Goal: Task Accomplishment & Management: Use online tool/utility

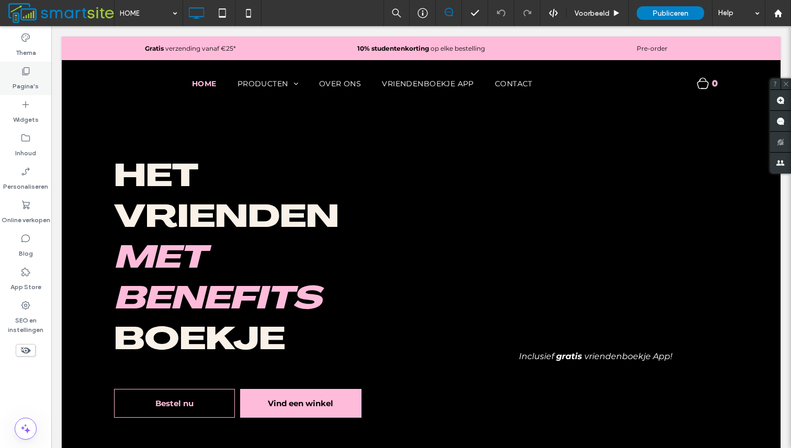
click at [26, 80] on label "Pagina's" at bounding box center [26, 83] width 26 height 15
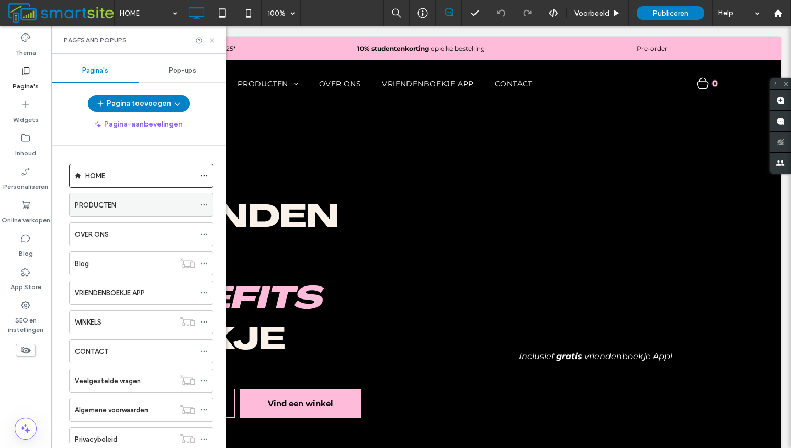
click at [189, 202] on div "PRODUCTEN" at bounding box center [135, 205] width 120 height 11
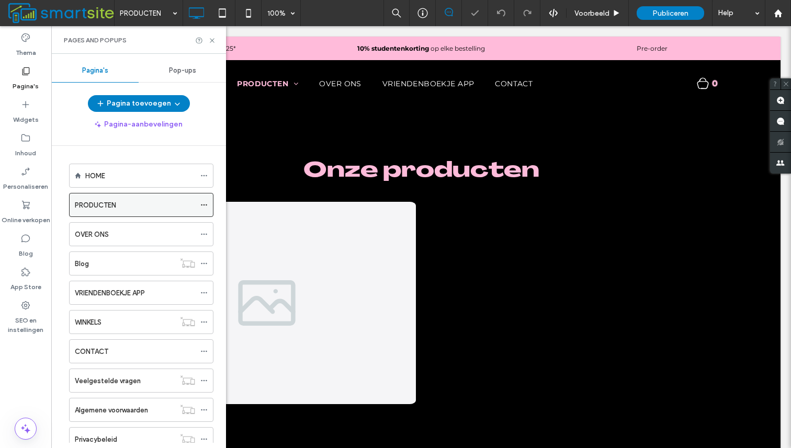
click at [204, 206] on icon at bounding box center [203, 204] width 7 height 7
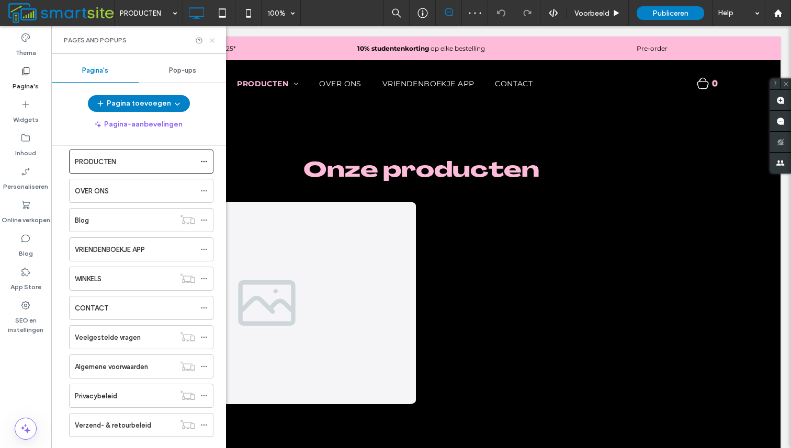
click at [213, 40] on icon at bounding box center [212, 41] width 8 height 8
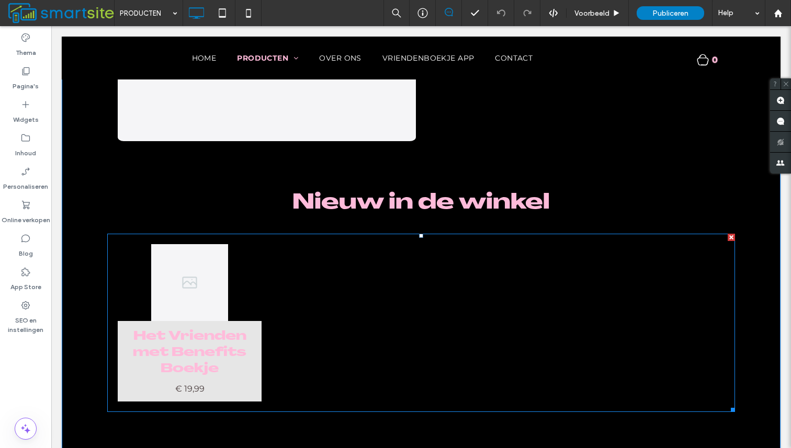
scroll to position [0, 0]
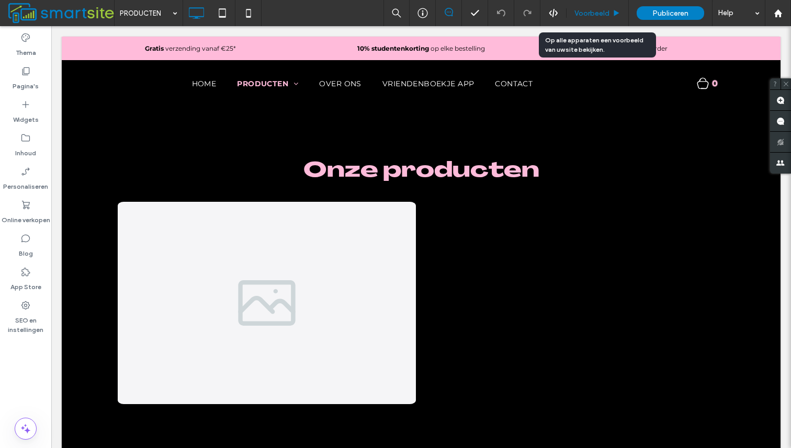
click at [597, 15] on span "Voorbeeld" at bounding box center [591, 13] width 35 height 9
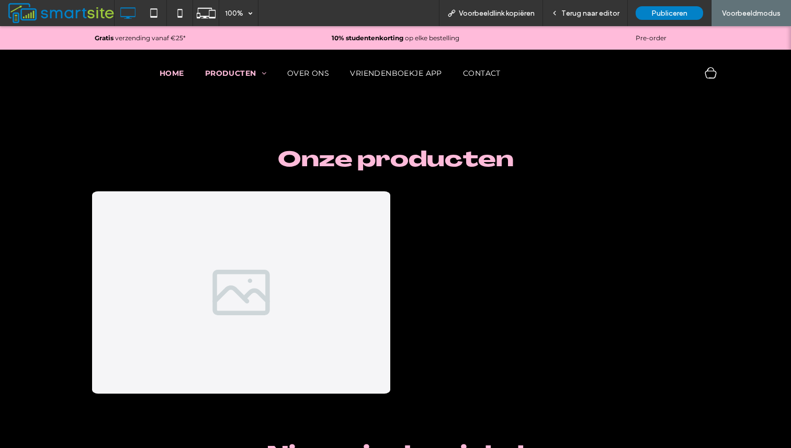
click at [174, 71] on span "HOME" at bounding box center [172, 73] width 25 height 9
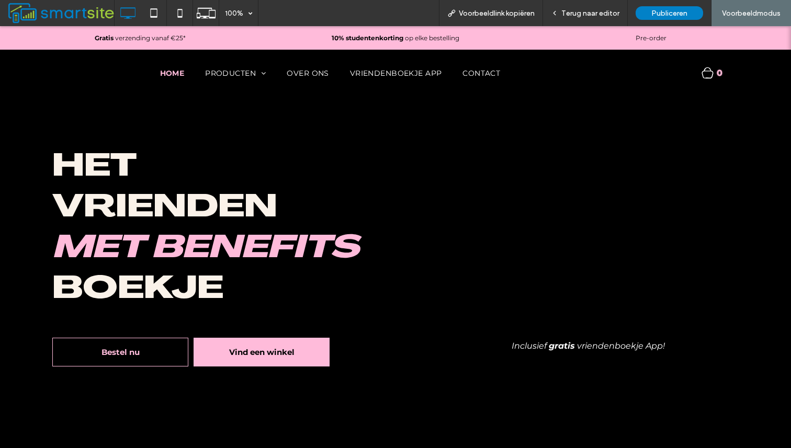
click at [307, 78] on nav "HOME PRODUCTEN Het Vrienden met Benefits Boekje Condooms OVER ONS VRIENDENBOEKJ…" at bounding box center [330, 73] width 608 height 22
click at [312, 78] on nav "HOME PRODUCTEN Het Vrienden met Benefits Boekje Condooms OVER ONS VRIENDENBOEKJ…" at bounding box center [330, 73] width 608 height 22
click at [312, 73] on span "OVER ONS" at bounding box center [308, 73] width 42 height 9
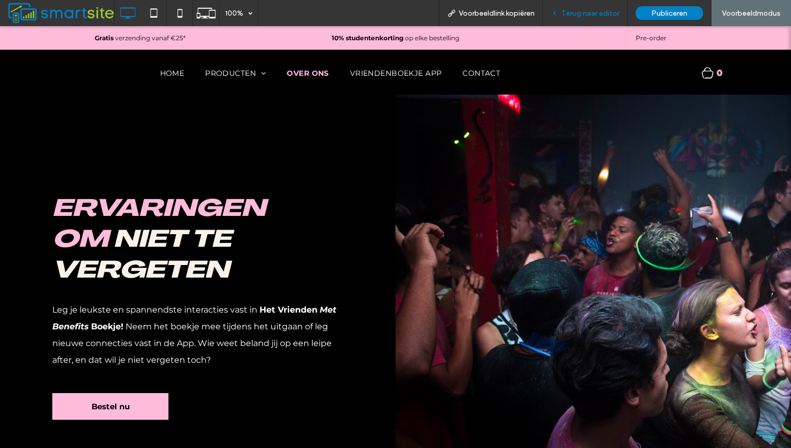
click at [591, 9] on span "Terug naar editor" at bounding box center [590, 13] width 58 height 9
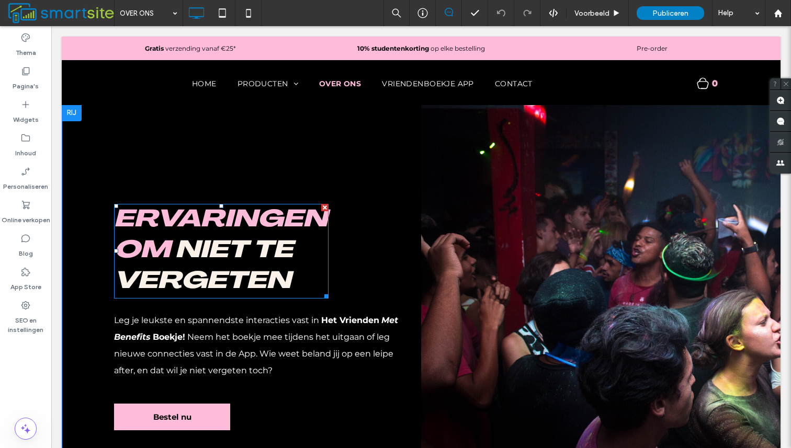
click at [156, 250] on span "Ervaringen om" at bounding box center [220, 236] width 213 height 54
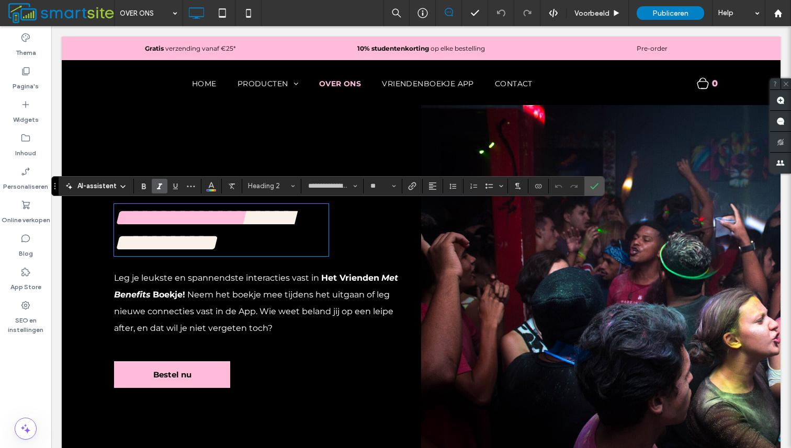
click at [154, 229] on span "**********" at bounding box center [179, 217] width 131 height 23
click at [209, 189] on span "Kleur" at bounding box center [211, 185] width 8 height 14
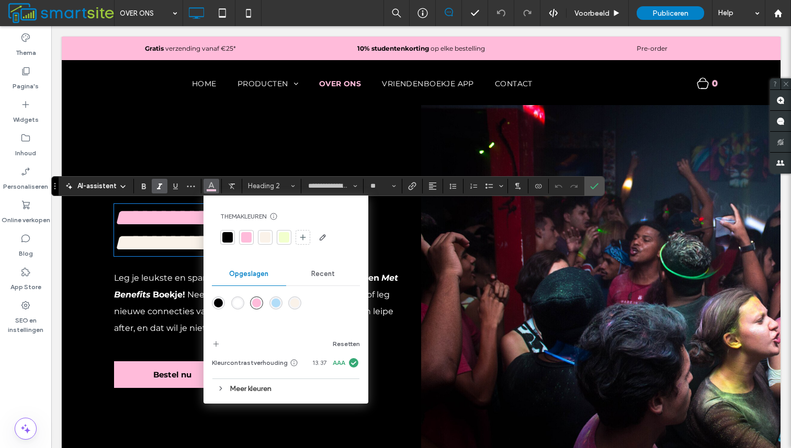
click at [267, 239] on div at bounding box center [265, 237] width 10 height 10
click at [236, 229] on span at bounding box center [240, 217] width 9 height 23
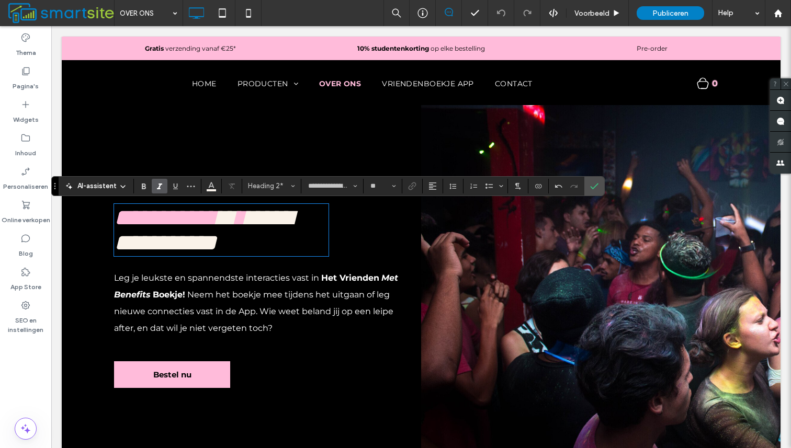
click at [190, 254] on span "**********" at bounding box center [203, 230] width 178 height 48
click at [233, 252] on span "**********" at bounding box center [203, 230] width 178 height 48
drag, startPoint x: 180, startPoint y: 247, endPoint x: 245, endPoint y: 243, distance: 64.5
click at [245, 243] on span "**********" at bounding box center [203, 230] width 178 height 48
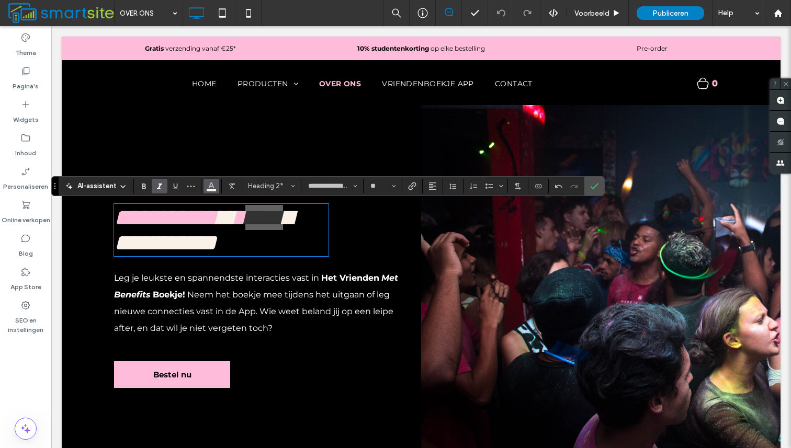
click at [207, 189] on span "Kleur" at bounding box center [211, 185] width 8 height 14
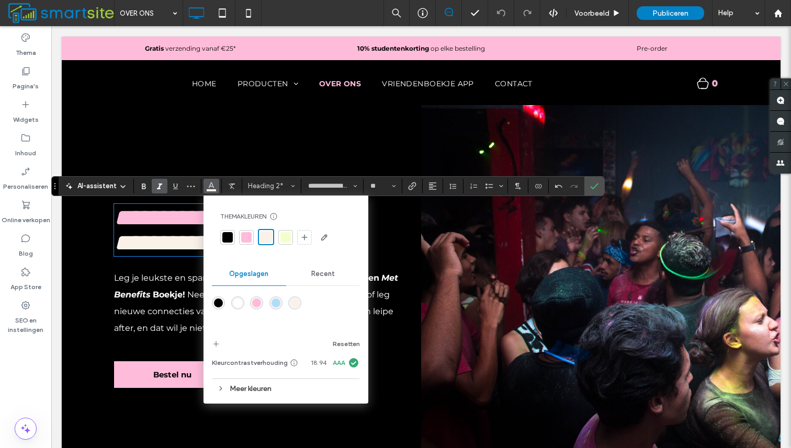
click at [246, 235] on div at bounding box center [246, 237] width 10 height 10
click at [164, 254] on span "**********" at bounding box center [203, 230] width 178 height 48
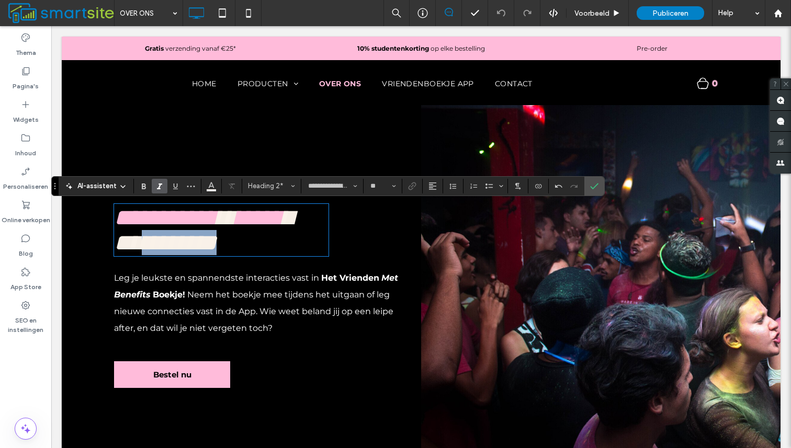
click at [164, 254] on span "**********" at bounding box center [203, 230] width 178 height 48
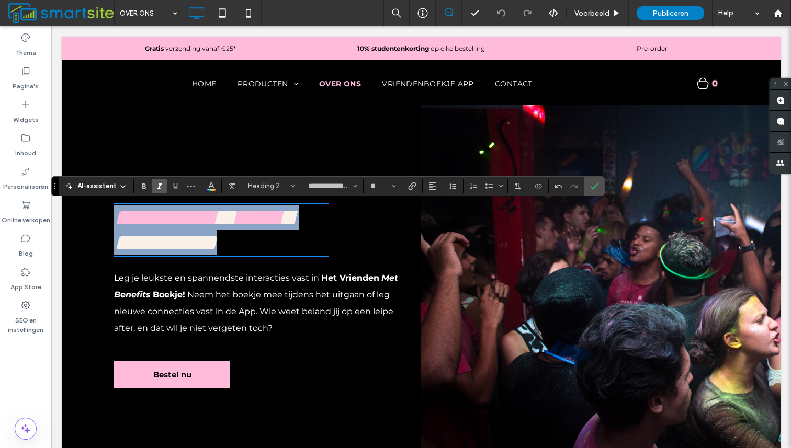
click at [164, 254] on span "**********" at bounding box center [203, 230] width 178 height 48
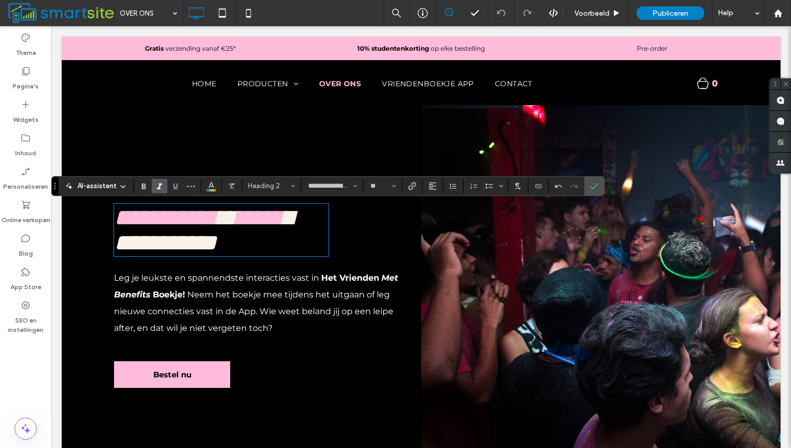
click at [176, 254] on span "**********" at bounding box center [203, 230] width 178 height 48
click at [213, 185] on icon "Kleur" at bounding box center [211, 185] width 8 height 8
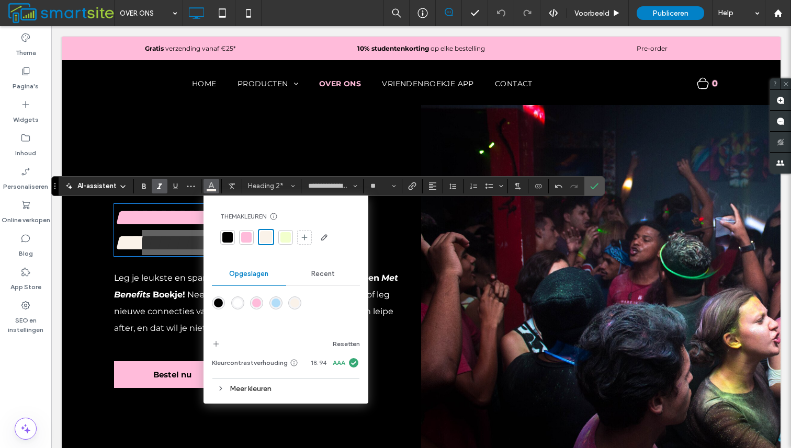
click at [246, 237] on div at bounding box center [246, 237] width 10 height 10
click at [596, 188] on icon "Bevestigen" at bounding box center [594, 186] width 8 height 8
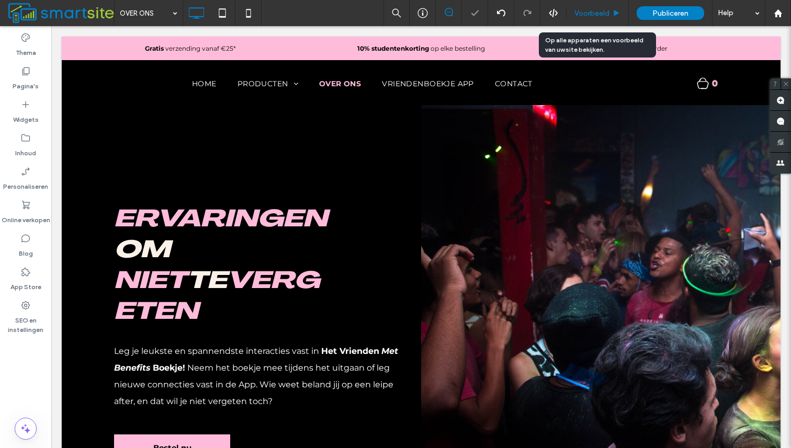
click at [587, 15] on span "Voorbeeld" at bounding box center [591, 13] width 35 height 9
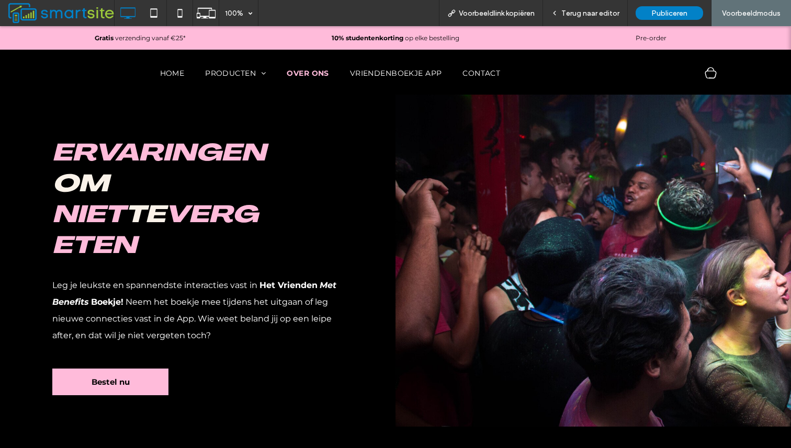
scroll to position [59, 0]
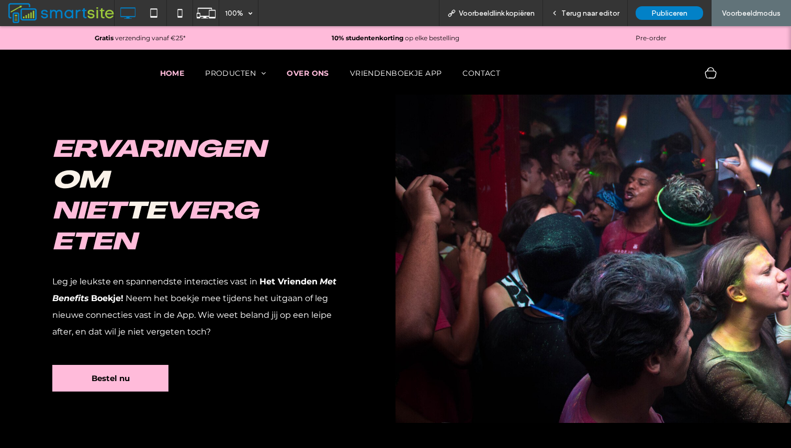
click at [176, 74] on span "HOME" at bounding box center [172, 73] width 25 height 9
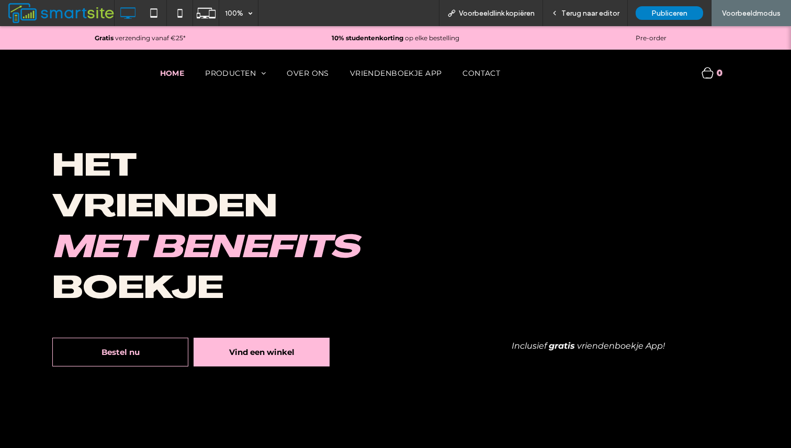
click at [527, 206] on div "Inclusief gratis vriendenboekje App! Click To Paste" at bounding box center [580, 264] width 369 height 341
click at [598, 14] on span "Terug naar editor" at bounding box center [590, 13] width 58 height 9
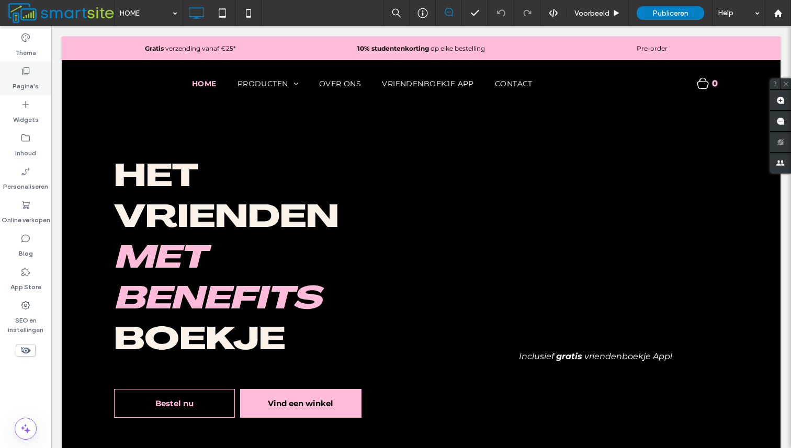
click at [25, 80] on label "Pagina's" at bounding box center [26, 83] width 26 height 15
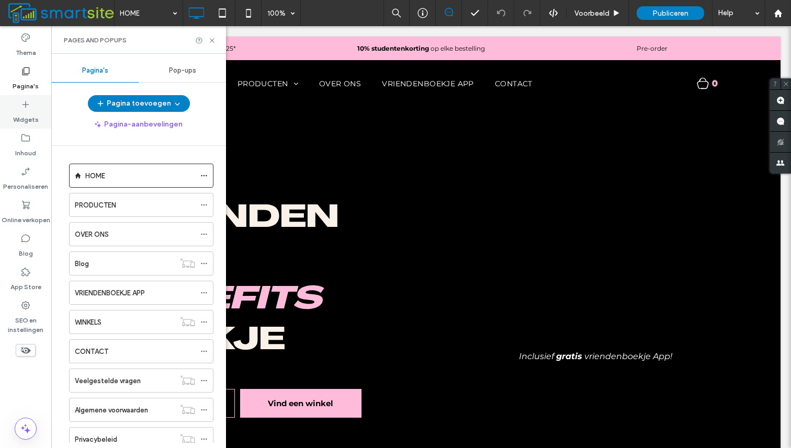
click at [27, 97] on div "Widgets" at bounding box center [25, 111] width 51 height 33
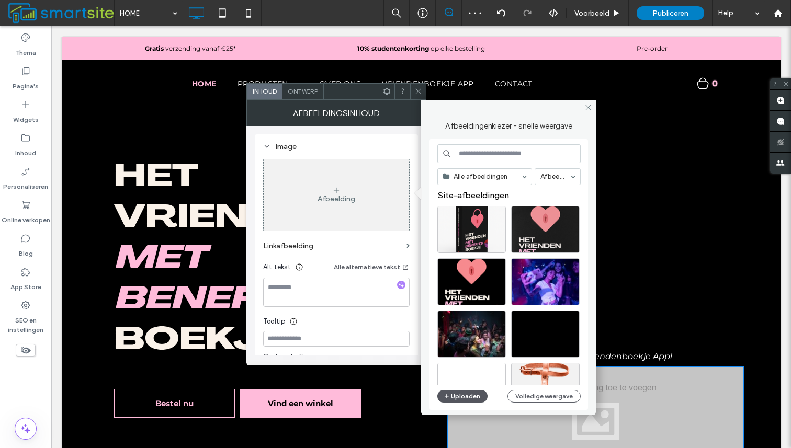
click at [471, 401] on button "Uploaden" at bounding box center [462, 396] width 50 height 13
click at [480, 240] on div at bounding box center [471, 246] width 67 height 13
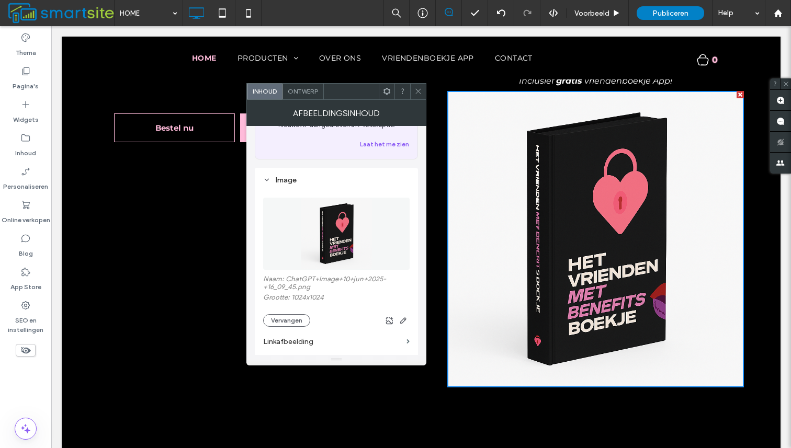
scroll to position [103, 0]
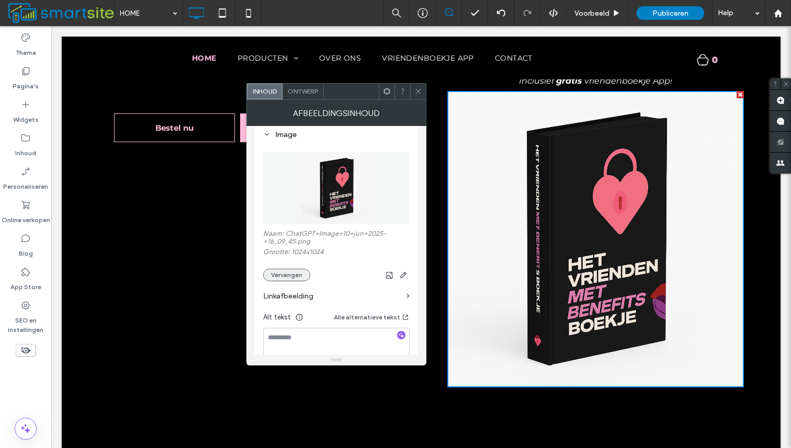
click at [290, 276] on button "Vervangen" at bounding box center [286, 275] width 47 height 13
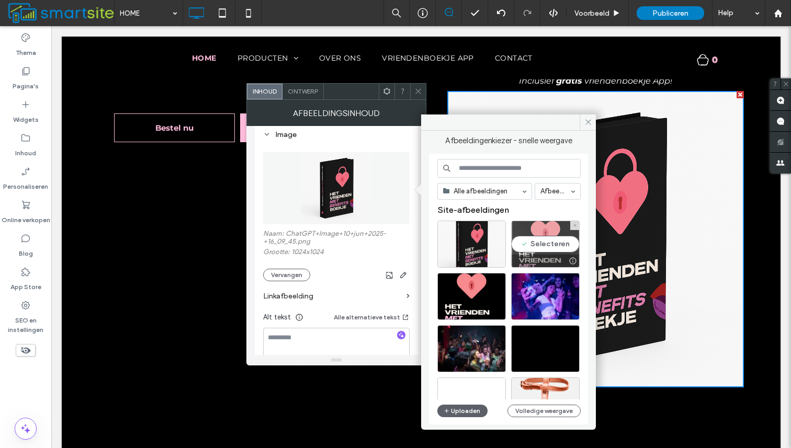
click at [550, 240] on div "Selecteren" at bounding box center [545, 244] width 69 height 47
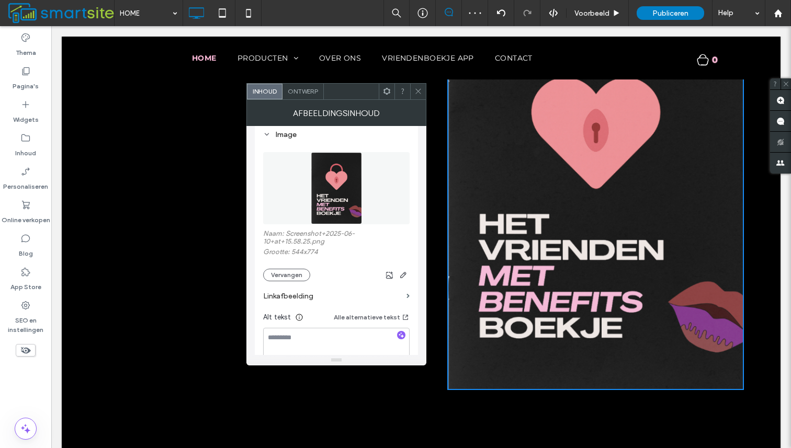
scroll to position [403, 0]
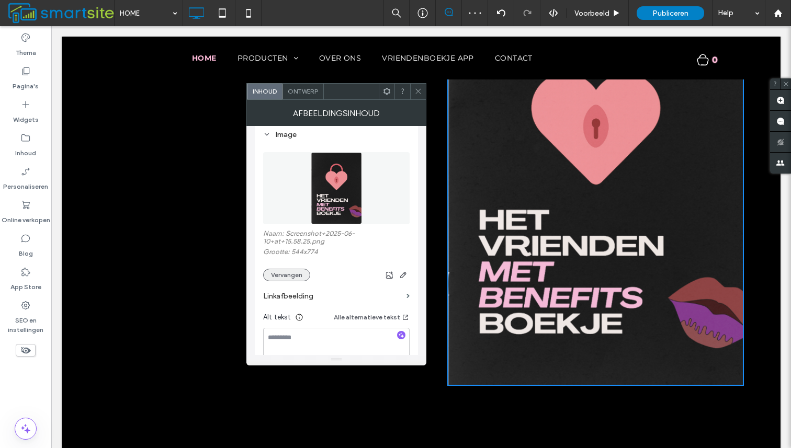
click at [291, 278] on button "Vervangen" at bounding box center [286, 275] width 47 height 13
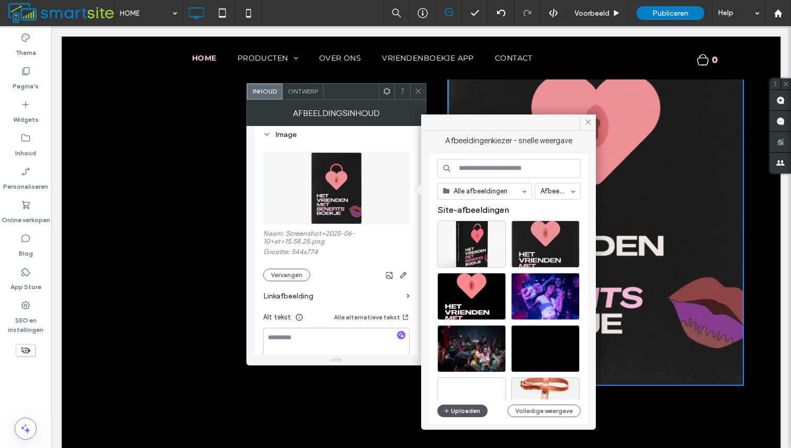
click at [475, 410] on button "Uploaden" at bounding box center [462, 411] width 50 height 13
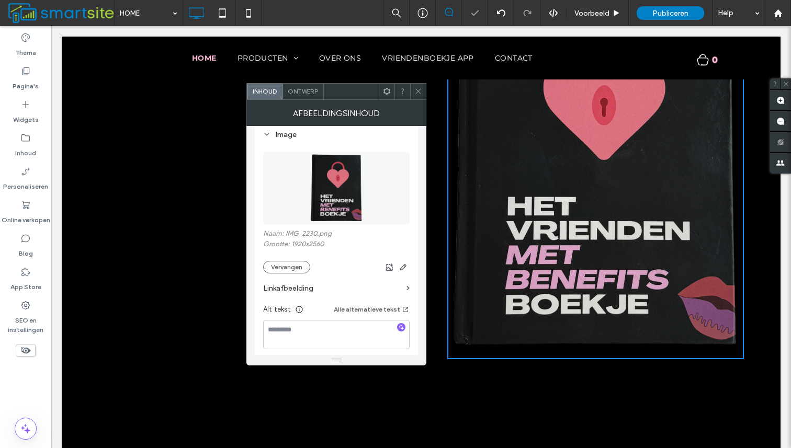
click at [415, 96] on span at bounding box center [418, 92] width 8 height 16
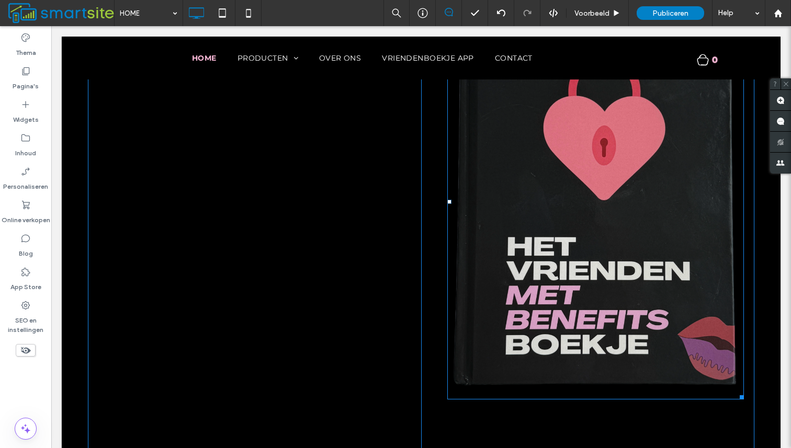
scroll to position [365, 0]
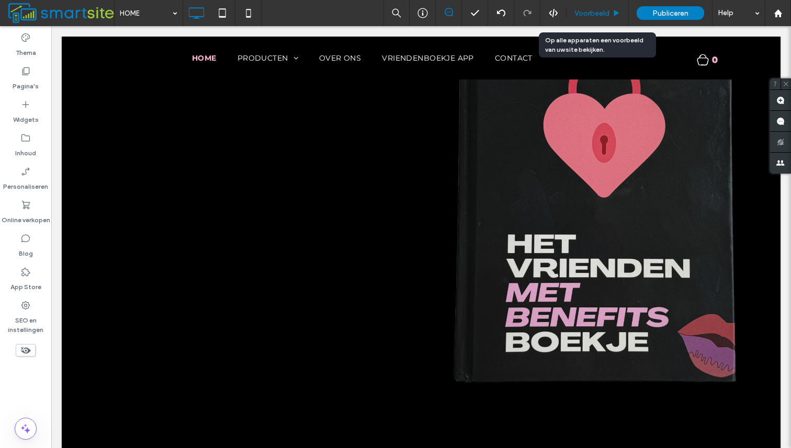
click at [603, 15] on span "Voorbeeld" at bounding box center [591, 13] width 35 height 9
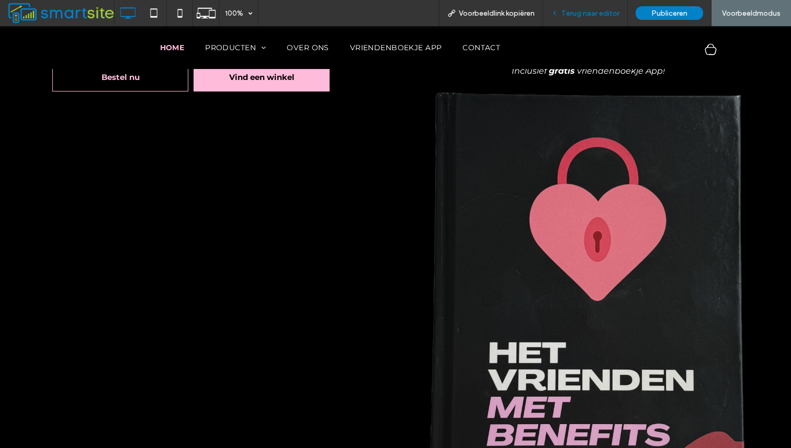
click at [609, 12] on span "Terug naar editor" at bounding box center [590, 13] width 58 height 9
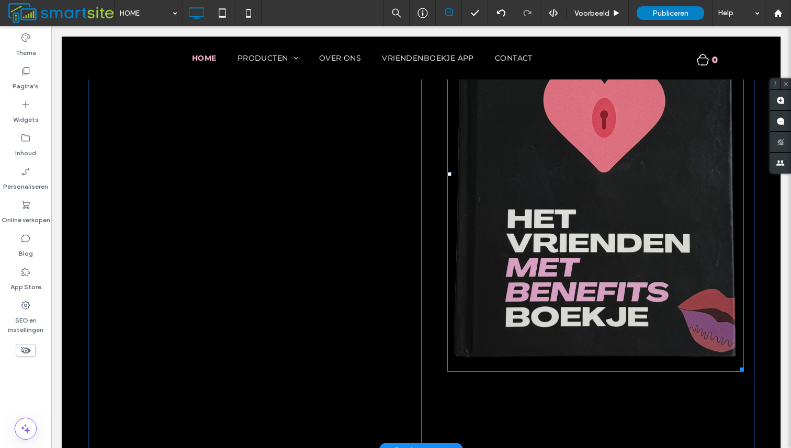
scroll to position [440, 0]
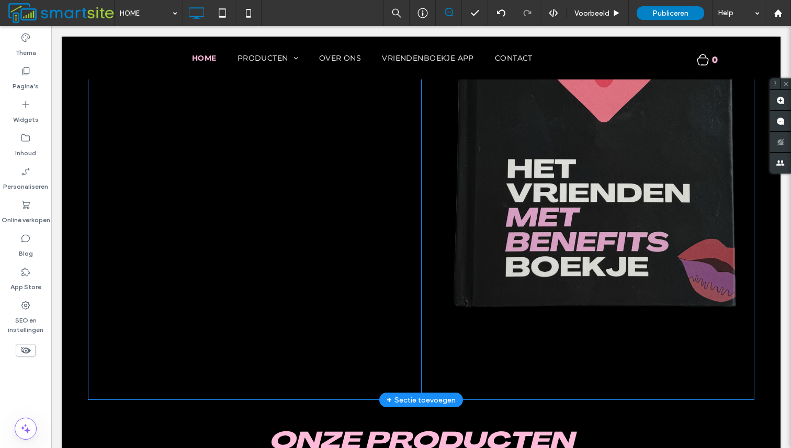
click at [744, 324] on div "Inclusief gratis vriendenboekje App! Click To Paste" at bounding box center [587, 32] width 333 height 737
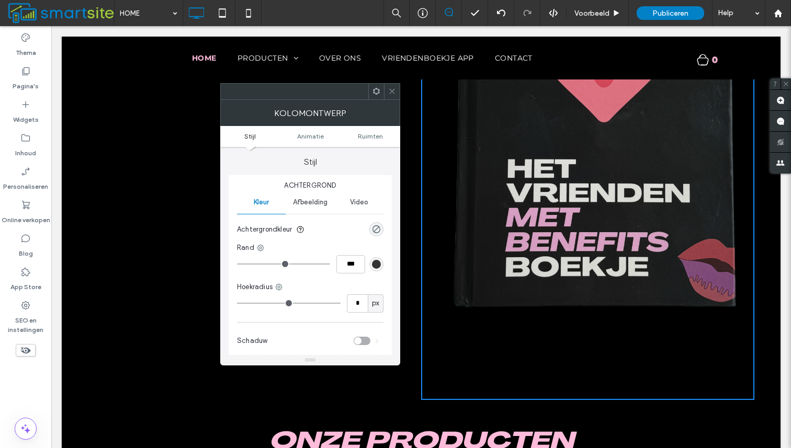
click at [721, 275] on img at bounding box center [595, 124] width 297 height 396
click at [392, 86] on span at bounding box center [392, 92] width 8 height 16
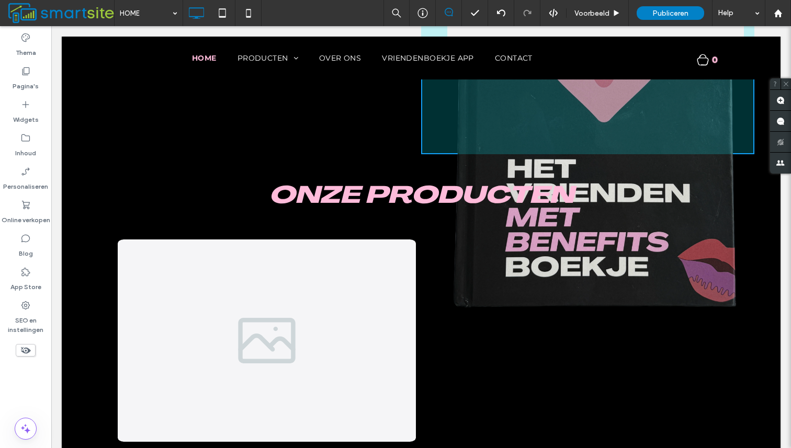
drag, startPoint x: 742, startPoint y: 319, endPoint x: 649, endPoint y: 196, distance: 154.6
click at [649, 196] on div "Het Vrienden met benefits boekje Bestel nu Click To Paste Vind een winkel Click…" at bounding box center [421, 426] width 719 height 1525
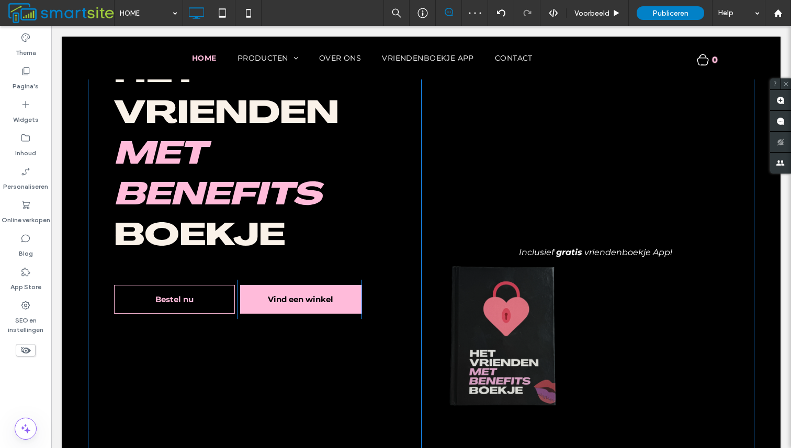
scroll to position [128, 0]
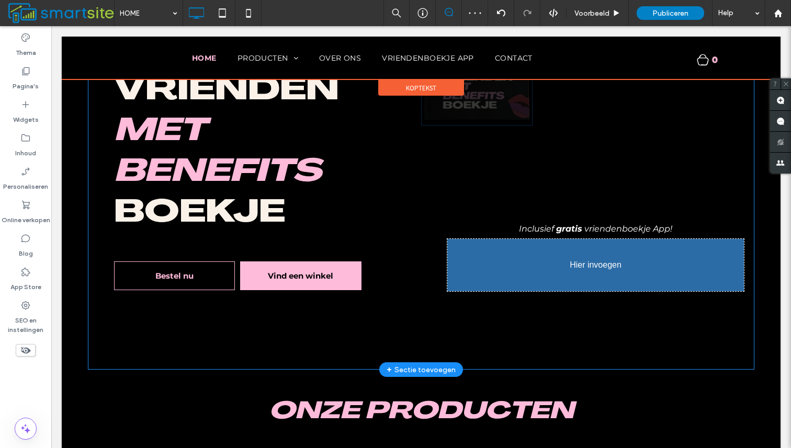
drag, startPoint x: 530, startPoint y: 311, endPoint x: 571, endPoint y: 149, distance: 167.1
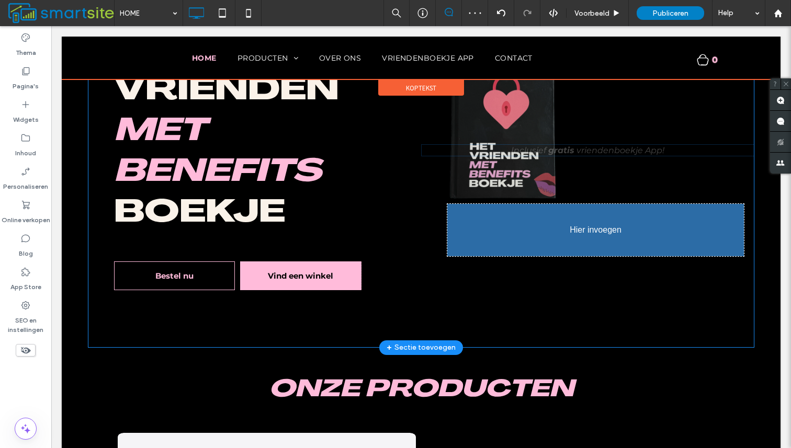
drag, startPoint x: 575, startPoint y: 229, endPoint x: 554, endPoint y: 300, distance: 73.7
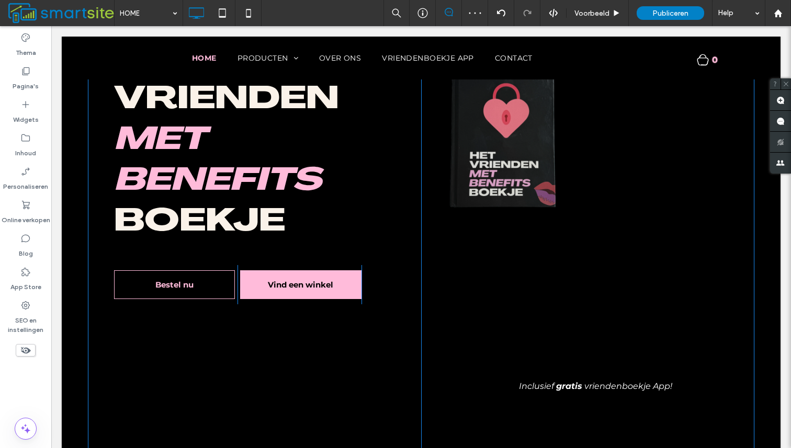
scroll to position [137, 0]
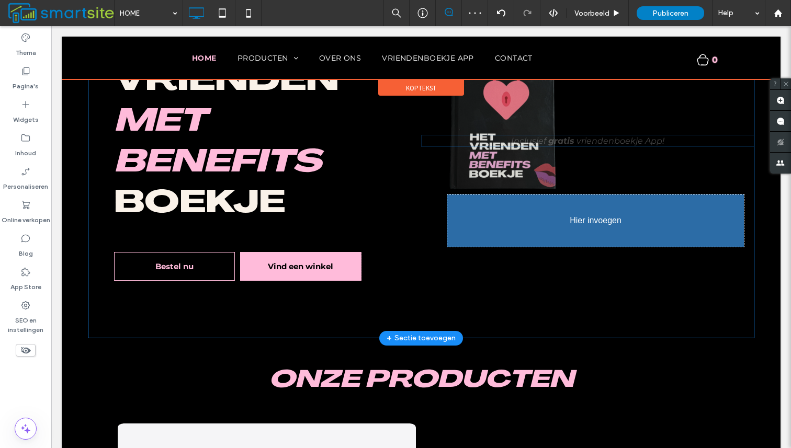
drag, startPoint x: 566, startPoint y: 369, endPoint x: 579, endPoint y: 265, distance: 104.9
drag, startPoint x: 585, startPoint y: 367, endPoint x: 589, endPoint y: 212, distance: 154.9
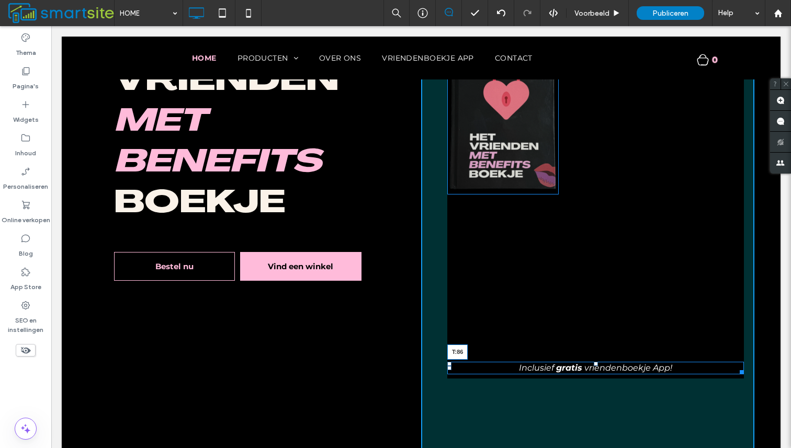
drag, startPoint x: 595, startPoint y: 363, endPoint x: 591, endPoint y: 240, distance: 122.5
click at [591, 362] on div "Inclusief gratis vriendenboekje App! T:86" at bounding box center [595, 368] width 297 height 13
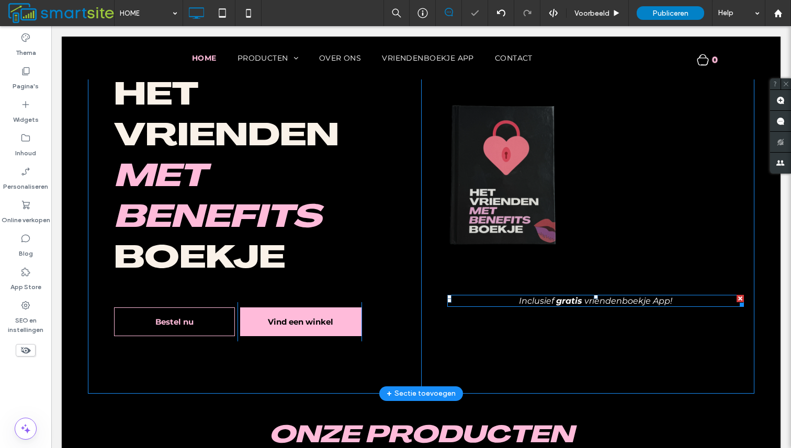
scroll to position [0, 0]
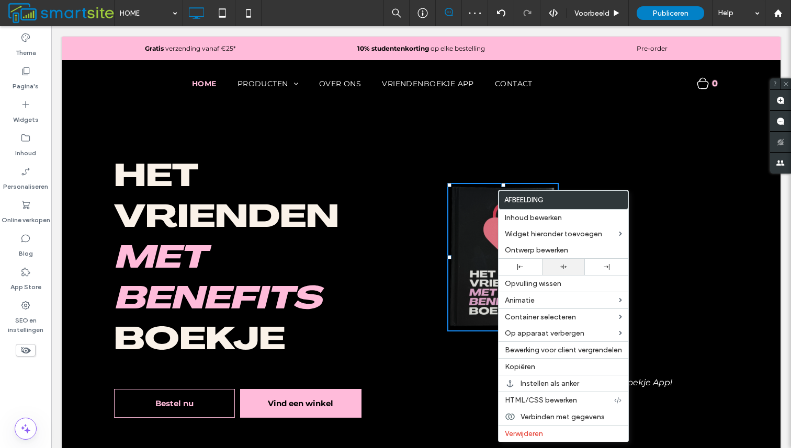
click at [556, 263] on div at bounding box center [563, 267] width 43 height 16
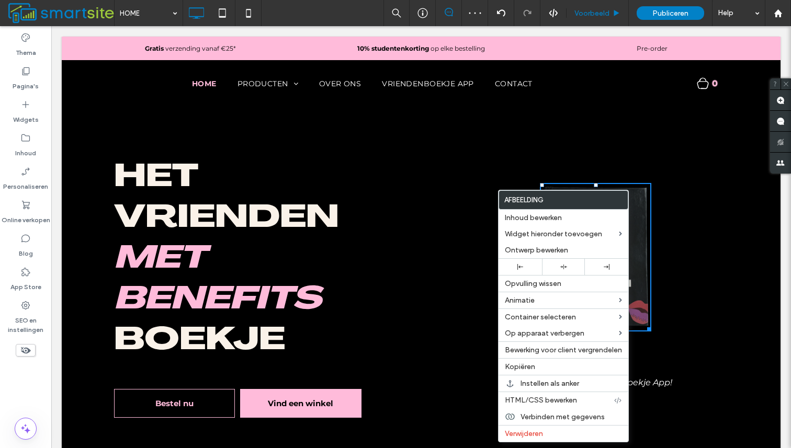
click at [586, 7] on div "Voorbeeld" at bounding box center [598, 13] width 62 height 26
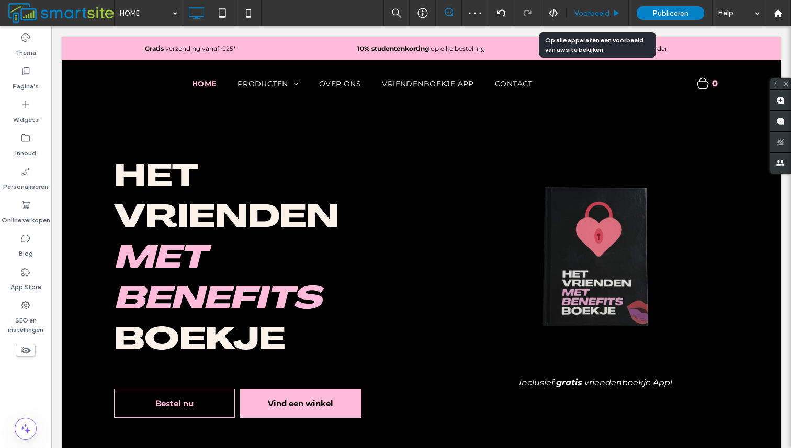
click at [587, 14] on span "Voorbeeld" at bounding box center [591, 13] width 35 height 9
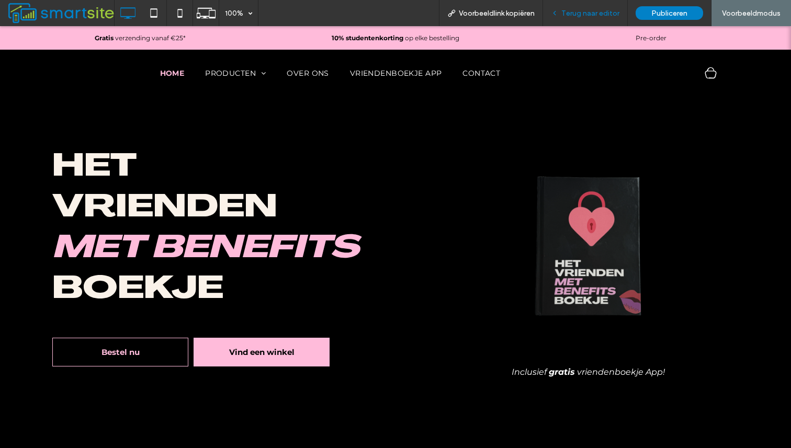
click at [601, 17] on div "Terug naar editor" at bounding box center [585, 13] width 85 height 26
click at [582, 12] on span "Terug naar editor" at bounding box center [590, 13] width 58 height 9
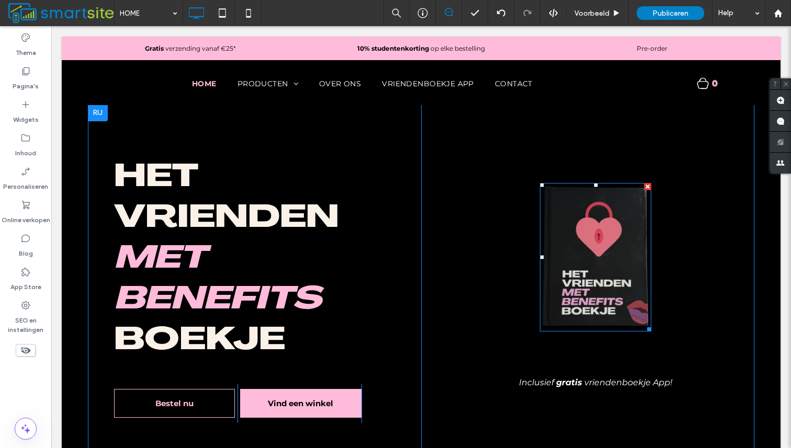
click at [596, 274] on img at bounding box center [595, 257] width 111 height 149
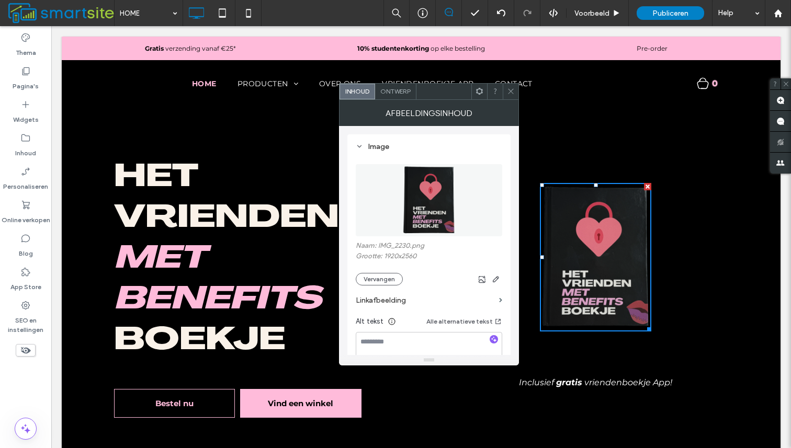
scroll to position [95, 0]
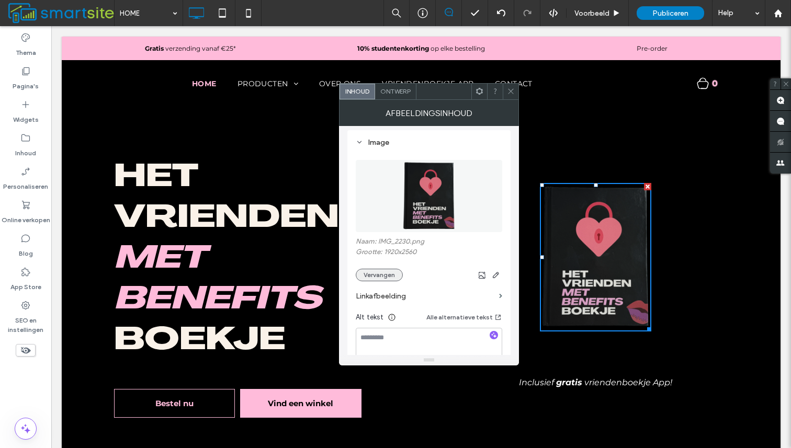
click at [383, 277] on button "Vervangen" at bounding box center [379, 275] width 47 height 13
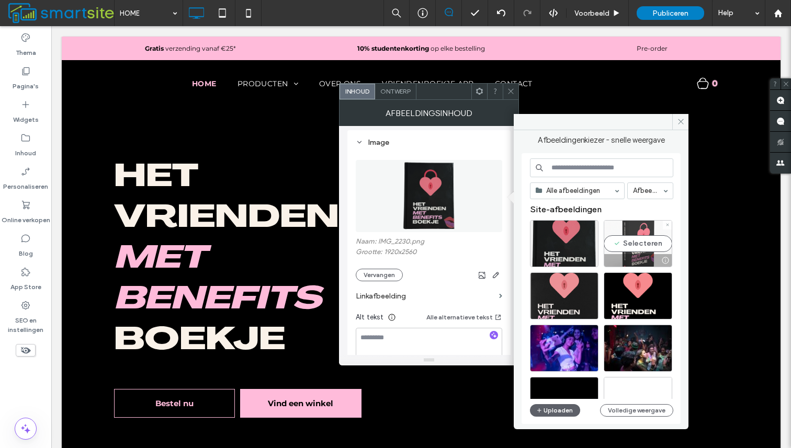
click at [636, 245] on div "Selecteren" at bounding box center [638, 243] width 69 height 47
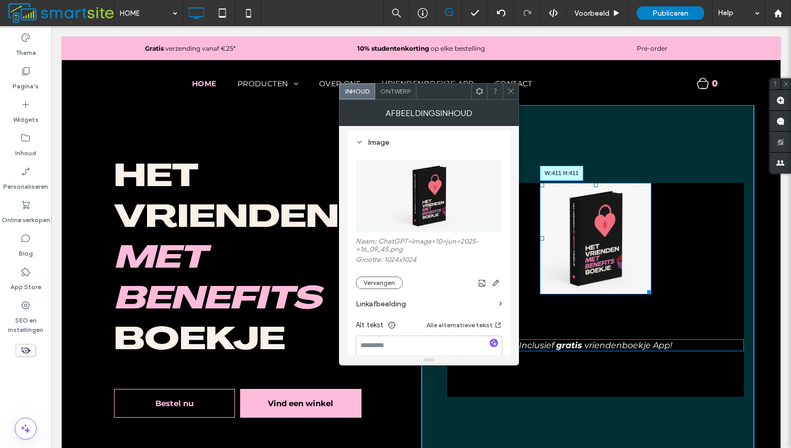
drag, startPoint x: 649, startPoint y: 292, endPoint x: 702, endPoint y: 378, distance: 100.0
click at [651, 295] on div "W:411 H:411" at bounding box center [595, 238] width 111 height 111
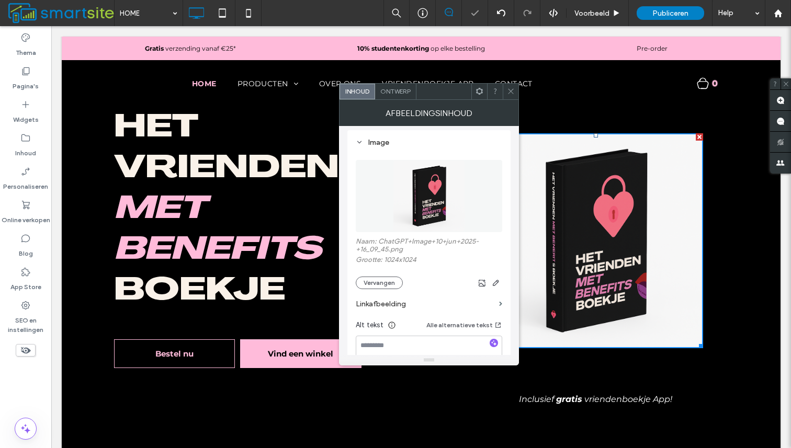
scroll to position [51, 0]
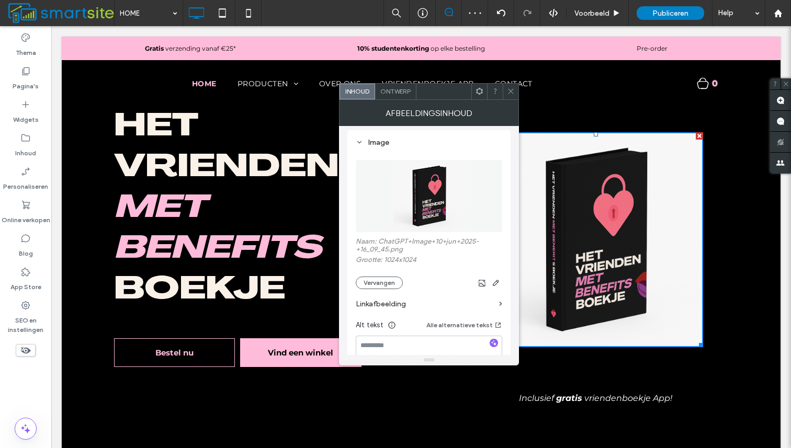
click at [512, 87] on span at bounding box center [511, 92] width 8 height 16
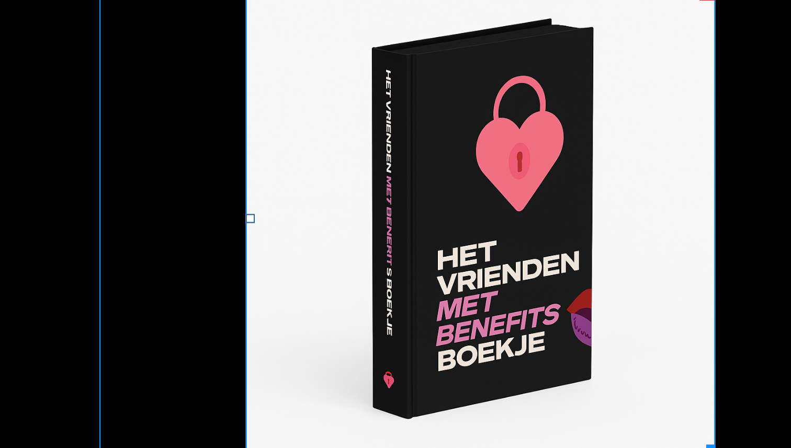
scroll to position [44, 0]
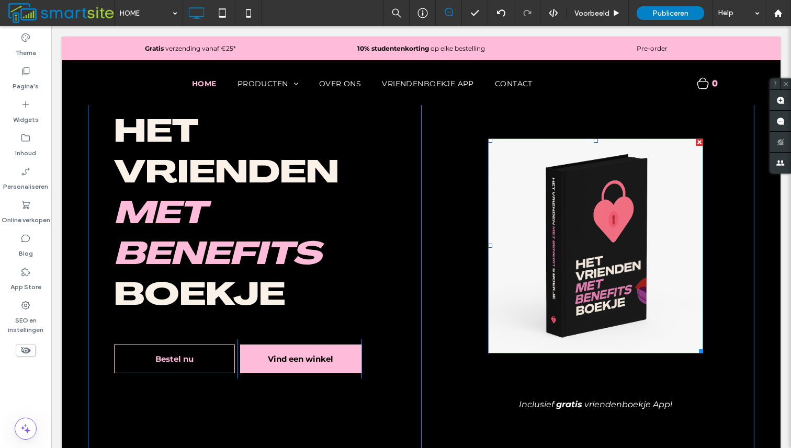
click at [699, 139] on div at bounding box center [699, 142] width 7 height 7
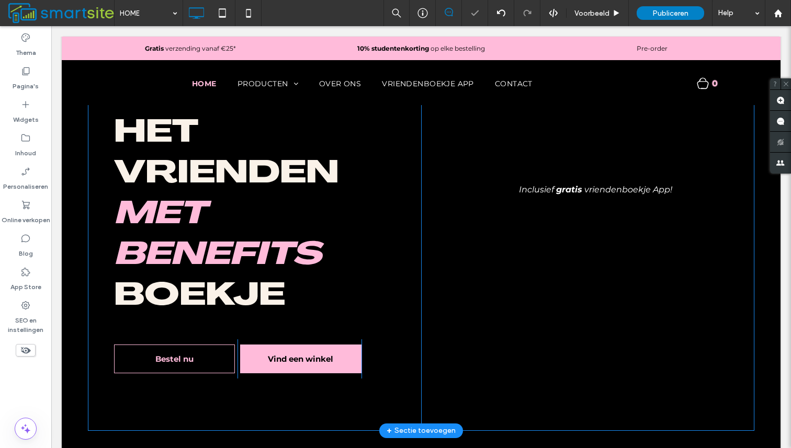
scroll to position [0, 0]
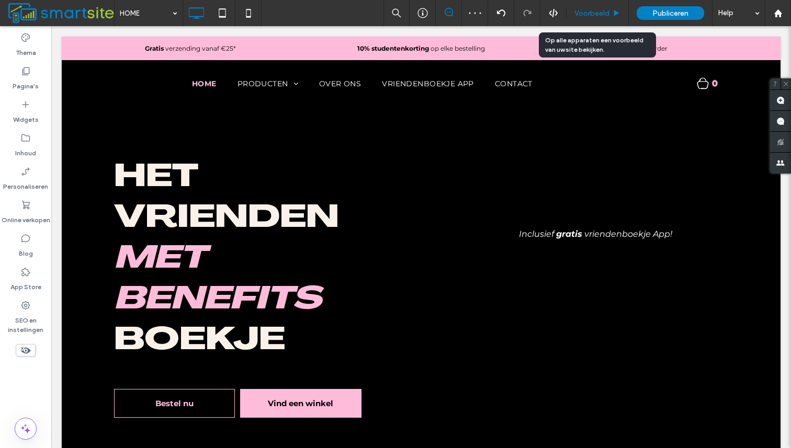
click at [594, 16] on span "Voorbeeld" at bounding box center [591, 13] width 35 height 9
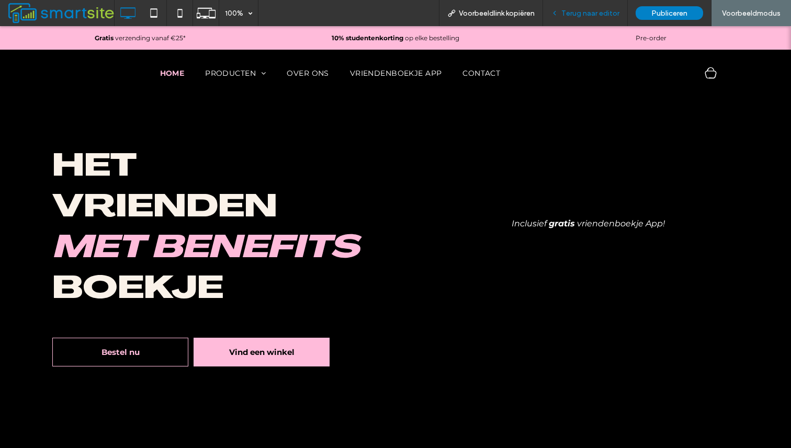
click at [584, 17] on span "Terug naar editor" at bounding box center [590, 13] width 58 height 9
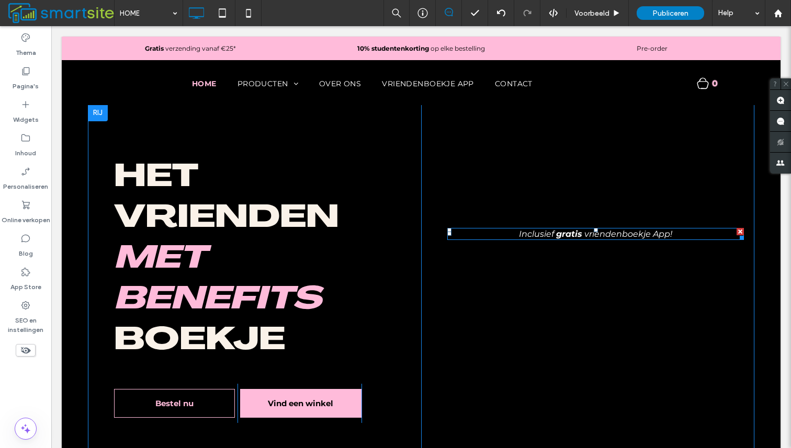
click at [740, 231] on div at bounding box center [740, 231] width 7 height 7
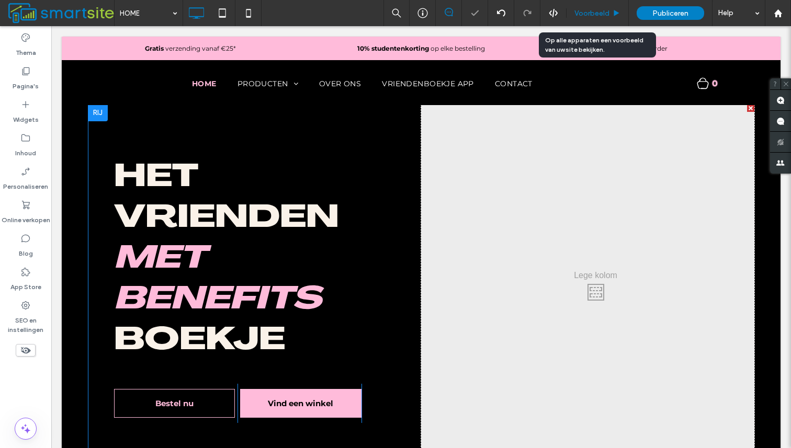
click at [591, 12] on span "Voorbeeld" at bounding box center [591, 13] width 35 height 9
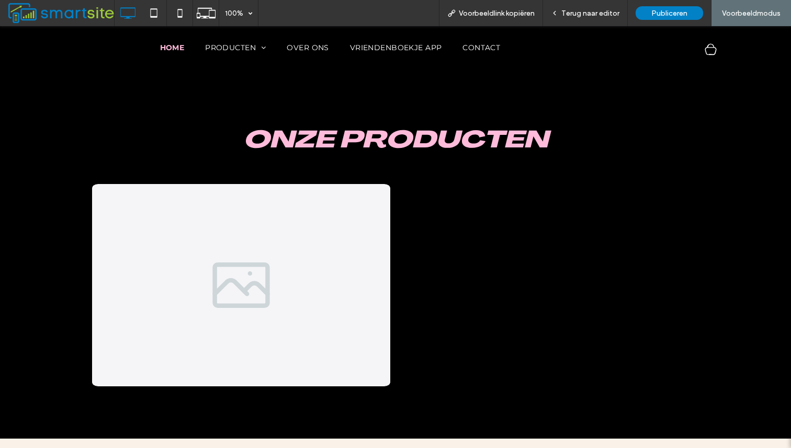
scroll to position [307, 0]
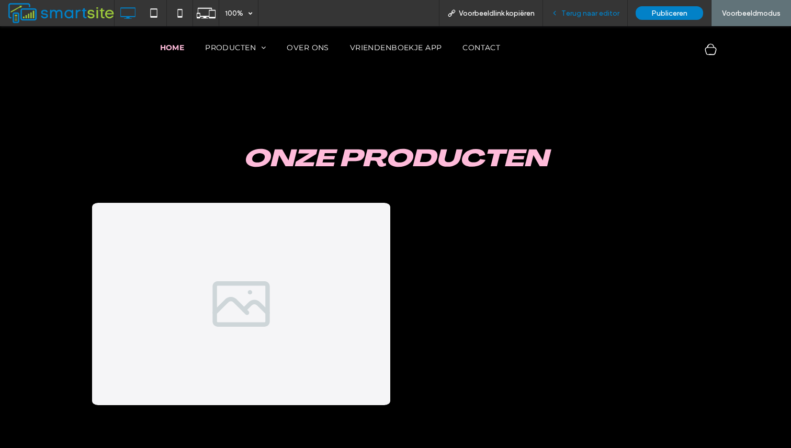
click at [584, 25] on div "Terug naar editor" at bounding box center [585, 13] width 85 height 26
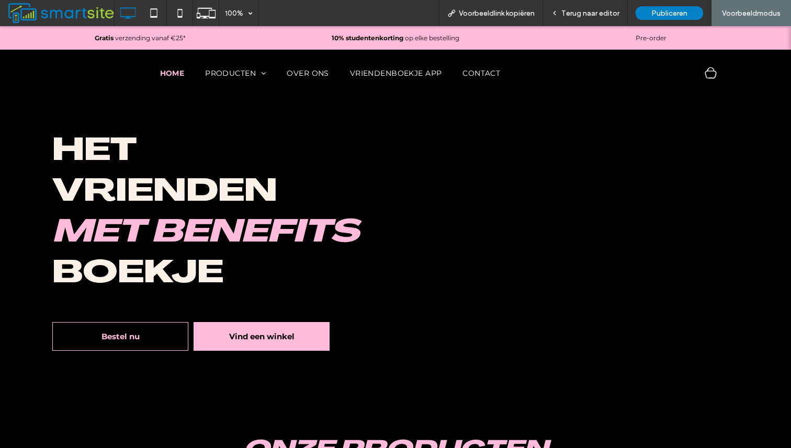
scroll to position [0, 0]
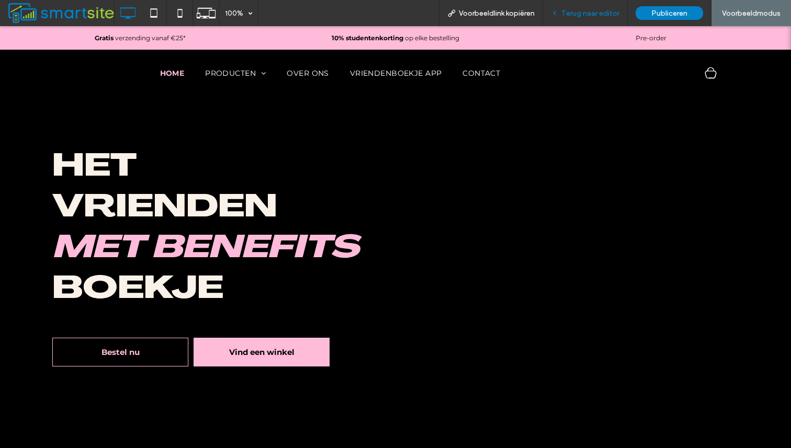
click at [595, 16] on span "Terug naar editor" at bounding box center [590, 13] width 58 height 9
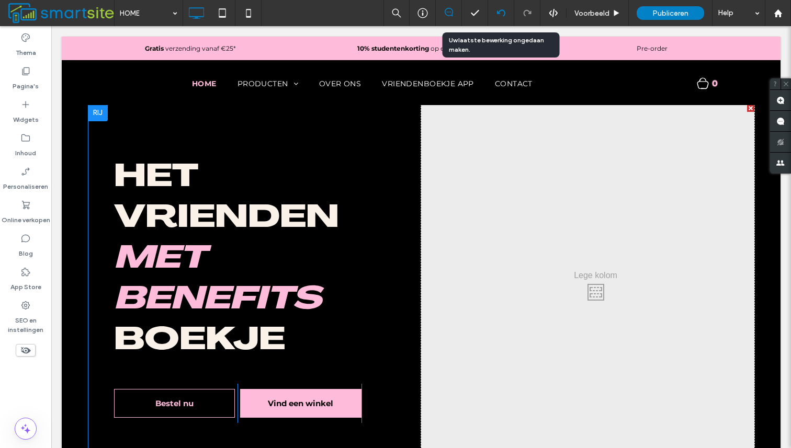
click at [501, 18] on div at bounding box center [501, 13] width 26 height 26
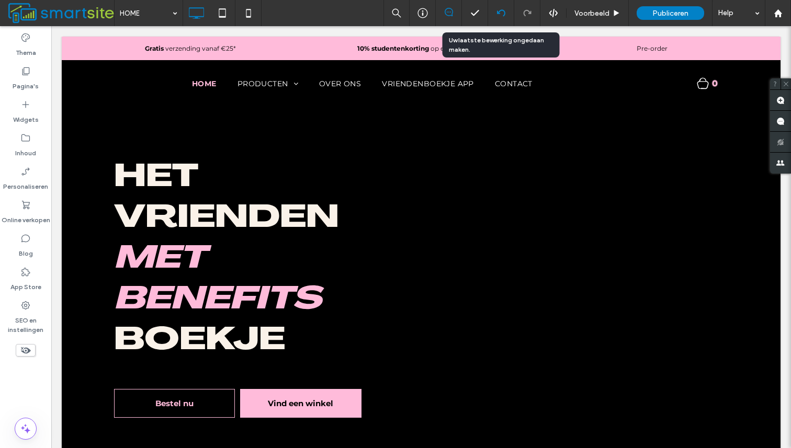
click at [501, 8] on div at bounding box center [501, 13] width 26 height 26
click at [502, 15] on icon at bounding box center [501, 13] width 8 height 8
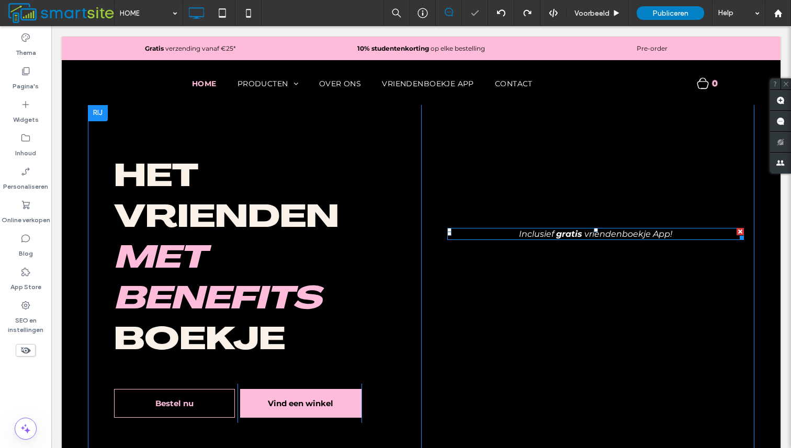
click at [552, 236] on span "Inclusief" at bounding box center [536, 234] width 35 height 10
type input "**********"
type input "**"
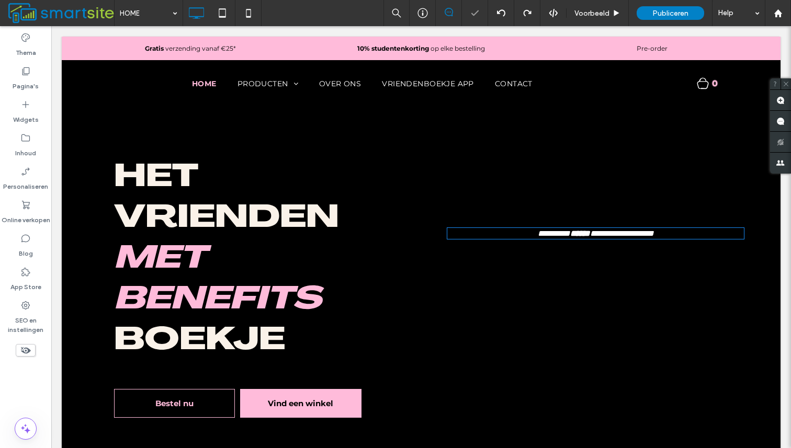
click at [552, 236] on span "*********" at bounding box center [554, 234] width 32 height 8
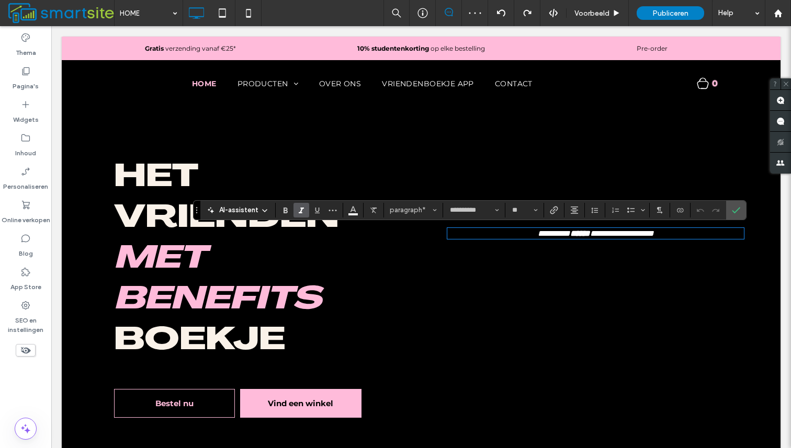
click at [545, 234] on span "*********" at bounding box center [554, 234] width 32 height 8
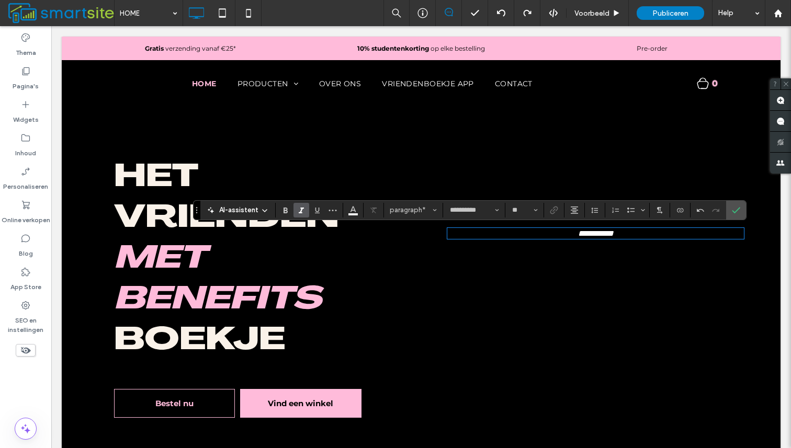
click at [641, 232] on p "**********" at bounding box center [595, 233] width 297 height 9
click at [570, 231] on p "**********" at bounding box center [595, 233] width 297 height 9
click at [600, 234] on em "**********" at bounding box center [596, 234] width 48 height 8
click at [661, 234] on p "**********" at bounding box center [595, 233] width 297 height 9
drag, startPoint x: 611, startPoint y: 235, endPoint x: 639, endPoint y: 232, distance: 27.9
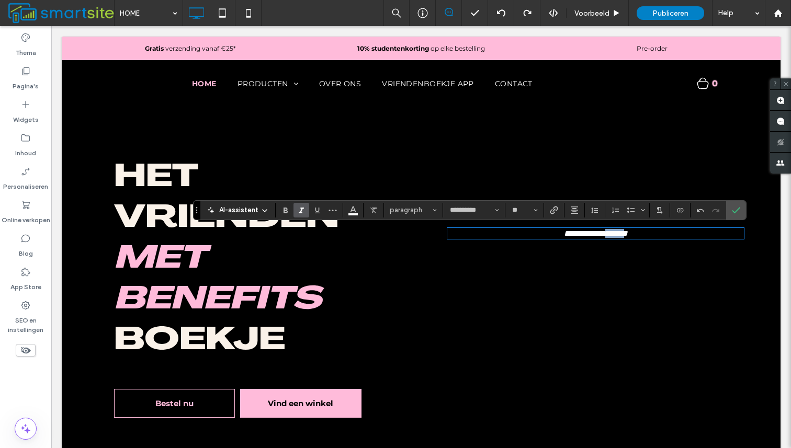
click at [628, 232] on em "**********" at bounding box center [596, 234] width 64 height 8
click at [282, 208] on icon "Vet" at bounding box center [285, 210] width 8 height 8
click at [739, 208] on use "Bevestigen" at bounding box center [736, 210] width 8 height 6
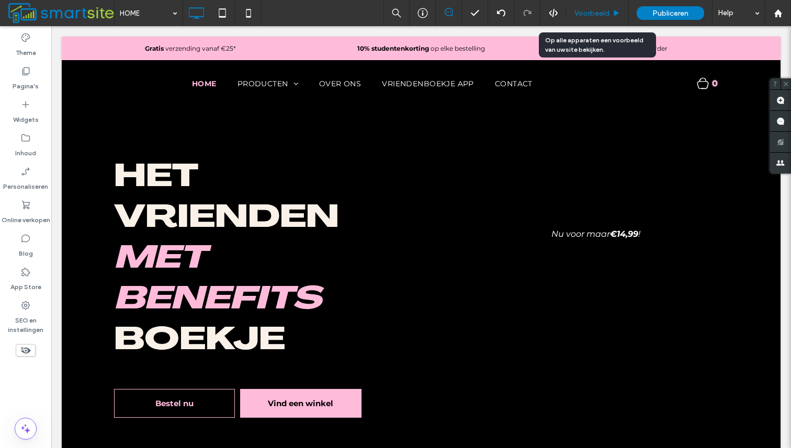
click at [597, 20] on div "Voorbeeld" at bounding box center [598, 13] width 62 height 26
click at [598, 12] on span "Voorbeeld" at bounding box center [591, 13] width 35 height 9
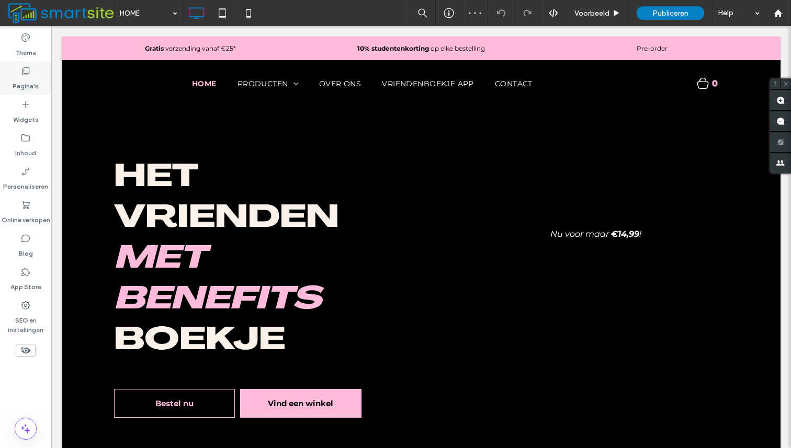
click at [22, 90] on label "Pagina's" at bounding box center [26, 83] width 26 height 15
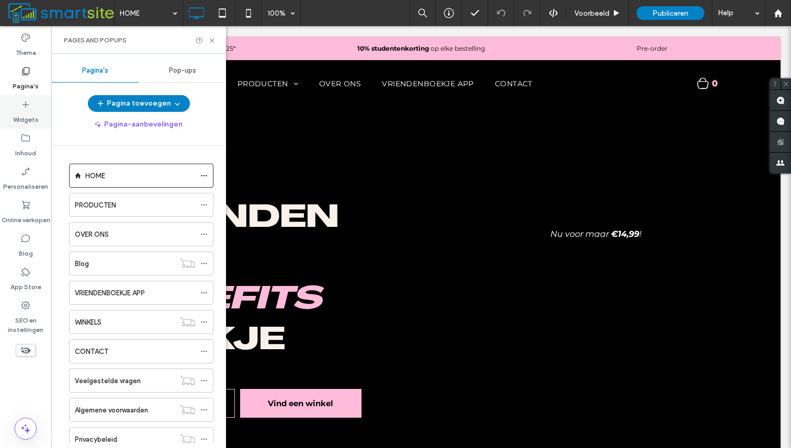
click at [16, 106] on div "Widgets" at bounding box center [25, 111] width 51 height 33
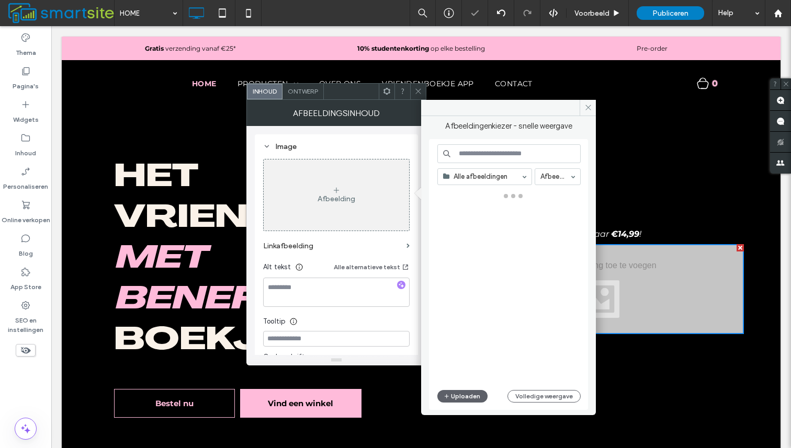
scroll to position [35, 0]
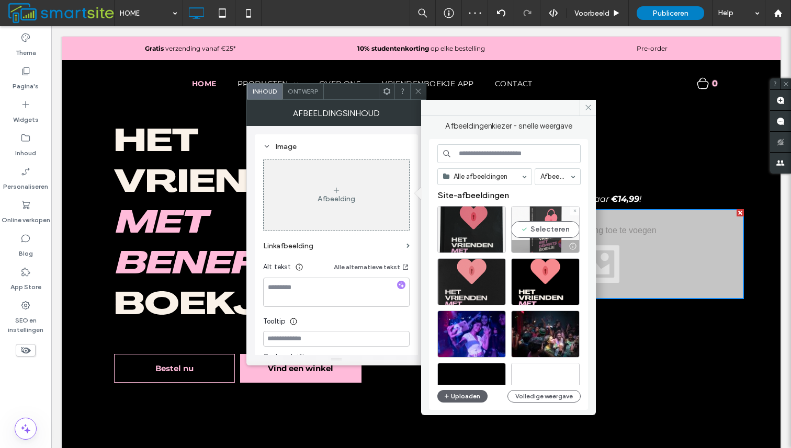
click at [547, 234] on div "Selecteren" at bounding box center [545, 229] width 69 height 47
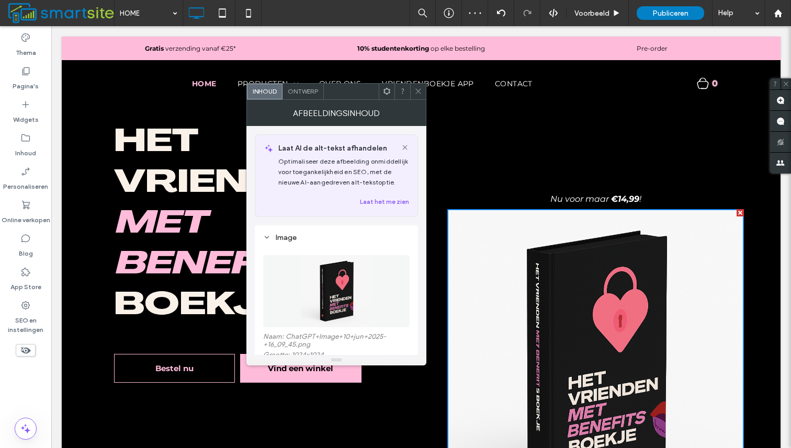
click at [416, 90] on icon at bounding box center [418, 91] width 8 height 8
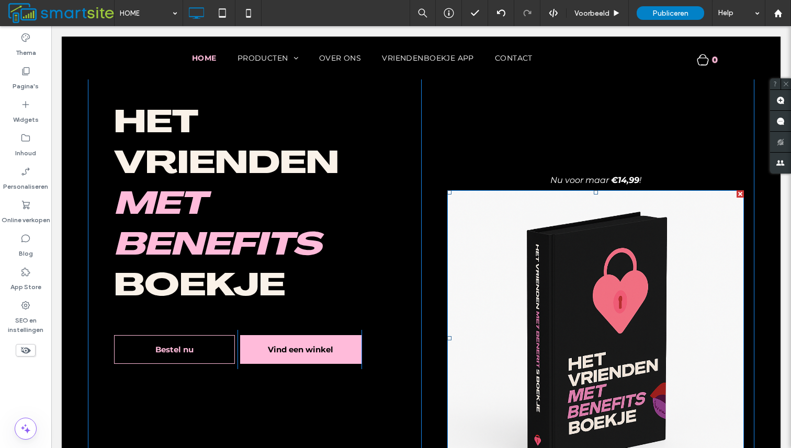
scroll to position [0, 0]
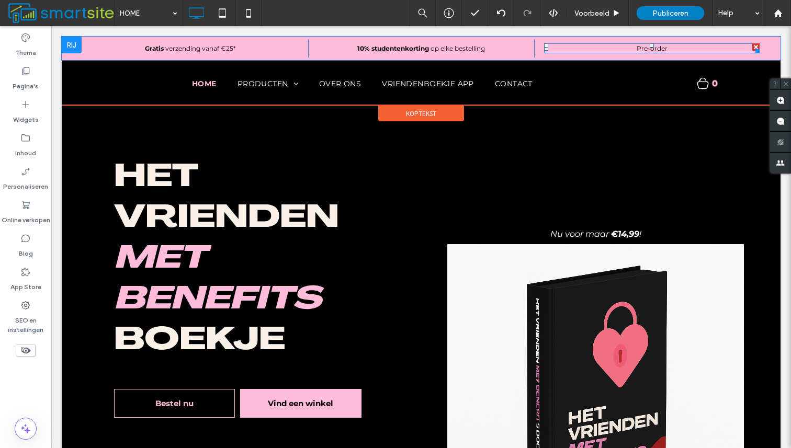
click at [656, 47] on span "Pre-order" at bounding box center [652, 48] width 31 height 8
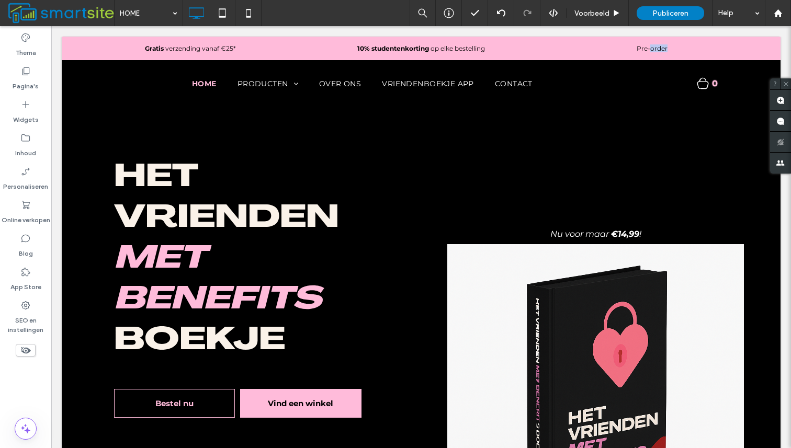
click at [656, 47] on span "Pre-order" at bounding box center [652, 48] width 31 height 8
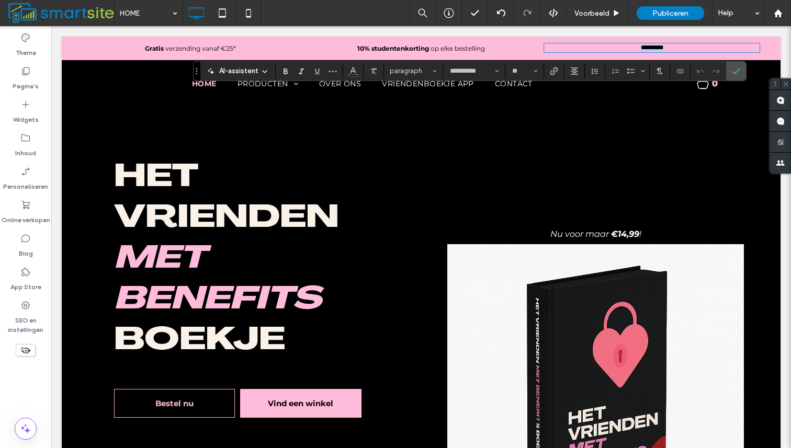
click at [656, 47] on span "*********" at bounding box center [652, 47] width 22 height 6
click at [285, 71] on use "Vet" at bounding box center [286, 72] width 4 height 6
click at [571, 128] on div "Nu voor maar €14,99 ! Click To Paste" at bounding box center [587, 362] width 333 height 515
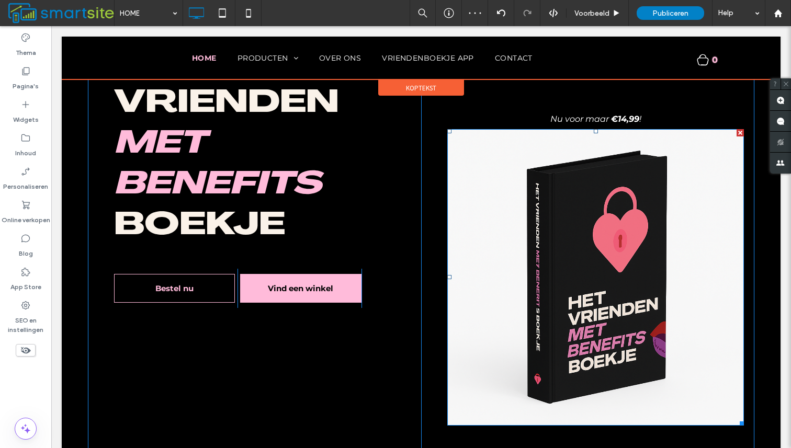
scroll to position [100, 0]
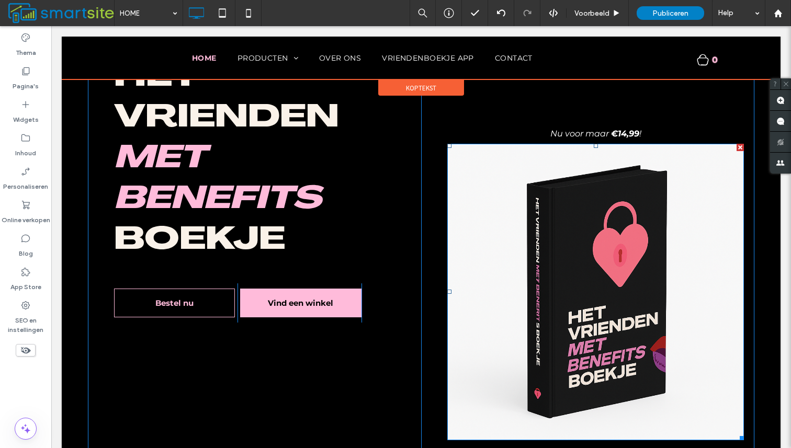
click at [738, 145] on div at bounding box center [740, 147] width 7 height 7
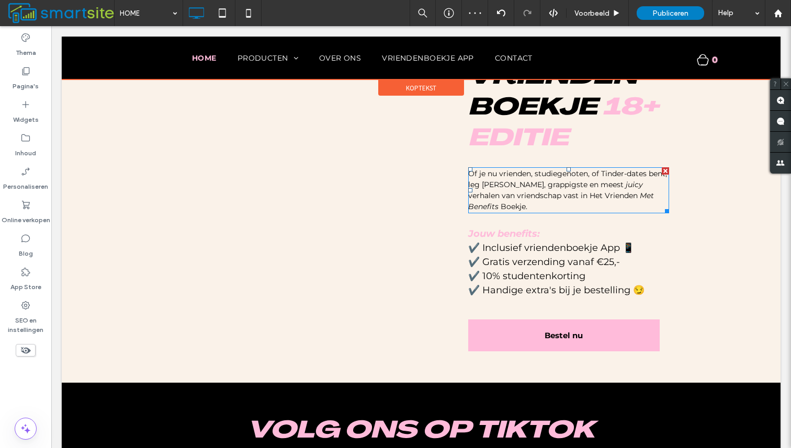
scroll to position [809, 0]
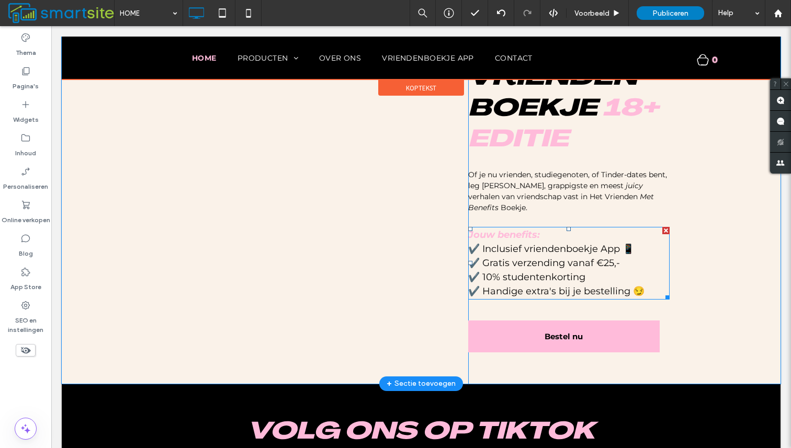
click at [601, 248] on span "✔️ Inclusief vriendenboekje App 📱" at bounding box center [551, 249] width 166 height 12
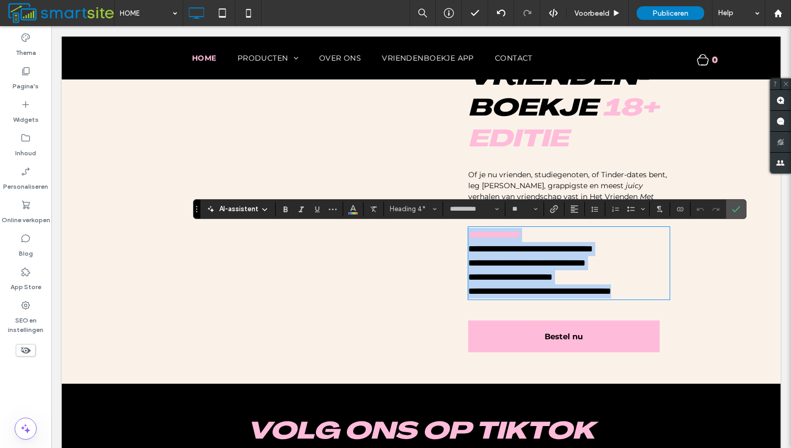
click at [567, 251] on span "**********" at bounding box center [530, 248] width 125 height 9
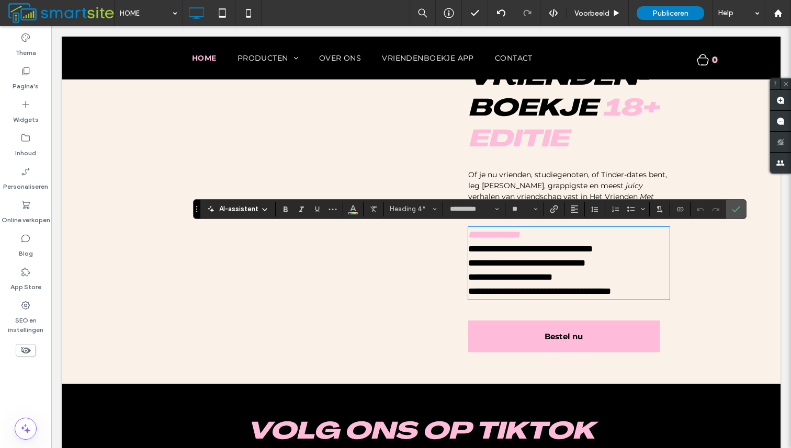
click at [567, 251] on span "**********" at bounding box center [530, 248] width 125 height 9
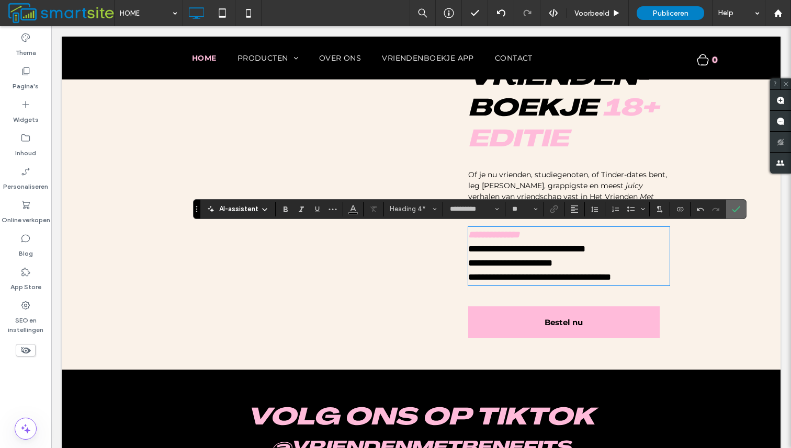
click at [738, 212] on icon "Bevestigen" at bounding box center [736, 209] width 8 height 8
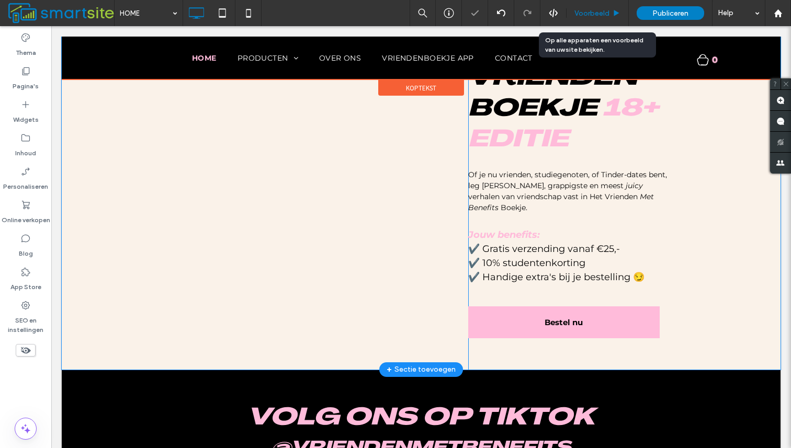
click at [604, 10] on span "Voorbeeld" at bounding box center [591, 13] width 35 height 9
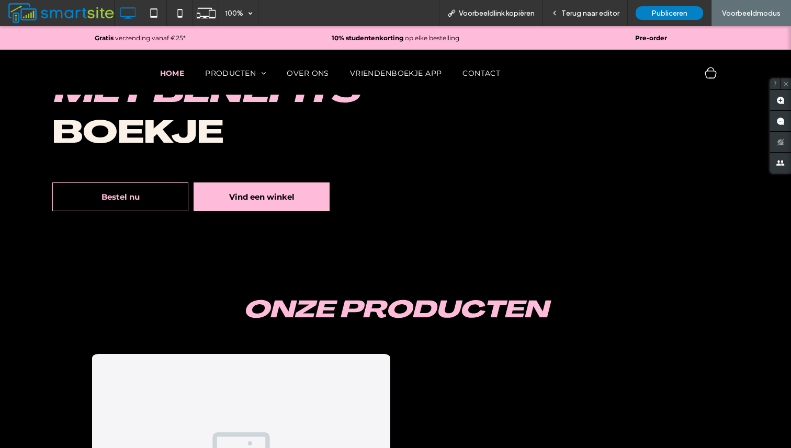
scroll to position [0, 0]
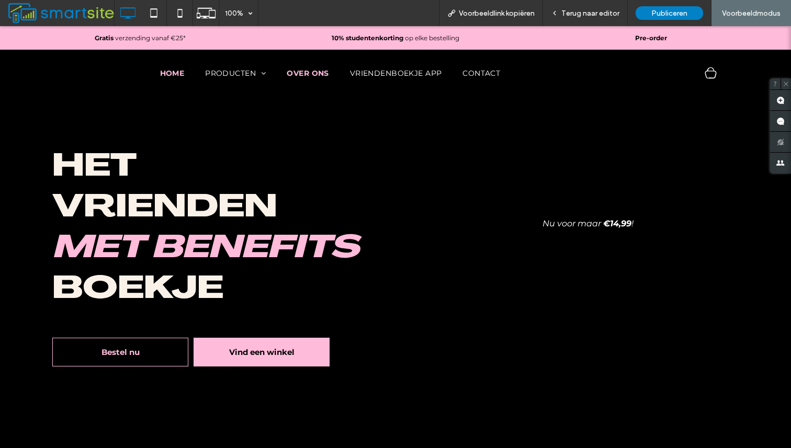
click at [311, 76] on span "OVER ONS" at bounding box center [308, 73] width 42 height 9
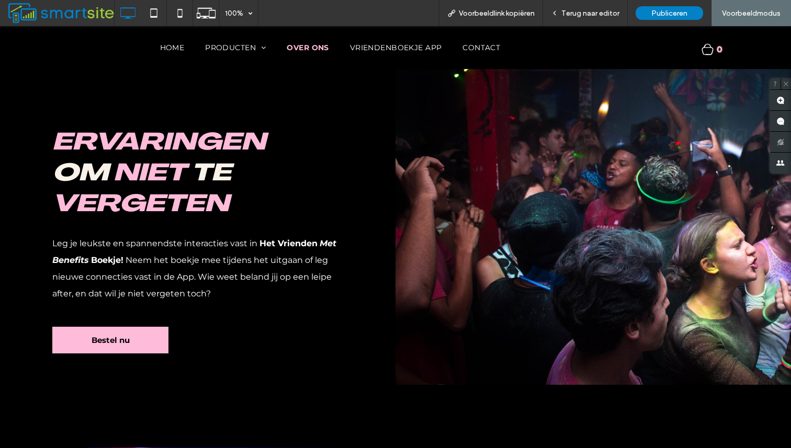
scroll to position [109, 0]
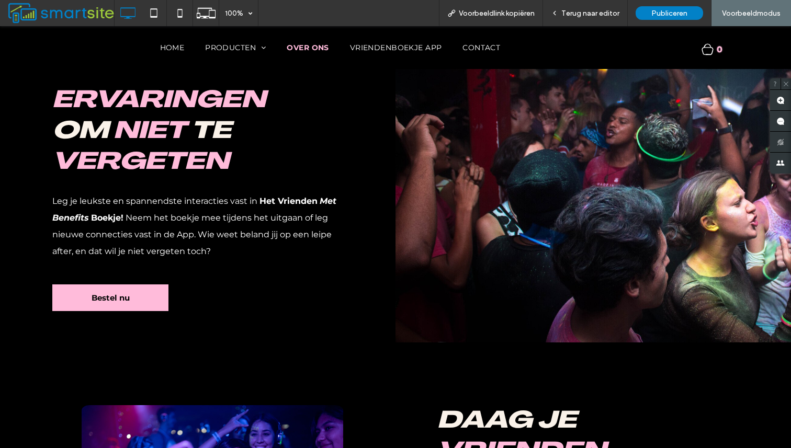
click at [212, 204] on span "Leg je leukste en spannendste interacties vast in" at bounding box center [154, 201] width 205 height 10
click at [213, 231] on span "Neem het boekje mee tijdens het uitgaan of leg nieuwe connecties vast in de App…" at bounding box center [191, 234] width 279 height 43
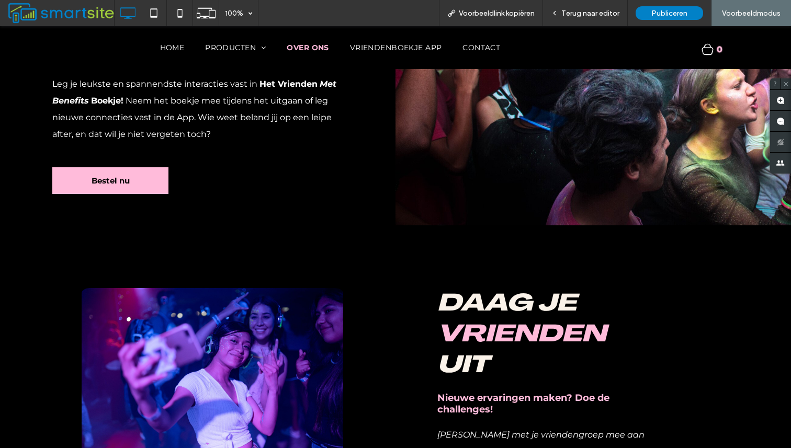
scroll to position [225, 0]
click at [139, 166] on div "Ervaringen om niet te vergeten Leg je leukste en spannendste interacties vast i…" at bounding box center [198, 47] width 396 height 357
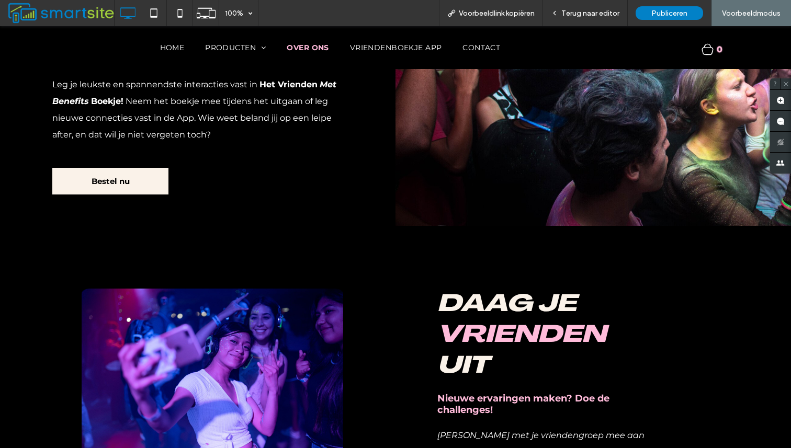
click at [139, 180] on link "Bestel nu" at bounding box center [110, 181] width 116 height 27
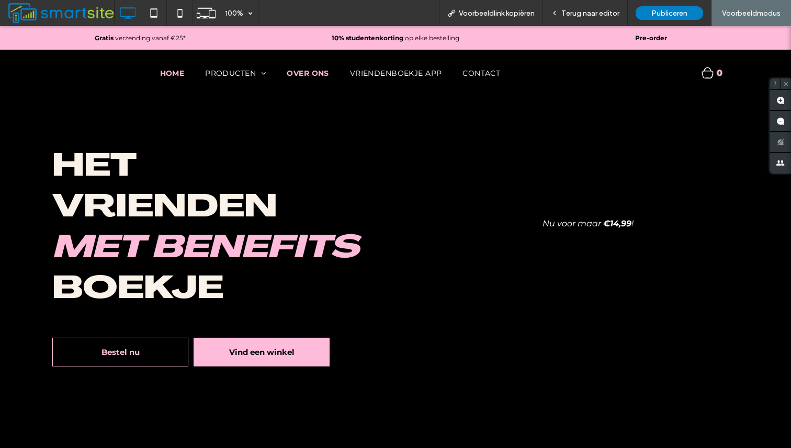
click at [306, 76] on span "OVER ONS" at bounding box center [308, 73] width 42 height 9
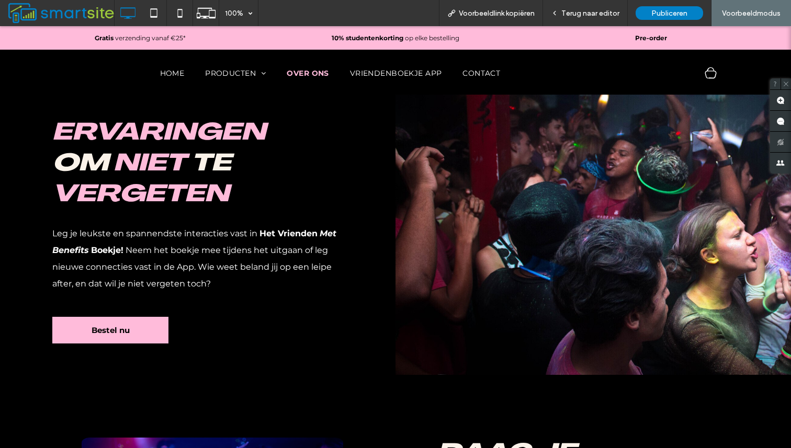
scroll to position [101, 0]
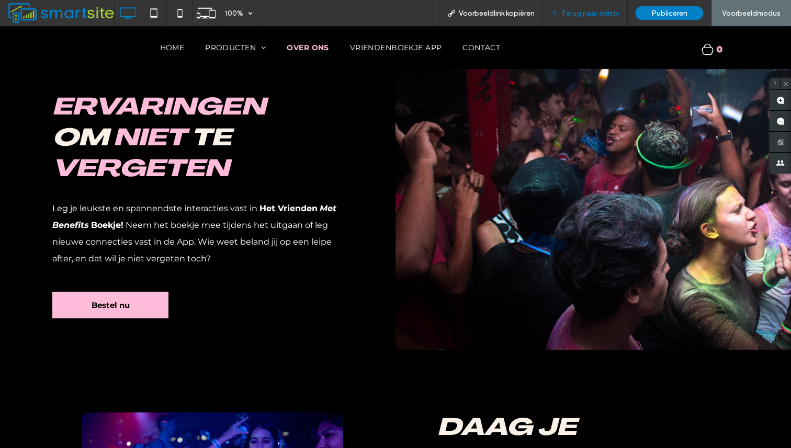
click at [599, 20] on div "Terug naar editor" at bounding box center [585, 13] width 85 height 26
click at [593, 19] on div "Terug naar editor" at bounding box center [585, 13] width 85 height 26
click at [589, 12] on span "Terug naar editor" at bounding box center [590, 13] width 58 height 9
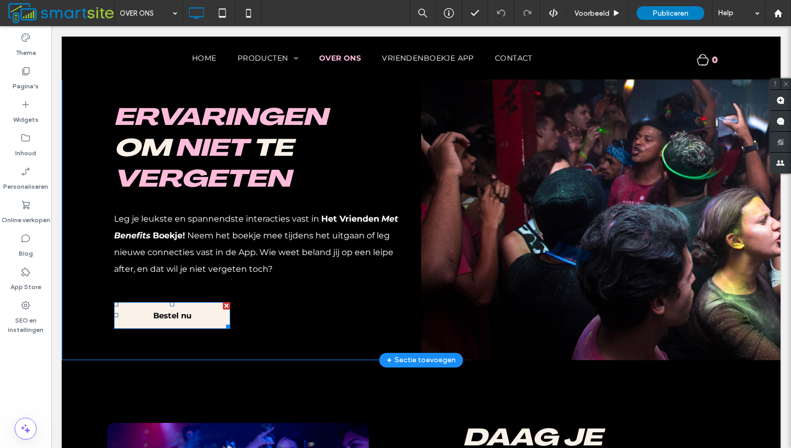
click at [189, 322] on link "Bestel nu" at bounding box center [172, 315] width 116 height 27
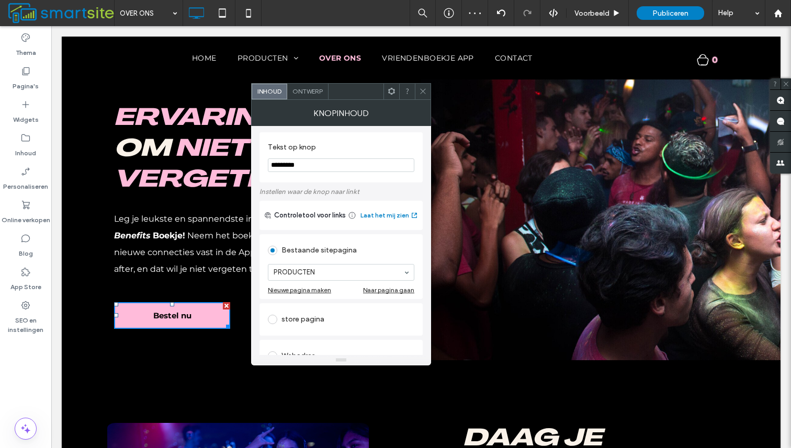
click at [421, 92] on icon at bounding box center [423, 91] width 8 height 8
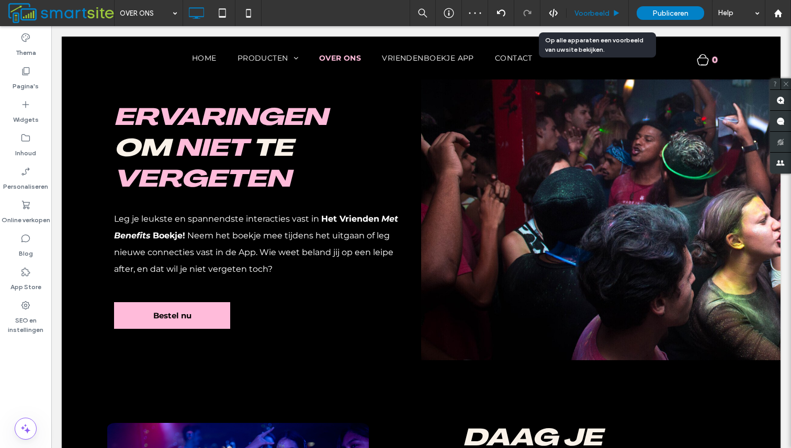
click at [606, 14] on span "Voorbeeld" at bounding box center [591, 13] width 35 height 9
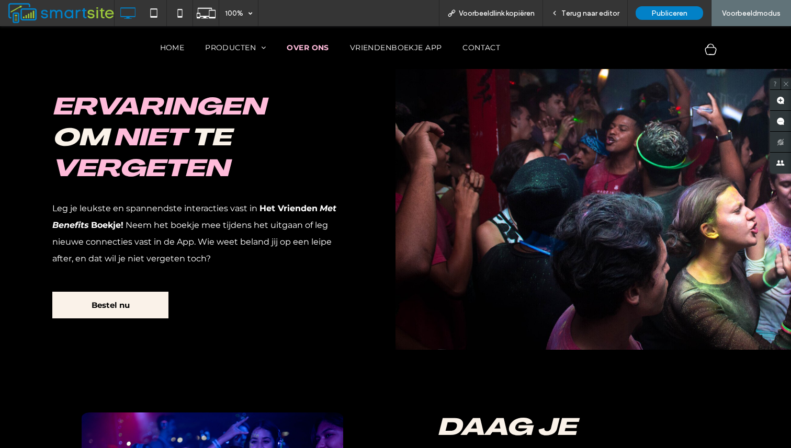
click at [155, 302] on link "Bestel nu" at bounding box center [110, 305] width 116 height 27
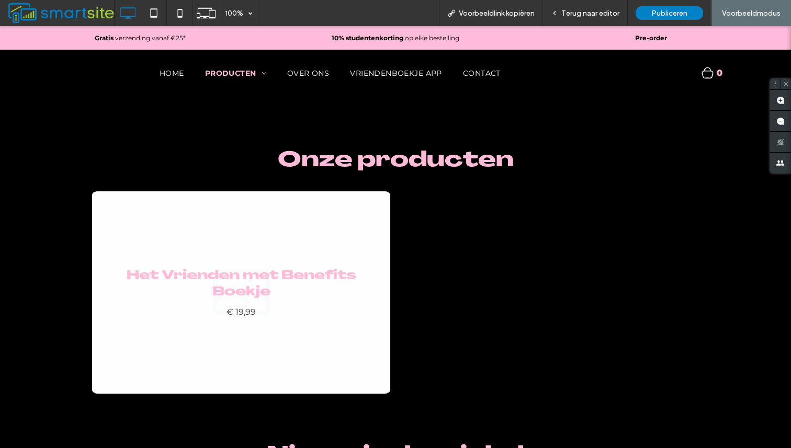
click at [247, 342] on link at bounding box center [241, 292] width 298 height 202
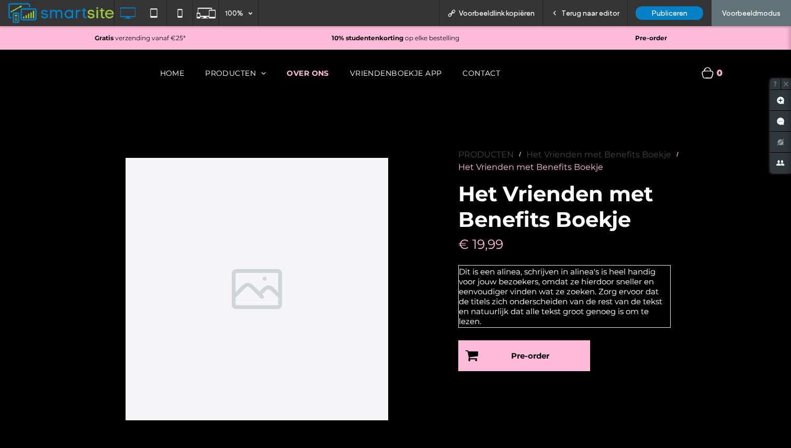
click at [315, 75] on span "OVER ONS" at bounding box center [308, 73] width 42 height 9
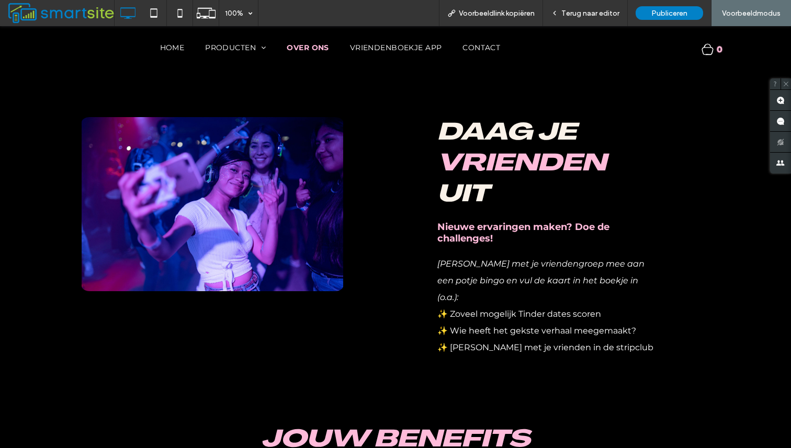
scroll to position [390, 0]
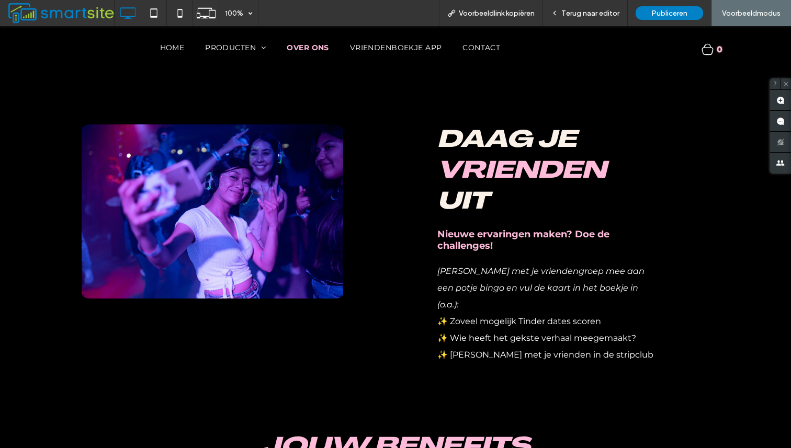
click at [464, 238] on span "Nieuwe ervaringen maken? Doe de challenges!" at bounding box center [523, 240] width 172 height 23
click at [461, 255] on div "Daag je vrienden uit Nieuwe ervaringen maken? Doe de challenges! Doe met je vri…" at bounding box center [553, 247] width 314 height 244
click at [596, 18] on div "Terug naar editor" at bounding box center [585, 13] width 85 height 26
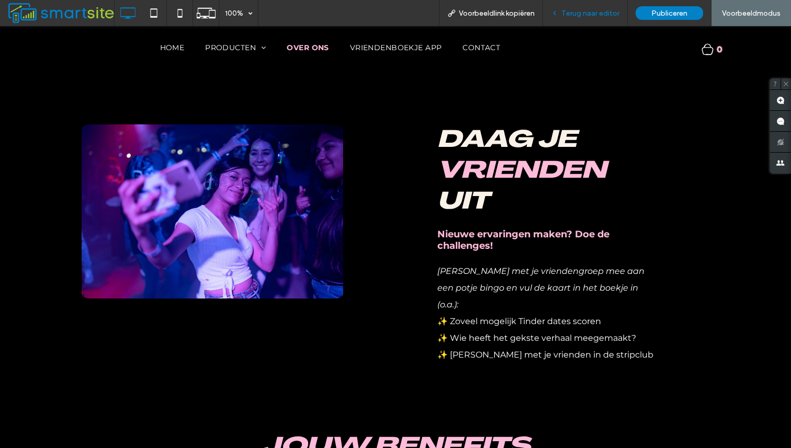
click at [594, 17] on span "Terug naar editor" at bounding box center [590, 13] width 58 height 9
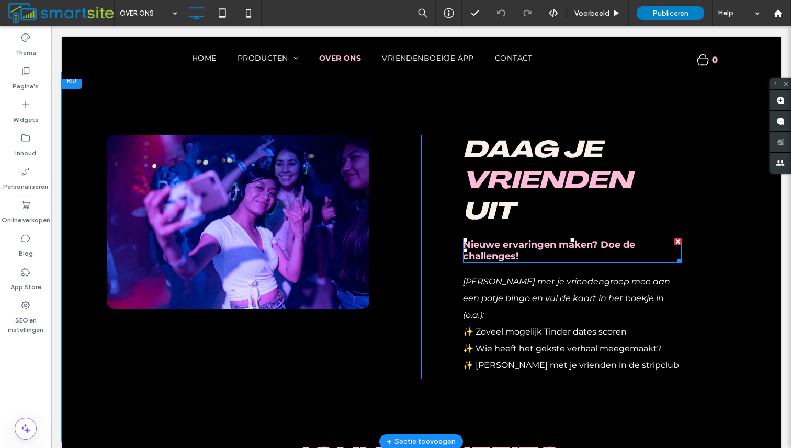
click at [481, 247] on span "Nieuwe ervaringen maken? Doe de challenges!" at bounding box center [549, 250] width 172 height 23
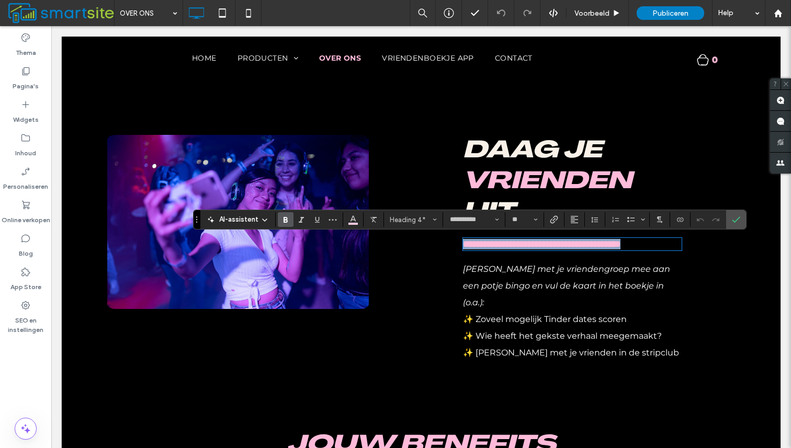
click at [481, 247] on strong "**********" at bounding box center [541, 244] width 157 height 9
click at [486, 246] on strong "**********" at bounding box center [541, 244] width 157 height 9
click at [353, 221] on icon "Kleur" at bounding box center [353, 218] width 8 height 8
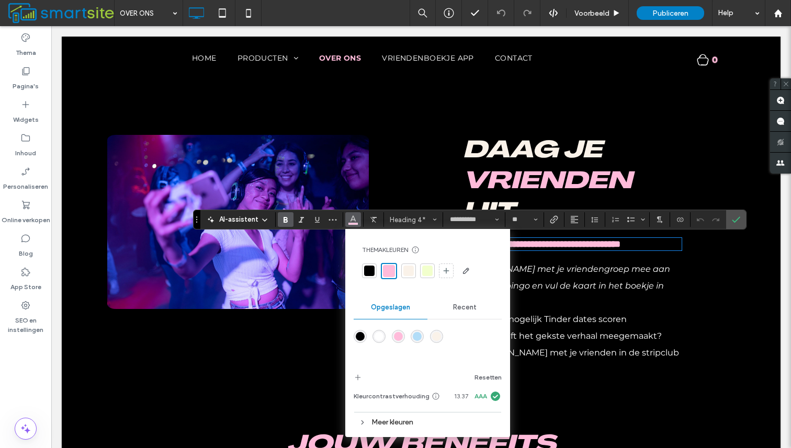
click at [403, 267] on div at bounding box center [408, 271] width 10 height 10
click at [580, 250] on h4 "**********" at bounding box center [572, 244] width 219 height 10
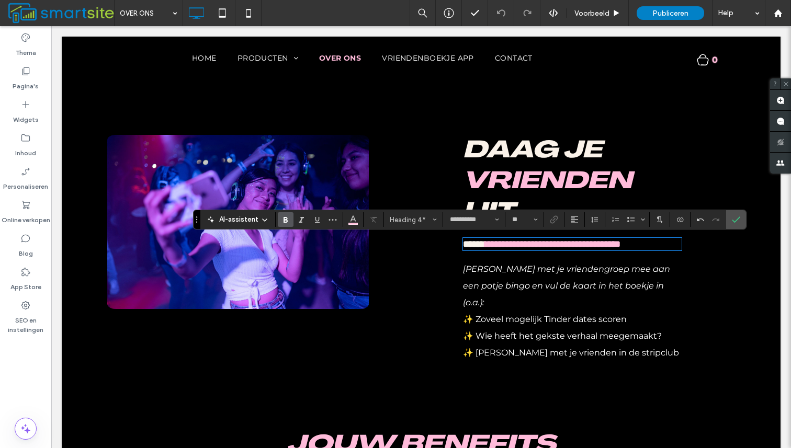
click at [578, 245] on strong "**********" at bounding box center [552, 244] width 135 height 9
click at [351, 220] on icon "Kleur" at bounding box center [353, 218] width 8 height 8
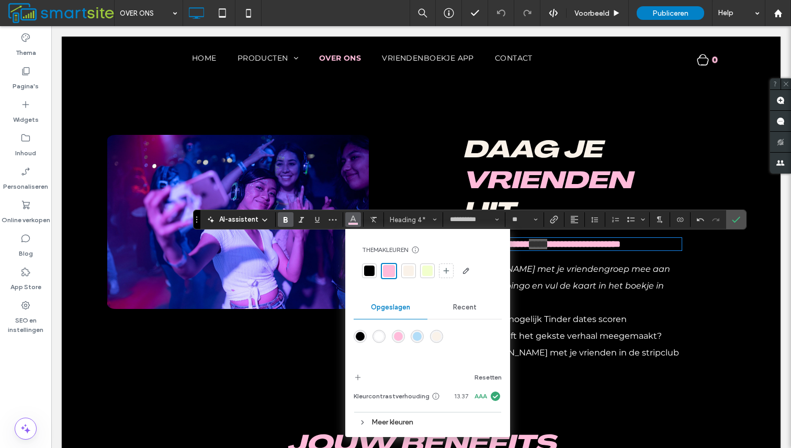
click at [406, 268] on div at bounding box center [408, 271] width 10 height 10
click at [614, 248] on strong "**********" at bounding box center [583, 244] width 73 height 9
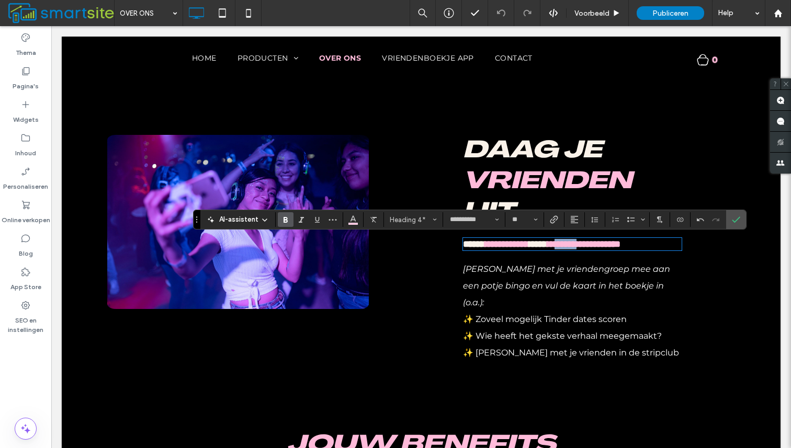
drag, startPoint x: 603, startPoint y: 246, endPoint x: 635, endPoint y: 246, distance: 32.4
click at [620, 246] on strong "**********" at bounding box center [583, 244] width 73 height 9
click at [352, 223] on span "Kleur" at bounding box center [353, 219] width 8 height 14
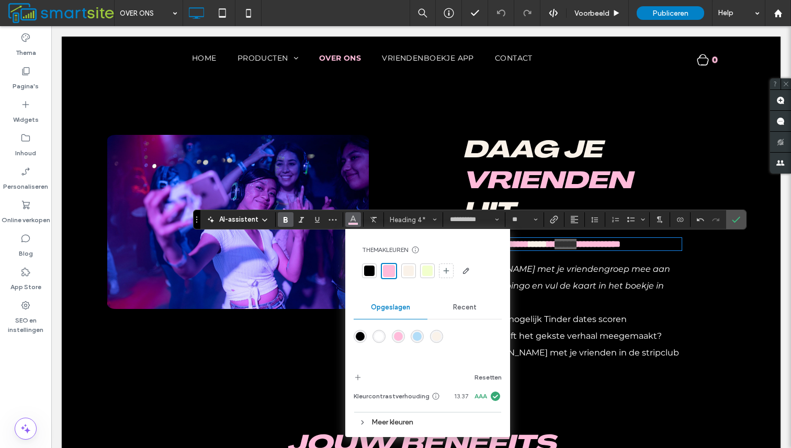
click at [408, 272] on div at bounding box center [408, 271] width 10 height 10
click at [732, 222] on icon "Bevestigen" at bounding box center [736, 220] width 8 height 8
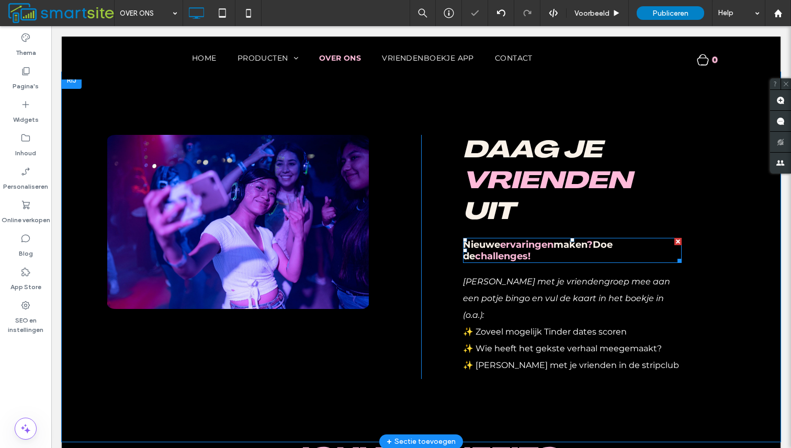
click at [604, 244] on strong "Doe de" at bounding box center [538, 250] width 150 height 23
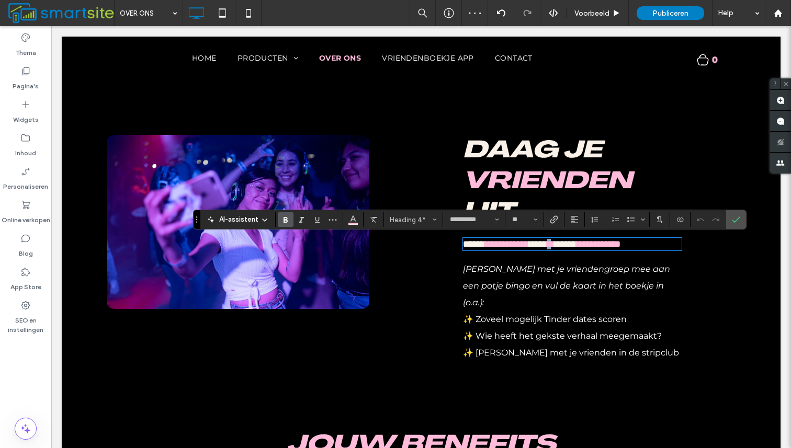
click at [555, 245] on strong "*" at bounding box center [550, 244] width 7 height 9
click at [353, 221] on icon "Kleur" at bounding box center [353, 218] width 8 height 8
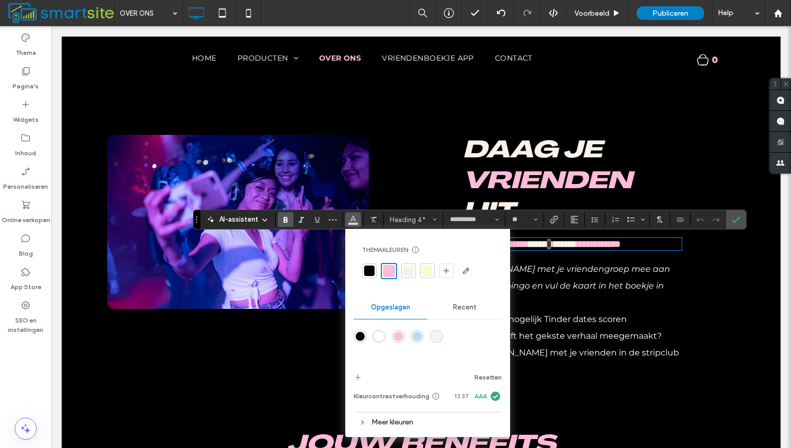
click at [408, 273] on div at bounding box center [408, 271] width 10 height 10
click at [613, 250] on h4 "**********" at bounding box center [572, 244] width 219 height 10
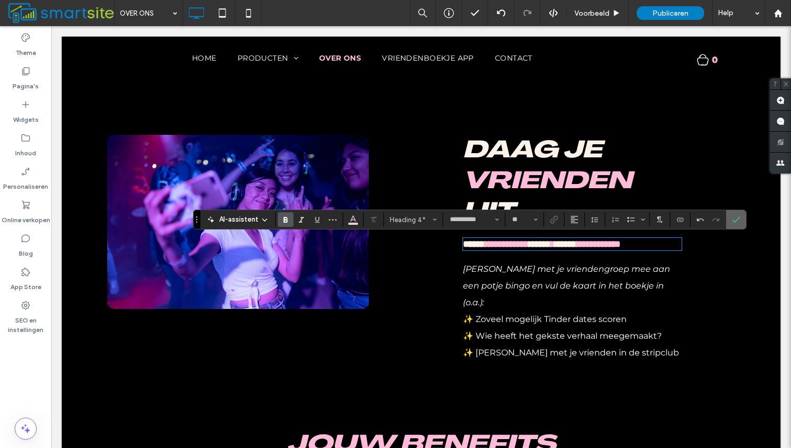
click at [737, 219] on use "Bevestigen" at bounding box center [736, 220] width 8 height 6
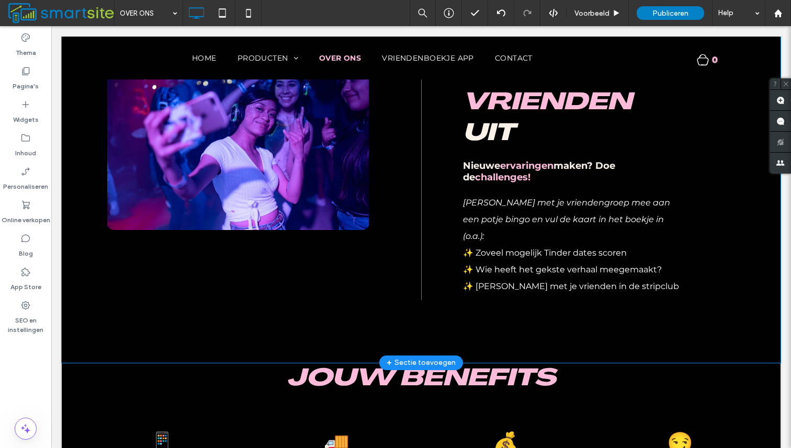
scroll to position [473, 0]
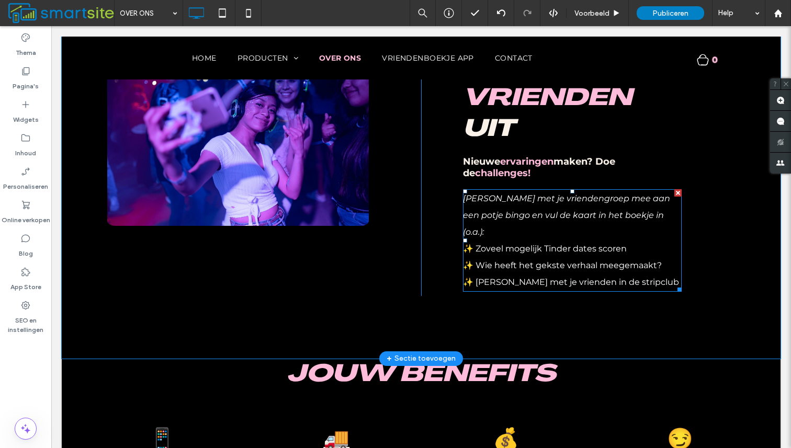
click at [584, 261] on span "✨ Wie heeft het gekste verhaal meegemaakt?" at bounding box center [562, 266] width 199 height 10
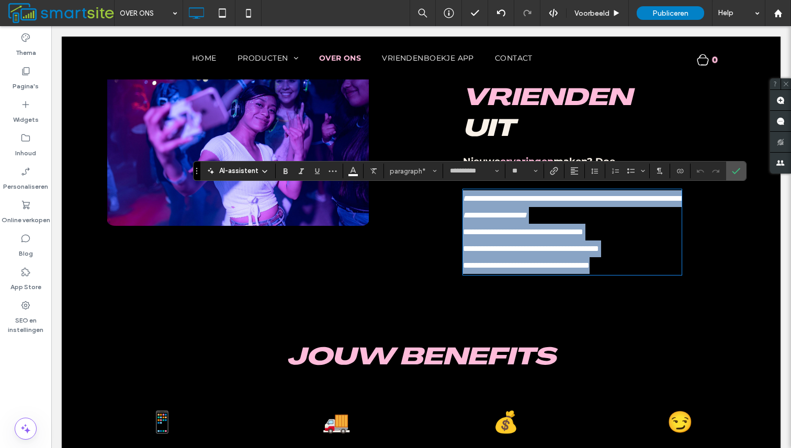
click at [572, 250] on span "**********" at bounding box center [531, 249] width 136 height 8
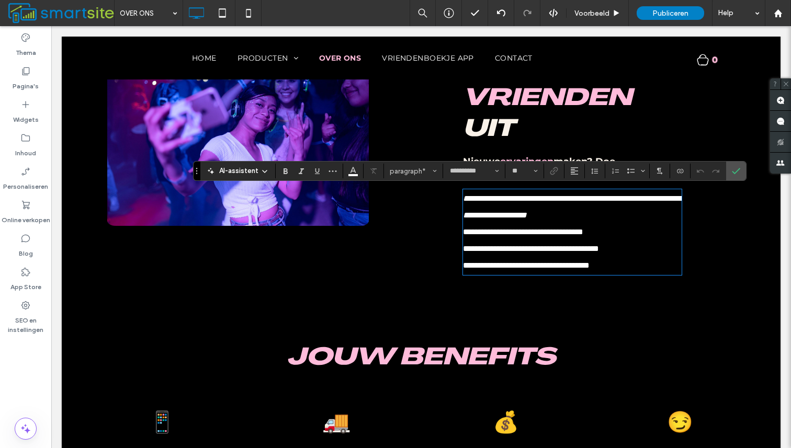
click at [572, 250] on span "**********" at bounding box center [531, 249] width 136 height 8
click at [539, 252] on span "**********" at bounding box center [531, 249] width 136 height 8
click at [539, 268] on span "**********" at bounding box center [526, 266] width 127 height 8
click at [735, 166] on span "Bevestigen" at bounding box center [734, 171] width 5 height 19
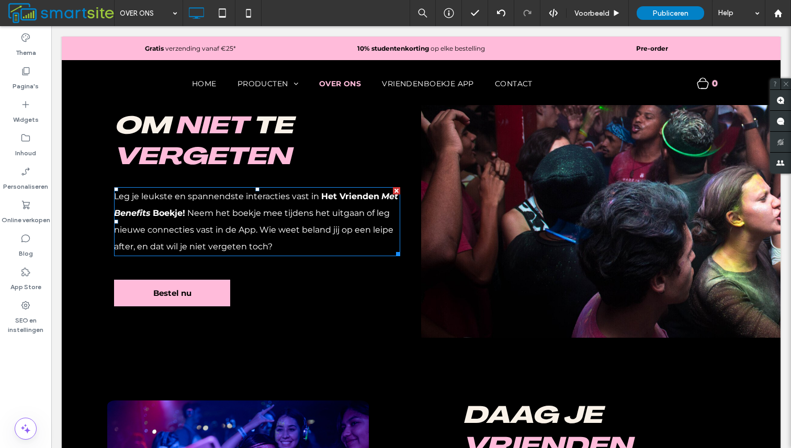
scroll to position [0, 0]
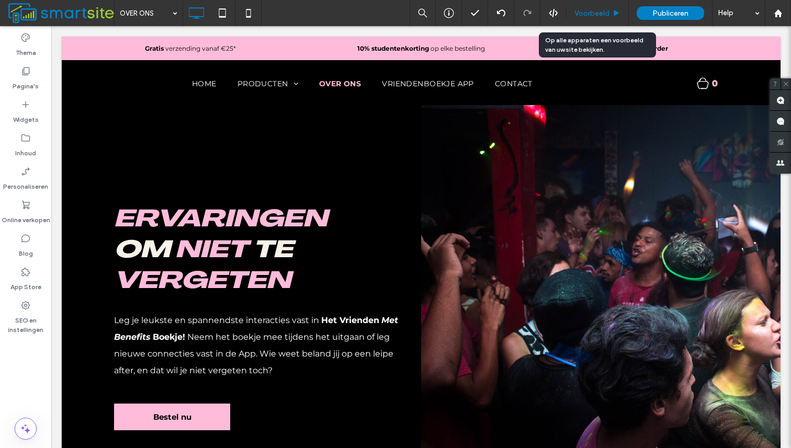
click at [590, 8] on div "Voorbeeld" at bounding box center [598, 13] width 62 height 26
click at [601, 20] on div "Voorbeeld" at bounding box center [598, 13] width 62 height 26
click at [598, 14] on span "Voorbeeld" at bounding box center [591, 13] width 35 height 9
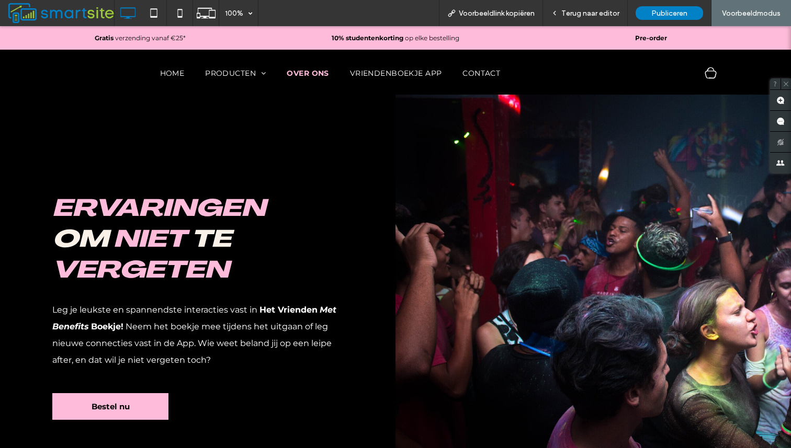
click at [598, 14] on span "Terug naar editor" at bounding box center [590, 13] width 58 height 9
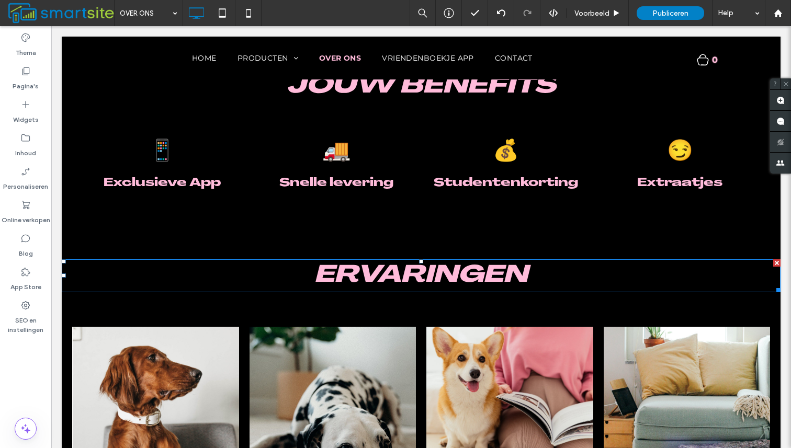
scroll to position [740, 0]
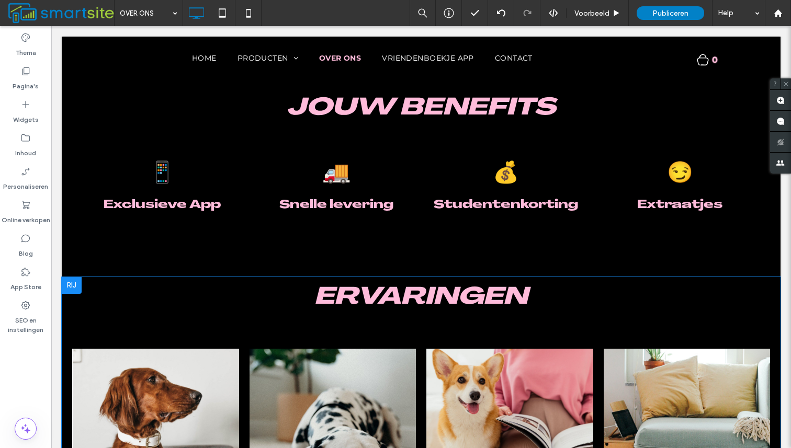
click at [73, 277] on div at bounding box center [72, 285] width 20 height 17
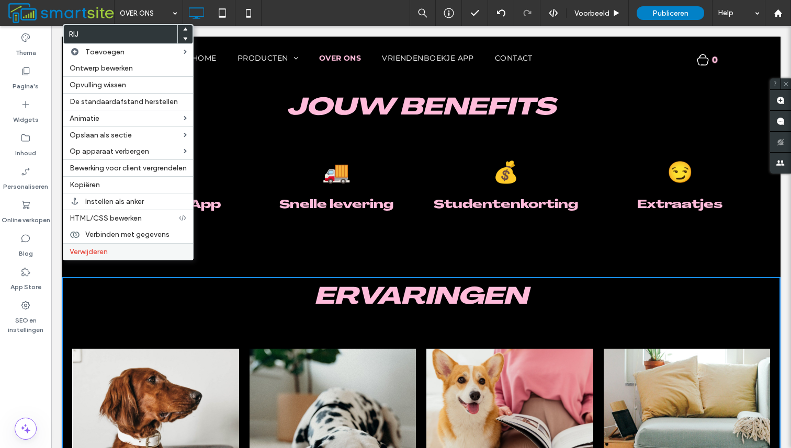
click at [91, 254] on span "Verwijderen" at bounding box center [89, 251] width 38 height 9
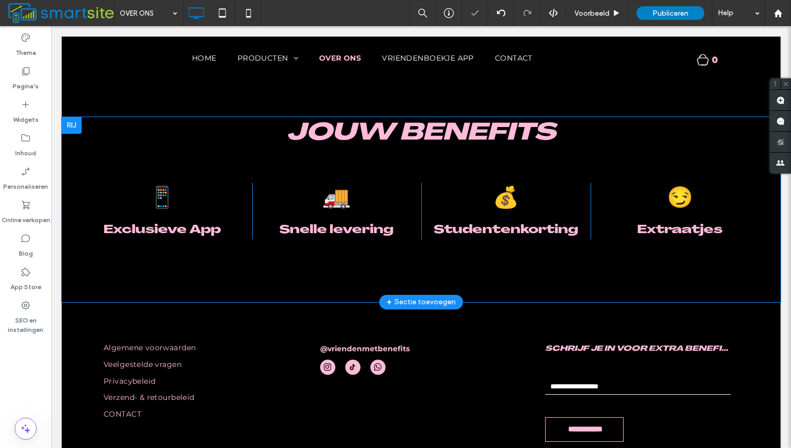
scroll to position [702, 0]
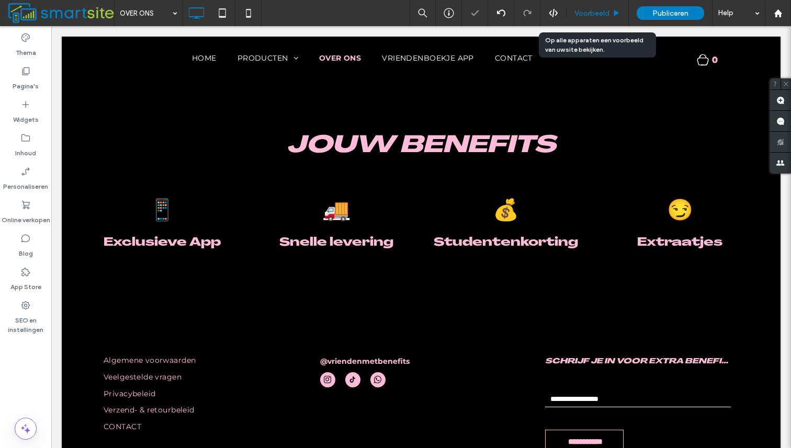
click at [600, 18] on div "Voorbeeld" at bounding box center [598, 13] width 62 height 26
click at [600, 13] on span "Voorbeeld" at bounding box center [591, 13] width 35 height 9
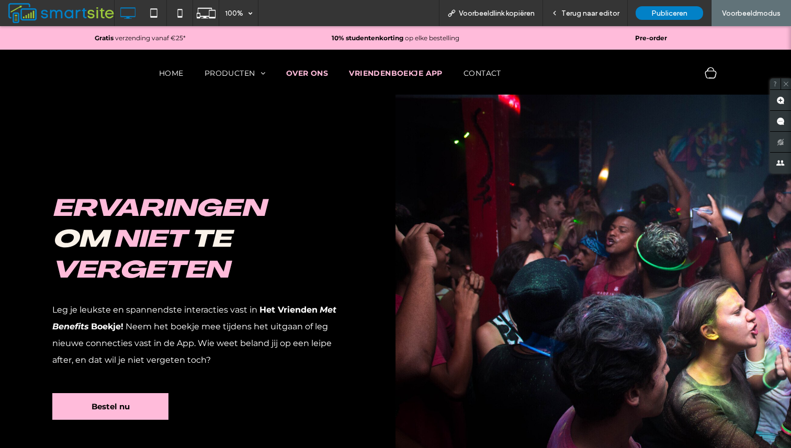
click at [395, 76] on span "VRIENDENBOEKJE APP" at bounding box center [396, 73] width 94 height 9
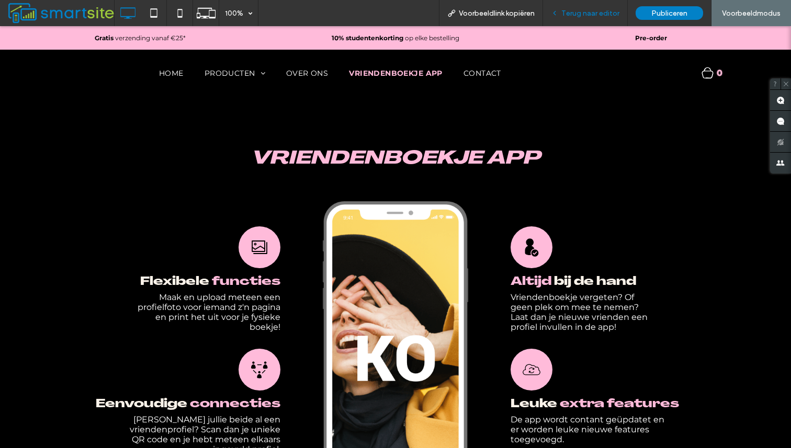
click at [593, 12] on span "Terug naar editor" at bounding box center [590, 13] width 58 height 9
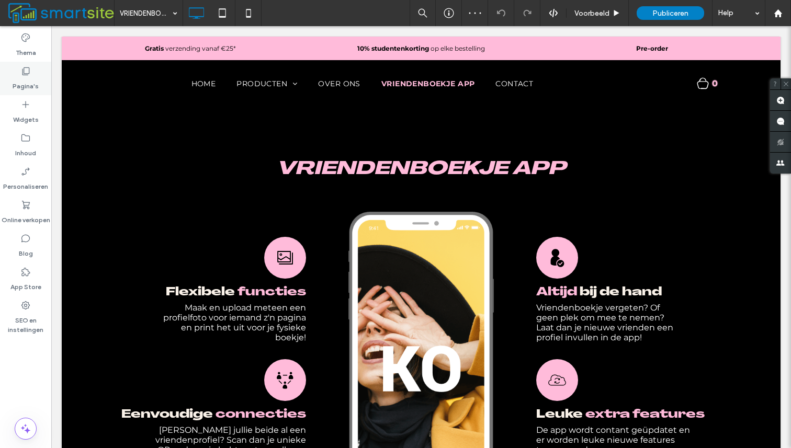
click at [31, 80] on label "Pagina's" at bounding box center [26, 83] width 26 height 15
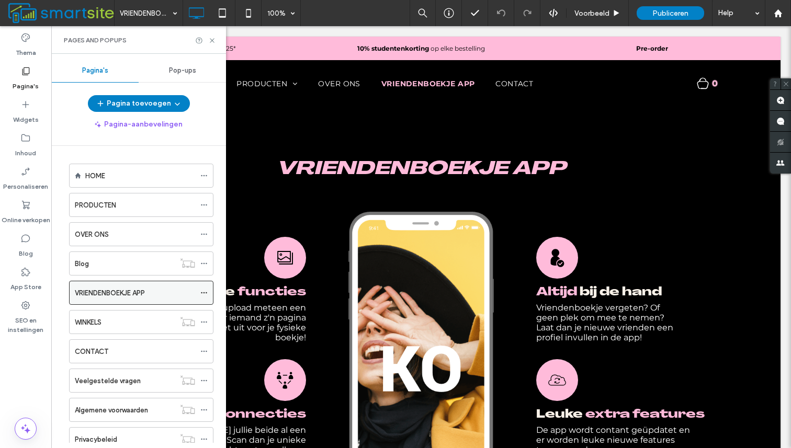
click at [206, 290] on icon at bounding box center [203, 292] width 7 height 7
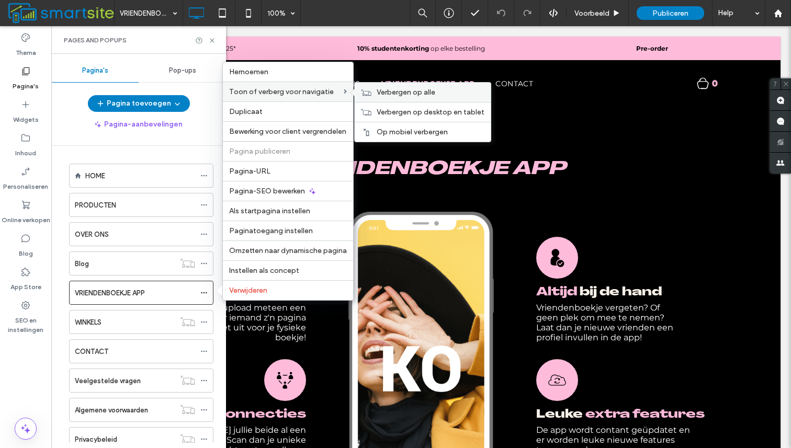
click at [383, 94] on span "Verbergen op alle" at bounding box center [406, 92] width 59 height 9
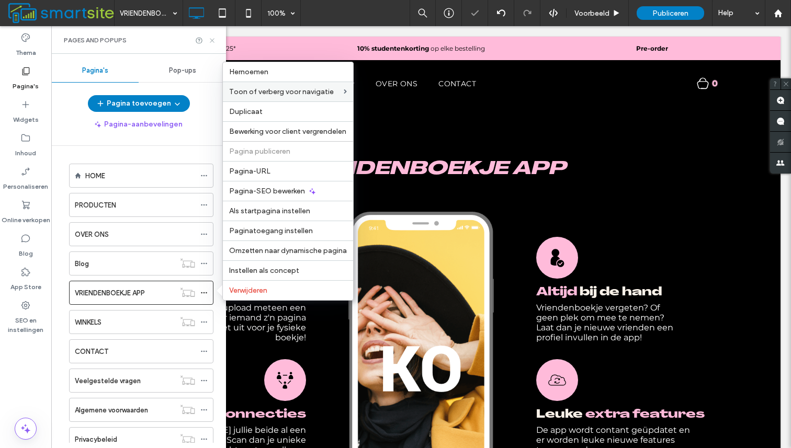
click at [212, 39] on icon at bounding box center [212, 41] width 8 height 8
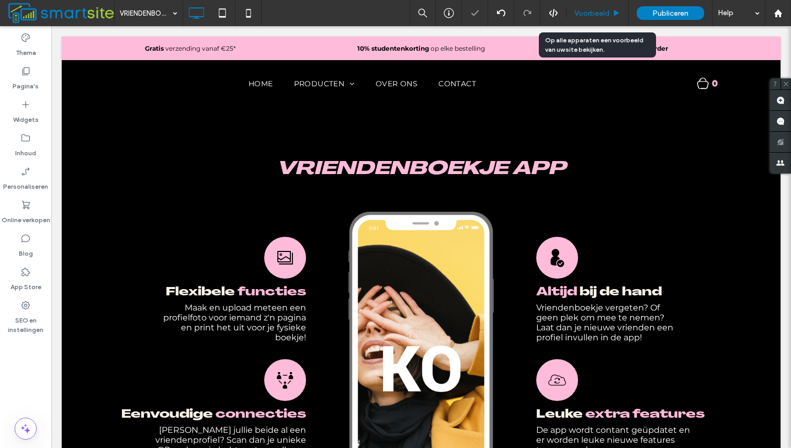
click at [600, 14] on span "Voorbeeld" at bounding box center [591, 13] width 35 height 9
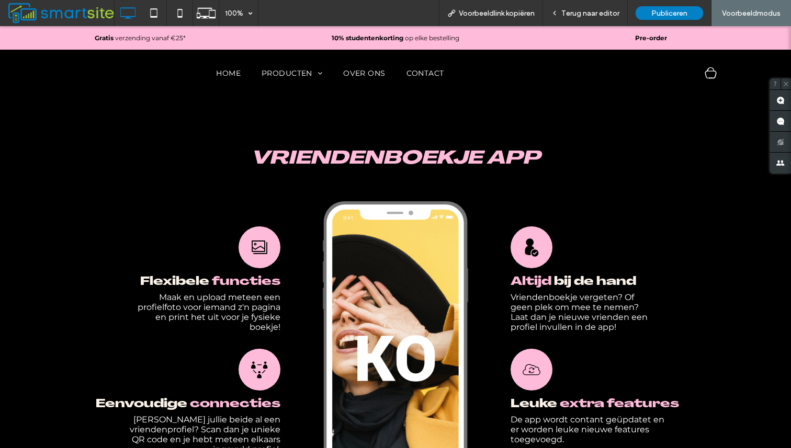
click at [425, 66] on nav "HOME PRODUCTEN Het Vrienden met Benefits Boekje Condooms OVER ONS CONTACT" at bounding box center [330, 73] width 608 height 22
click at [425, 70] on span "CONTACT" at bounding box center [424, 73] width 39 height 9
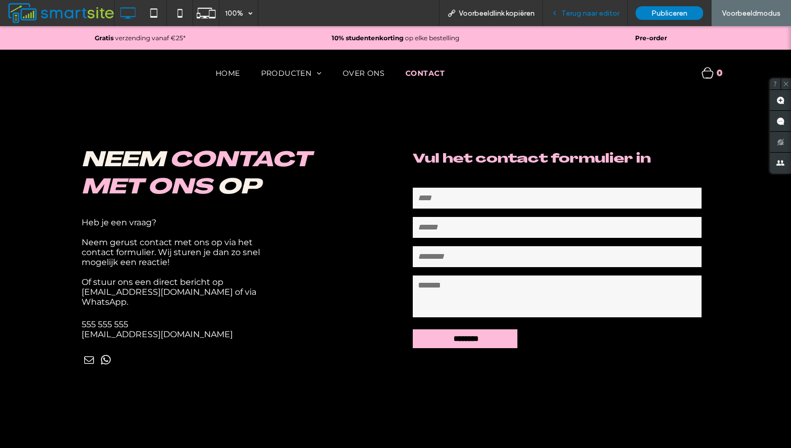
drag, startPoint x: 587, startPoint y: 17, endPoint x: 588, endPoint y: 2, distance: 15.2
click at [587, 17] on span "Terug naar editor" at bounding box center [590, 13] width 58 height 9
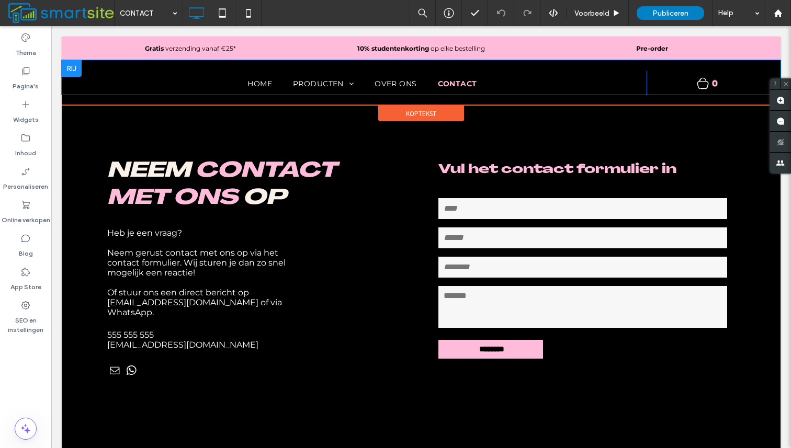
click at [84, 83] on div "HOME PRODUCTEN Het Vrienden met Benefits Boekje Condooms OVER ONS CONTACT Click…" at bounding box center [365, 83] width 564 height 24
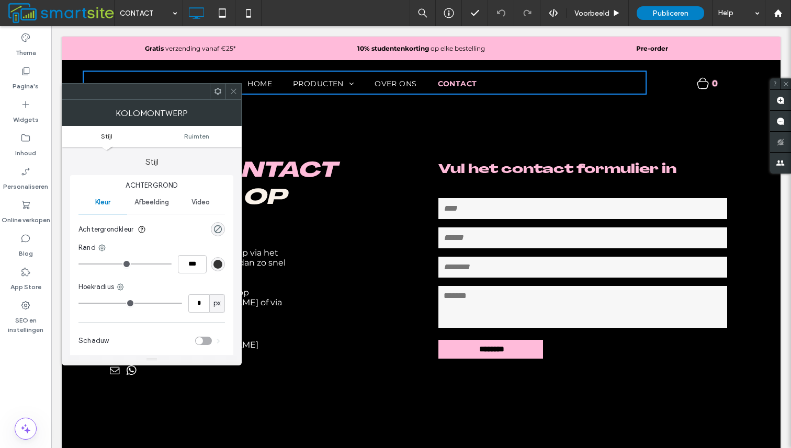
click at [219, 91] on icon at bounding box center [218, 91] width 8 height 8
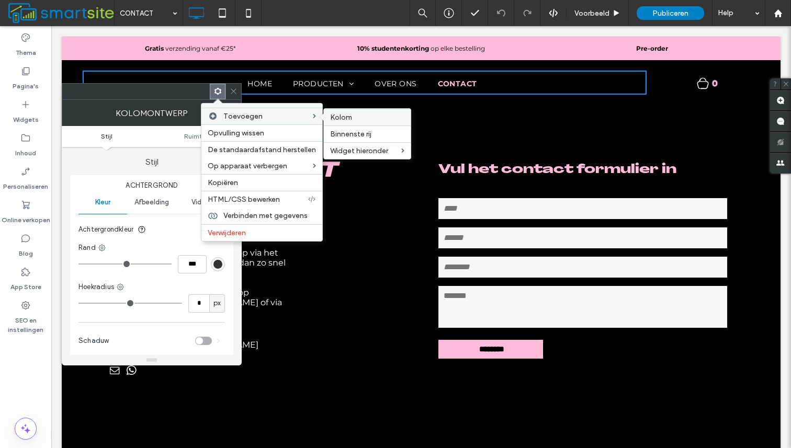
click at [334, 118] on span "Kolom" at bounding box center [341, 117] width 22 height 9
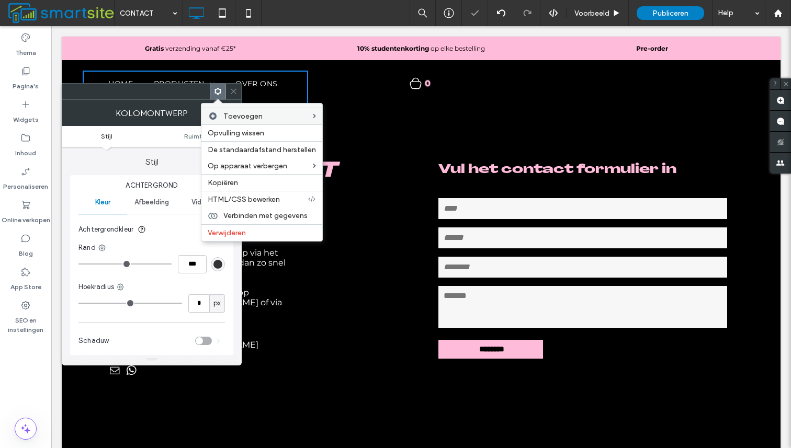
click at [356, 88] on div "0" at bounding box center [421, 83] width 216 height 13
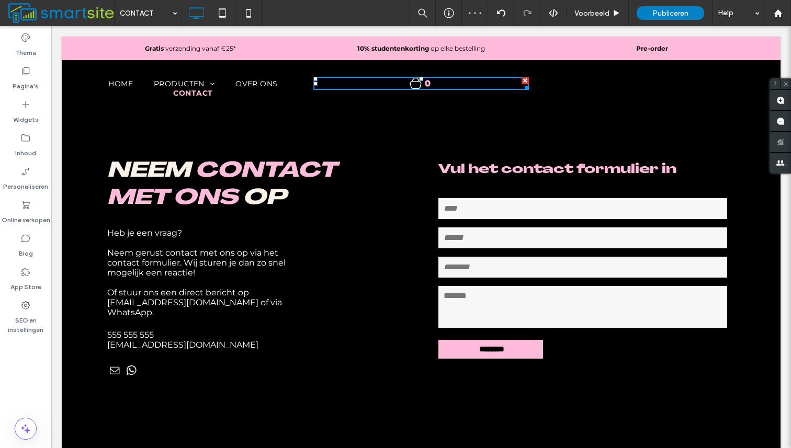
click at [609, 82] on div "Click To Paste Click To Paste" at bounding box center [646, 97] width 225 height 52
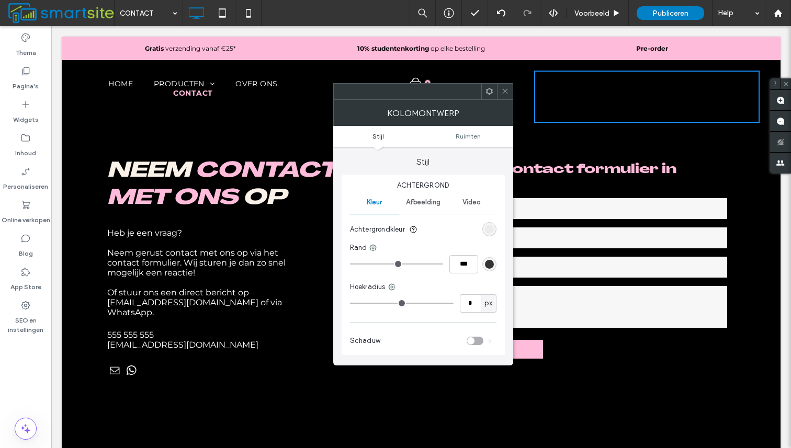
drag, startPoint x: 639, startPoint y: 96, endPoint x: 165, endPoint y: 98, distance: 474.0
click at [165, 98] on div "HOME PRODUCTEN Het Vrienden met Benefits Boekje Condooms OVER ONS CONTACT Click…" at bounding box center [421, 97] width 677 height 52
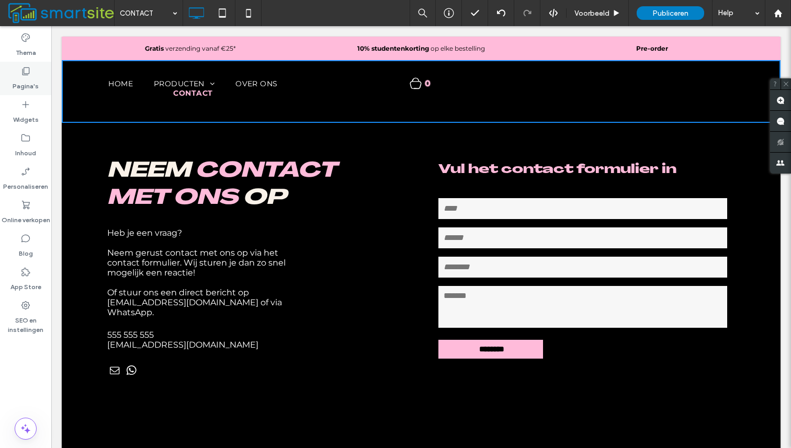
click at [35, 81] on label "Pagina's" at bounding box center [26, 83] width 26 height 15
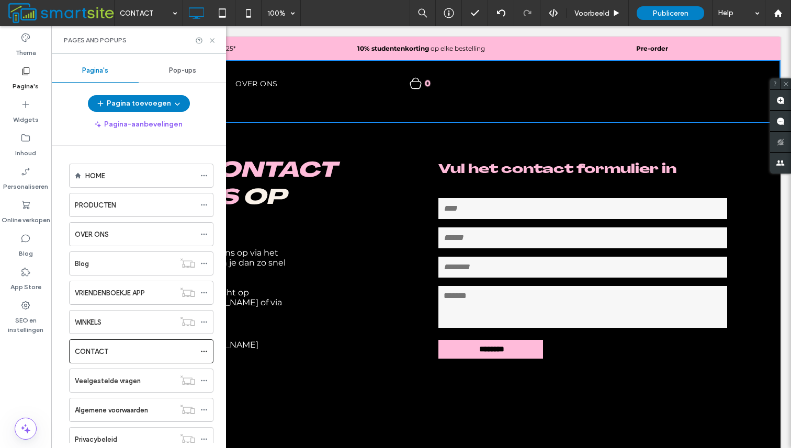
click at [33, 82] on label "Pagina's" at bounding box center [26, 83] width 26 height 15
click at [35, 50] on label "Thema" at bounding box center [26, 50] width 20 height 15
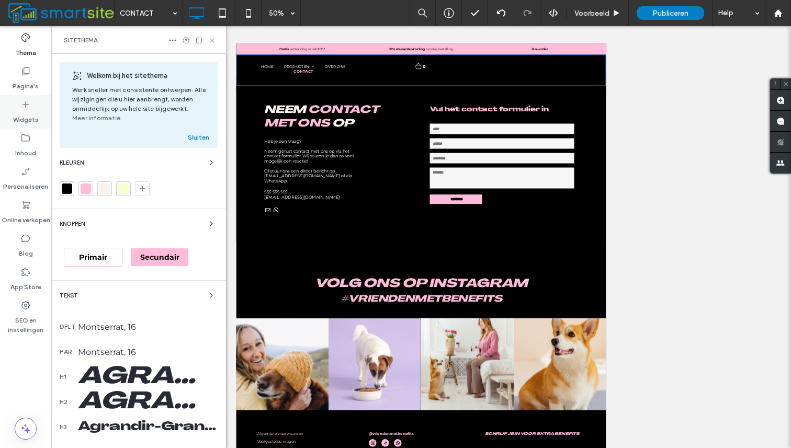
click at [35, 110] on label "Widgets" at bounding box center [26, 117] width 26 height 15
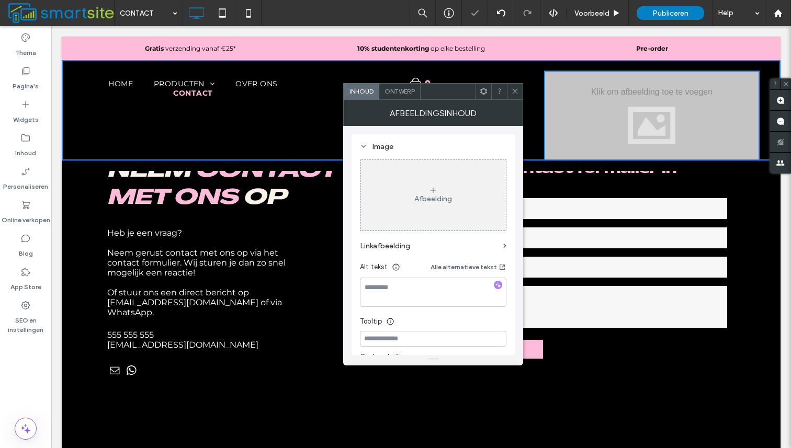
scroll to position [16, 0]
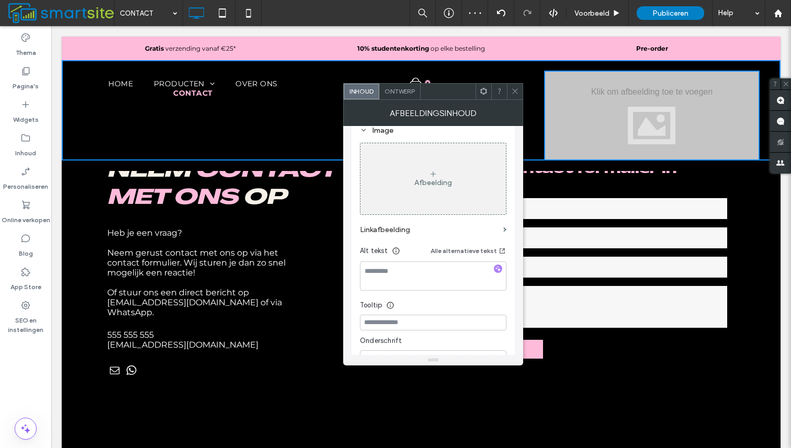
click at [441, 160] on div "Afbeelding" at bounding box center [432, 178] width 145 height 69
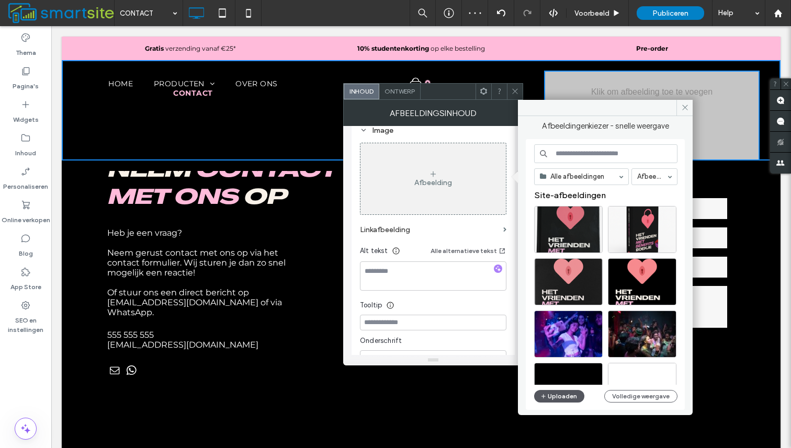
click at [549, 396] on button "Uploaden" at bounding box center [559, 396] width 50 height 13
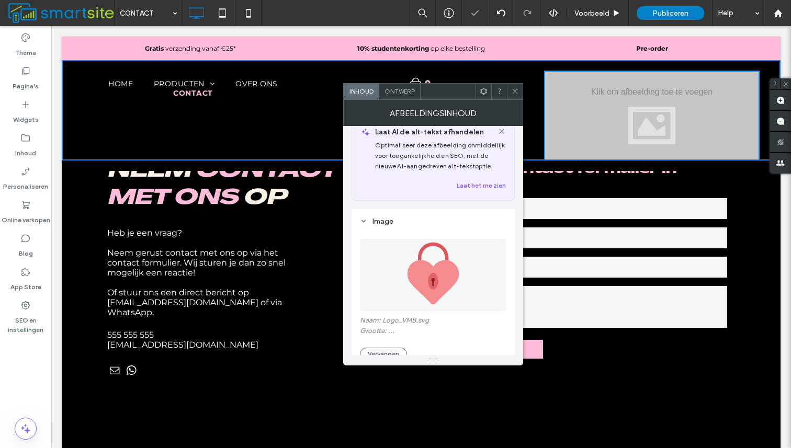
scroll to position [108, 0]
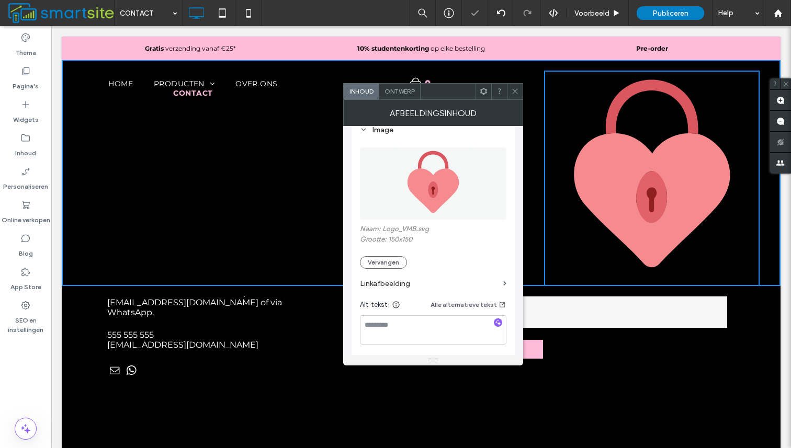
click at [516, 90] on icon at bounding box center [515, 91] width 8 height 8
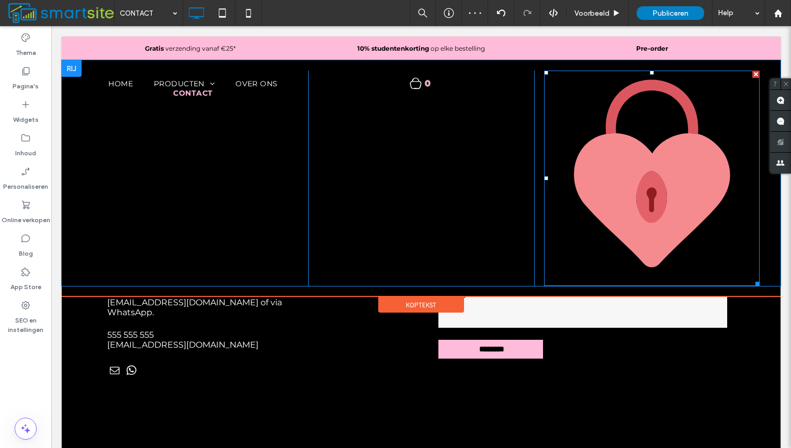
click at [751, 265] on img at bounding box center [652, 179] width 216 height 216
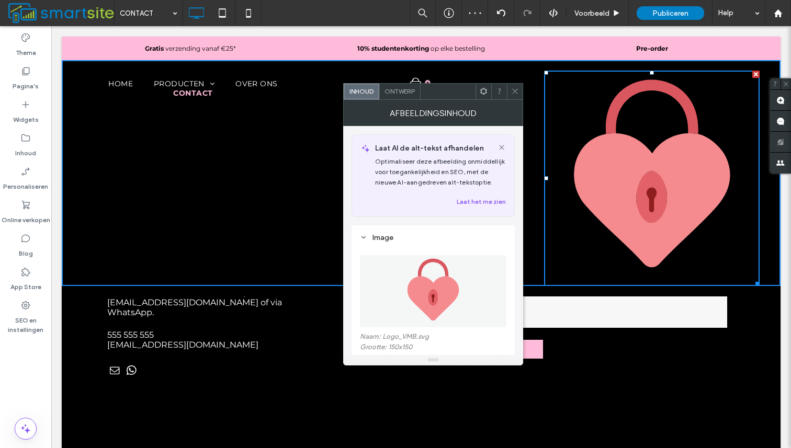
click at [758, 282] on div at bounding box center [756, 282] width 8 height 8
click at [690, 174] on img at bounding box center [652, 179] width 216 height 216
click at [756, 281] on div at bounding box center [756, 282] width 8 height 8
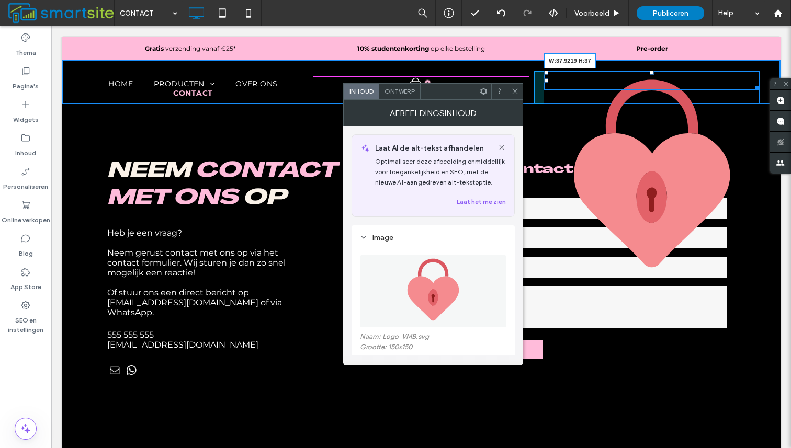
drag, startPoint x: 756, startPoint y: 281, endPoint x: 659, endPoint y: 85, distance: 219.2
click at [752, 85] on div at bounding box center [756, 86] width 8 height 8
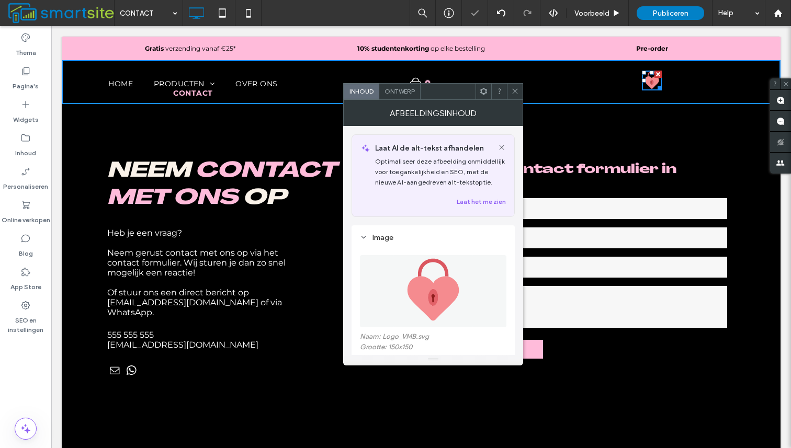
click at [516, 93] on icon at bounding box center [515, 91] width 8 height 8
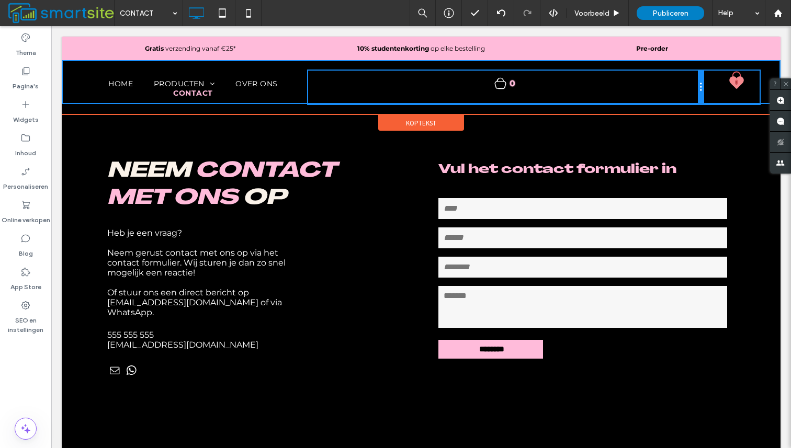
drag, startPoint x: 530, startPoint y: 88, endPoint x: 780, endPoint y: 117, distance: 251.3
click at [672, 93] on div "0 Click To Paste" at bounding box center [505, 87] width 395 height 33
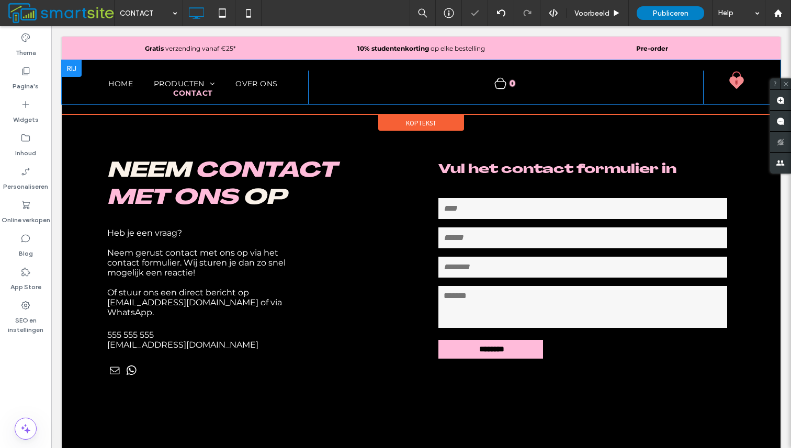
click at [719, 91] on div "Click To Paste Click To Paste" at bounding box center [731, 87] width 57 height 33
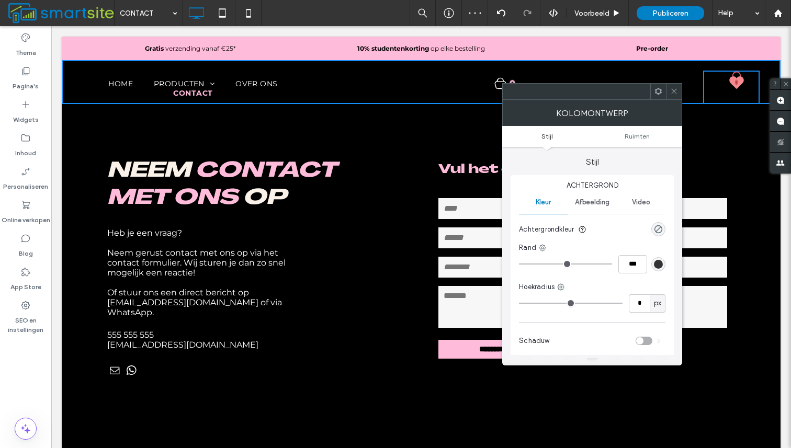
click at [668, 87] on div at bounding box center [674, 92] width 16 height 16
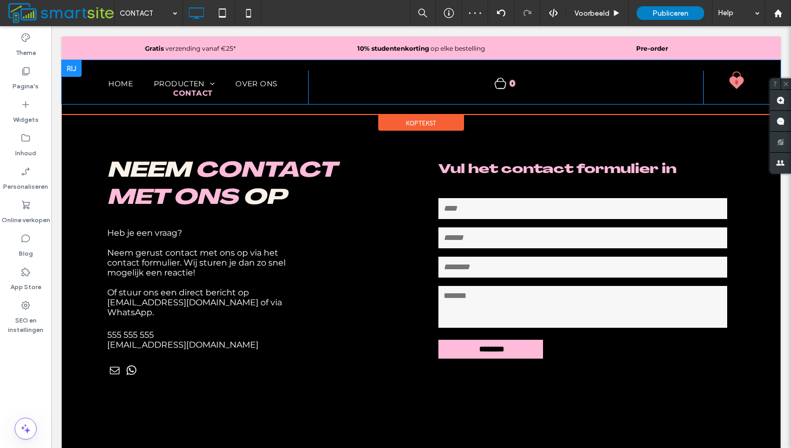
click at [711, 92] on div "Click To Paste Click To Paste" at bounding box center [731, 87] width 57 height 33
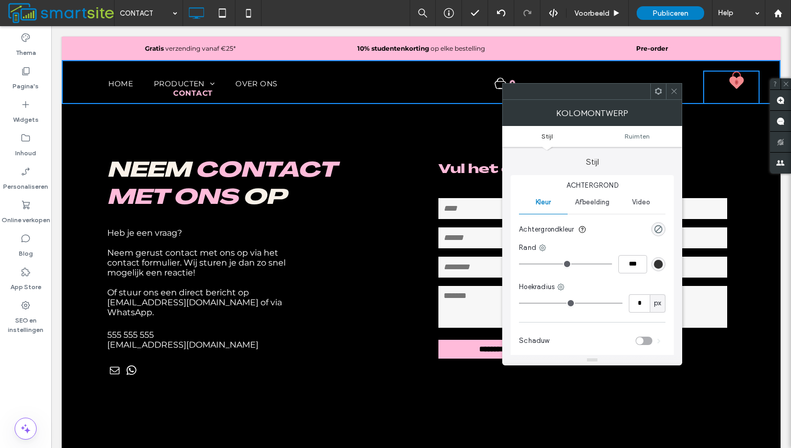
click at [657, 95] on icon at bounding box center [658, 91] width 8 height 8
click at [610, 73] on div "0 Click To Paste" at bounding box center [505, 87] width 395 height 33
click at [649, 75] on div "0 Click To Paste" at bounding box center [505, 87] width 395 height 33
click at [669, 89] on div at bounding box center [674, 92] width 16 height 16
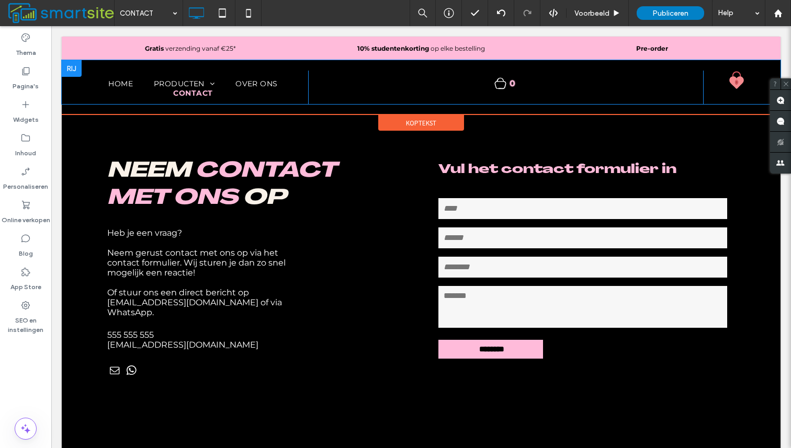
click at [706, 73] on div "Click To Paste Click To Paste" at bounding box center [731, 87] width 57 height 33
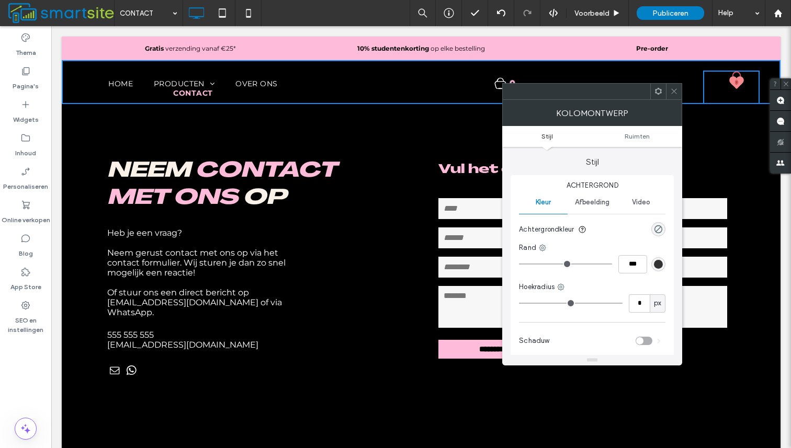
click at [675, 94] on icon at bounding box center [674, 91] width 8 height 8
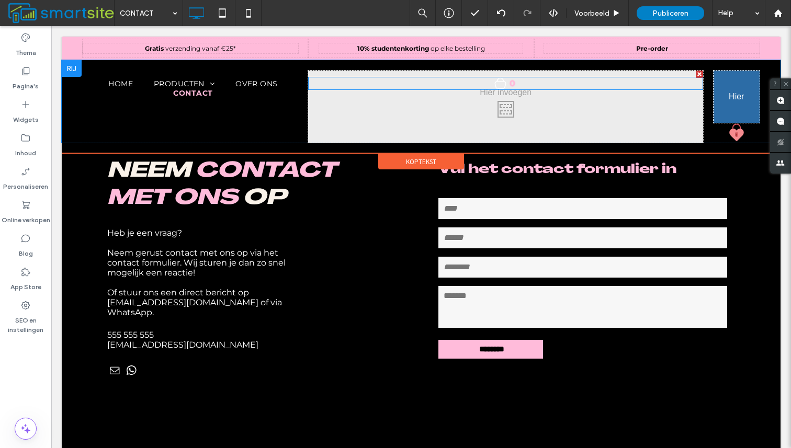
drag, startPoint x: 500, startPoint y: 79, endPoint x: 722, endPoint y: 87, distance: 223.0
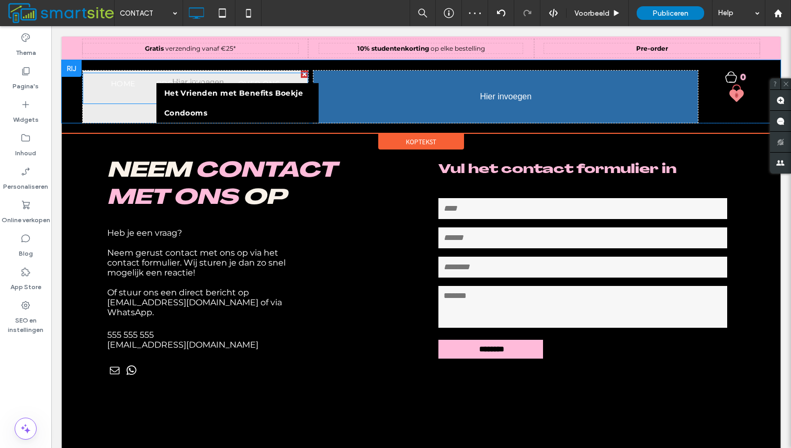
drag, startPoint x: 210, startPoint y: 88, endPoint x: 398, endPoint y: 95, distance: 187.9
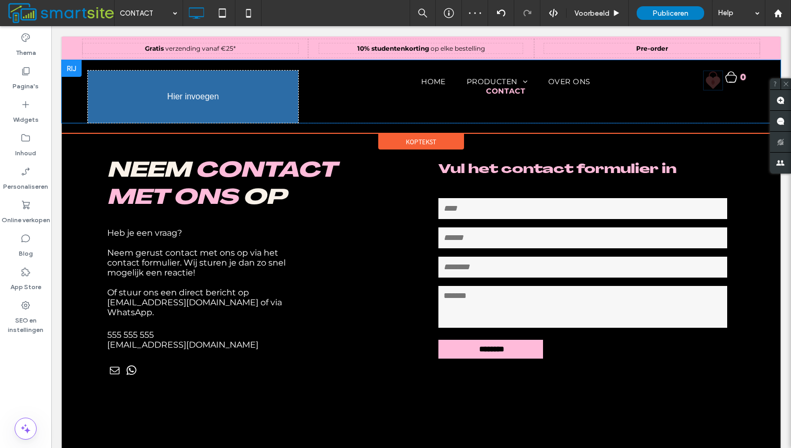
drag, startPoint x: 735, startPoint y: 96, endPoint x: 138, endPoint y: 89, distance: 596.9
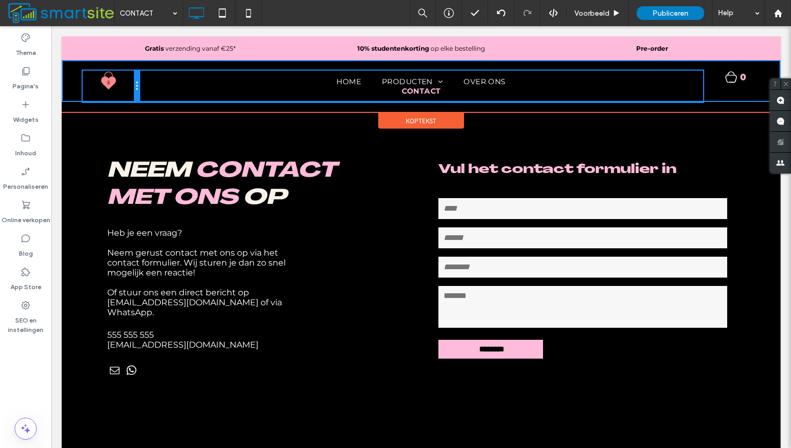
drag, startPoint x: 308, startPoint y: 85, endPoint x: 182, endPoint y: 117, distance: 130.1
click at [129, 91] on div "Click To Paste" at bounding box center [111, 86] width 57 height 31
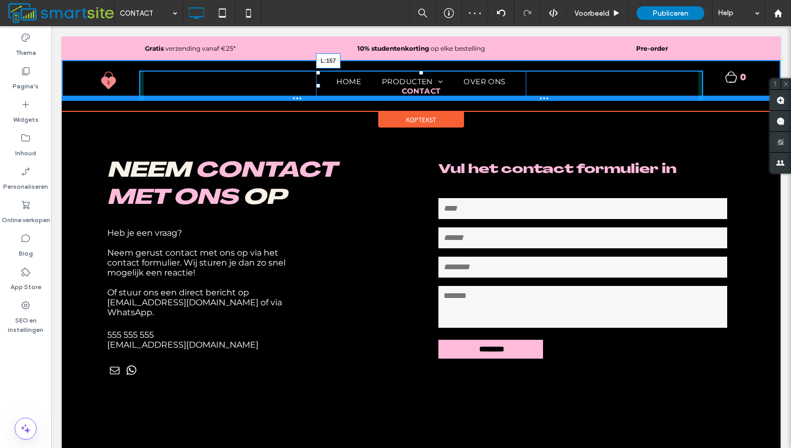
drag, startPoint x: 317, startPoint y: 84, endPoint x: 313, endPoint y: 113, distance: 29.1
click at [228, 97] on div "Click To Paste Click To Paste HOME PRODUCTEN Het Vrienden met Benefits Boekje C…" at bounding box center [421, 80] width 719 height 41
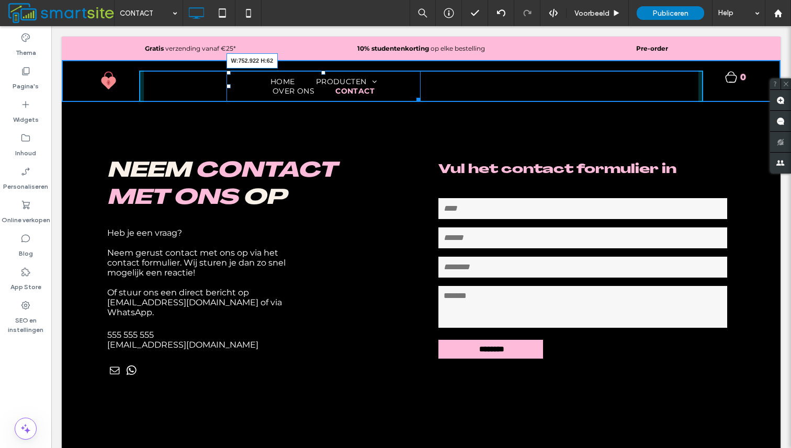
drag, startPoint x: 420, startPoint y: 98, endPoint x: 619, endPoint y: 86, distance: 199.7
click at [421, 86] on nav "HOME PRODUCTEN Het Vrienden met Benefits Boekje Condooms OVER ONS CONTACT W:752…" at bounding box center [324, 86] width 195 height 31
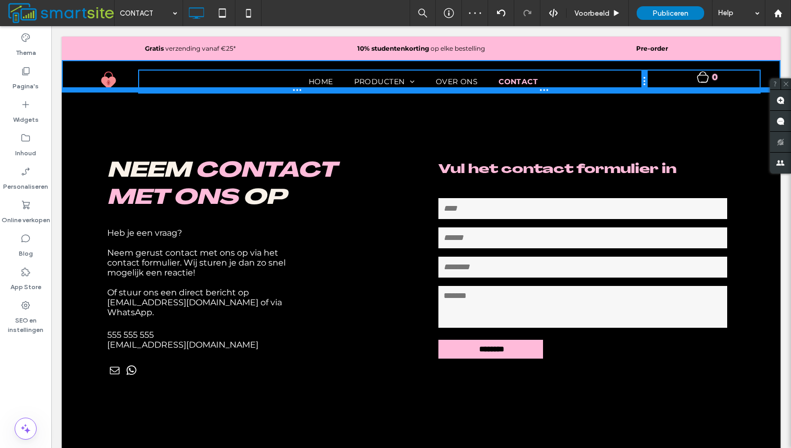
drag, startPoint x: 701, startPoint y: 82, endPoint x: 648, endPoint y: 91, distance: 54.1
click at [648, 91] on div "Click To Paste Click To Paste HOME PRODUCTEN Het Vrienden met Benefits Boekje C…" at bounding box center [421, 76] width 719 height 32
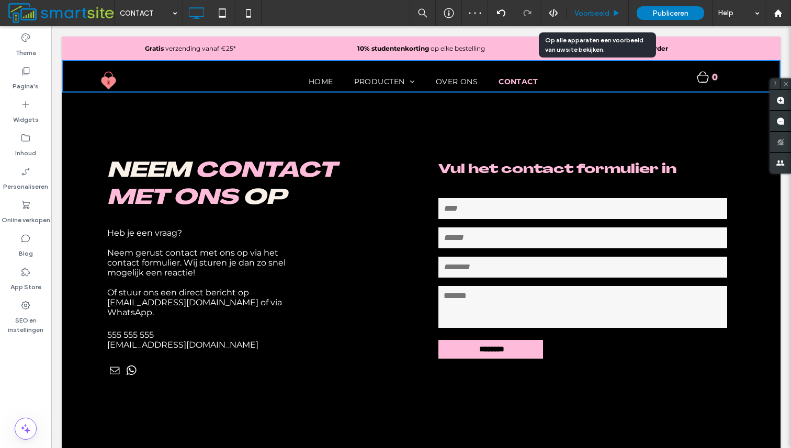
click at [592, 12] on span "Voorbeeld" at bounding box center [591, 13] width 35 height 9
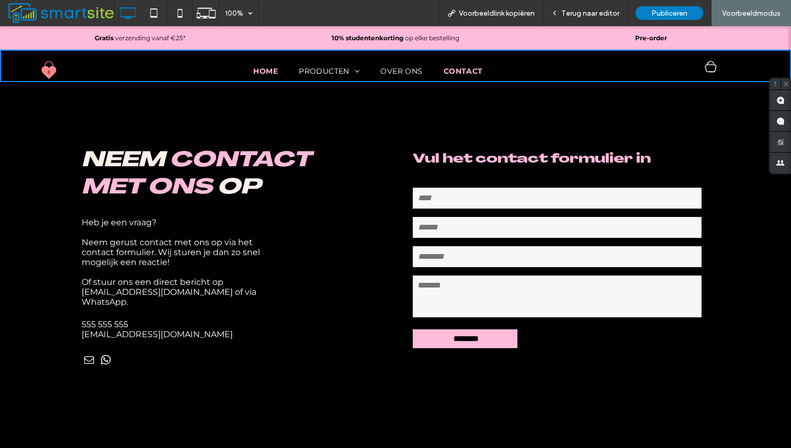
click at [269, 73] on span "HOME" at bounding box center [265, 70] width 25 height 9
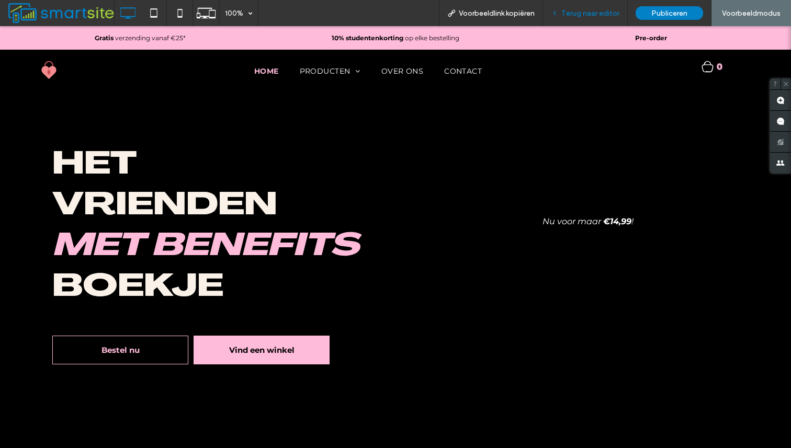
click at [607, 14] on span "Terug naar editor" at bounding box center [590, 13] width 58 height 9
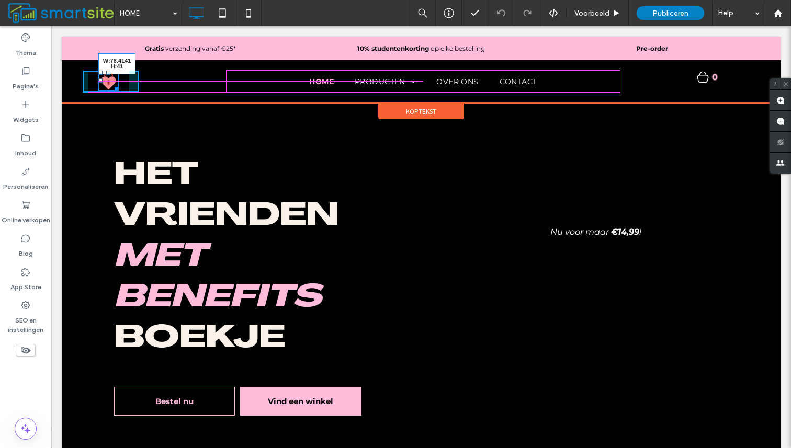
drag, startPoint x: 115, startPoint y: 86, endPoint x: 132, endPoint y: 86, distance: 17.3
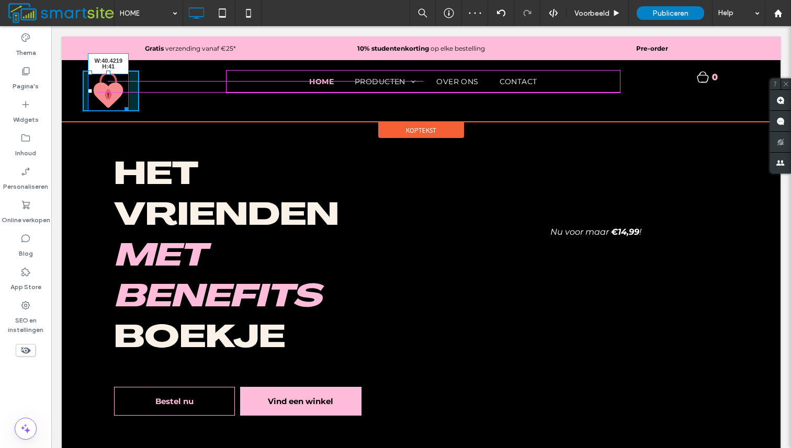
drag, startPoint x: 127, startPoint y: 109, endPoint x: 117, endPoint y: 89, distance: 22.2
click at [121, 104] on div at bounding box center [125, 108] width 8 height 8
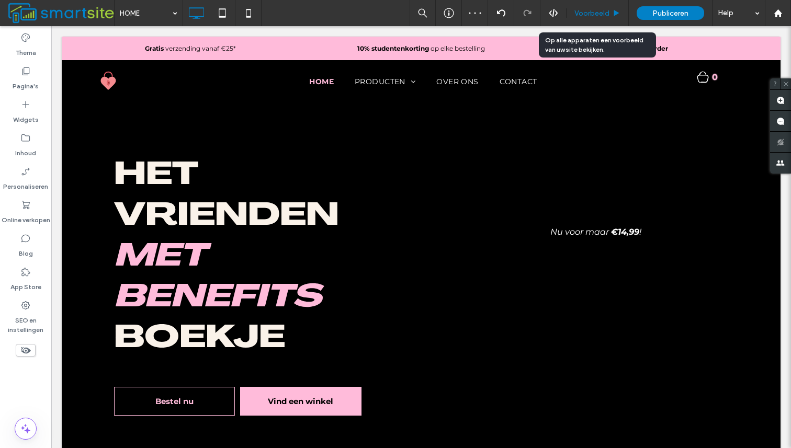
click at [590, 7] on div "Voorbeeld" at bounding box center [598, 13] width 62 height 26
click at [596, 16] on span "Voorbeeld" at bounding box center [591, 13] width 35 height 9
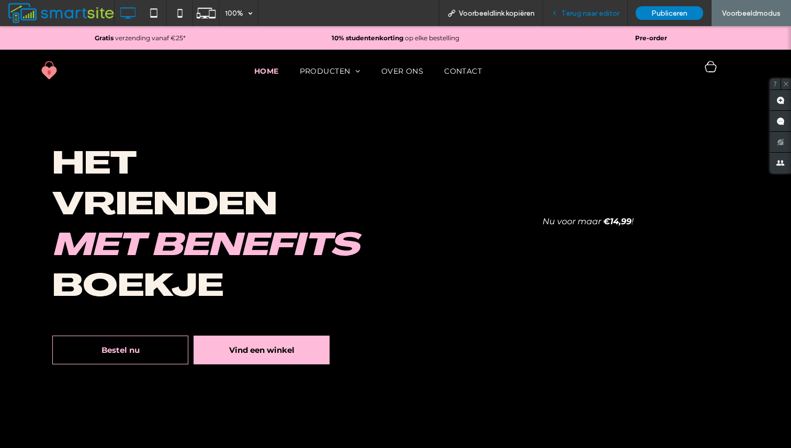
click at [607, 8] on div "Terug naar editor" at bounding box center [585, 13] width 85 height 26
click at [582, 11] on span "Terug naar editor" at bounding box center [590, 13] width 58 height 9
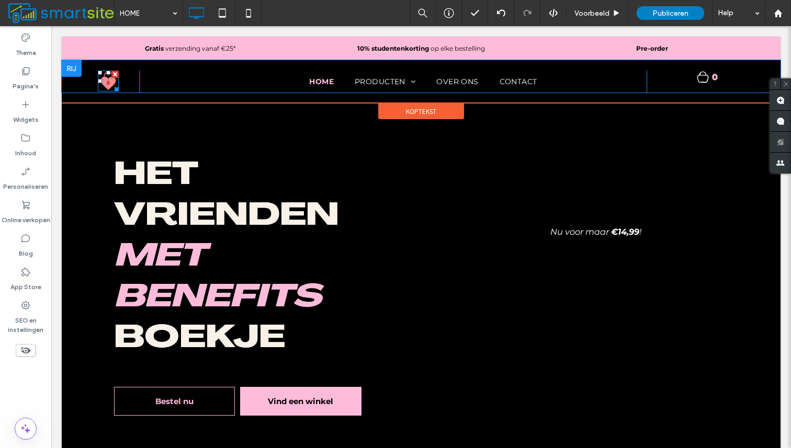
click at [108, 79] on img at bounding box center [108, 81] width 21 height 21
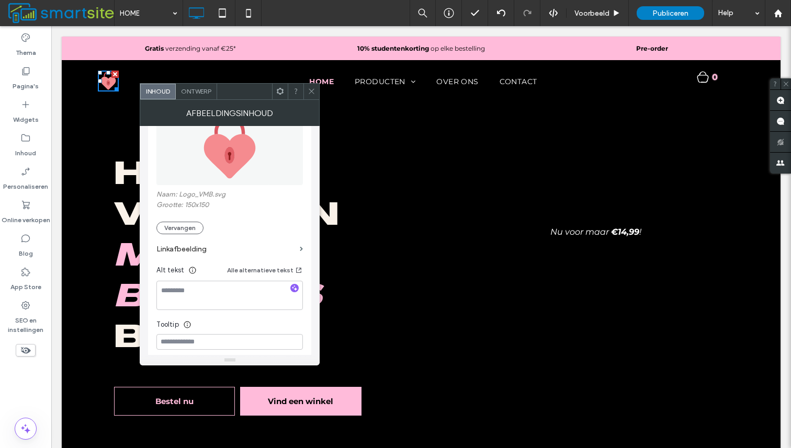
scroll to position [143, 0]
click at [201, 247] on label "Linkafbeelding" at bounding box center [225, 248] width 139 height 19
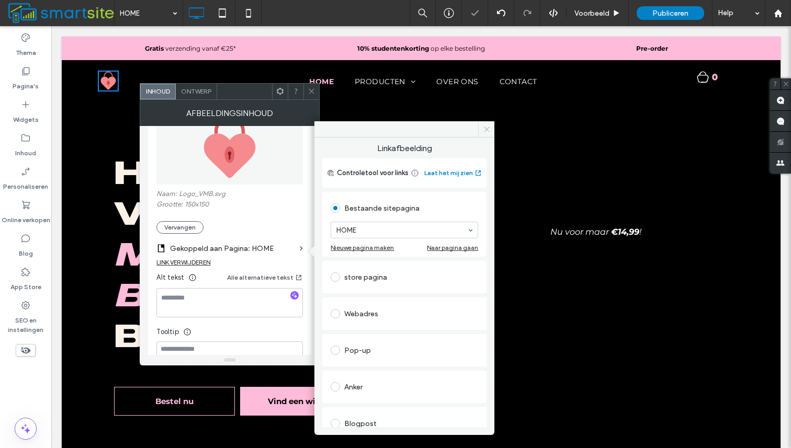
drag, startPoint x: 482, startPoint y: 131, endPoint x: 415, endPoint y: 105, distance: 71.9
click at [482, 131] on span at bounding box center [486, 129] width 16 height 16
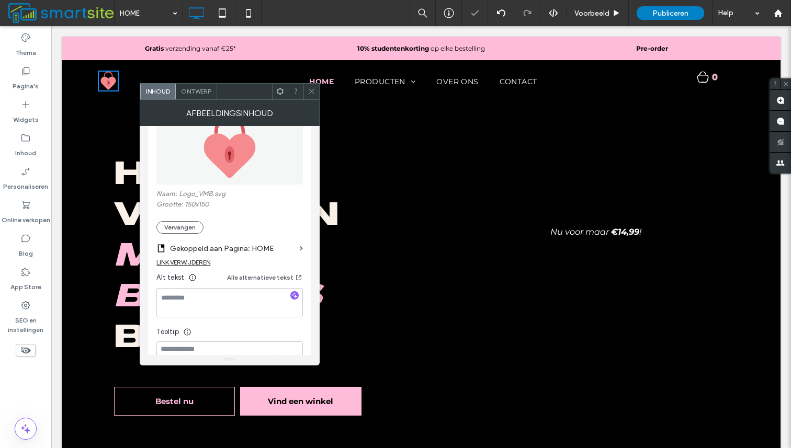
click at [312, 95] on icon at bounding box center [312, 91] width 8 height 8
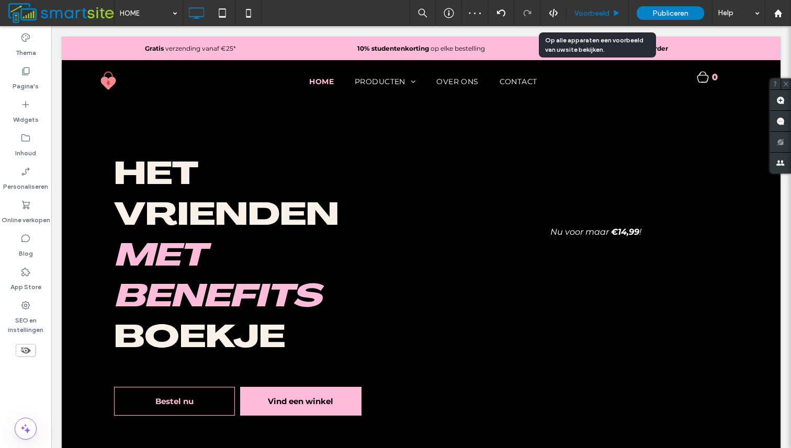
click at [600, 7] on div "Voorbeeld" at bounding box center [598, 13] width 62 height 26
click at [590, 14] on span "Voorbeeld" at bounding box center [591, 13] width 35 height 9
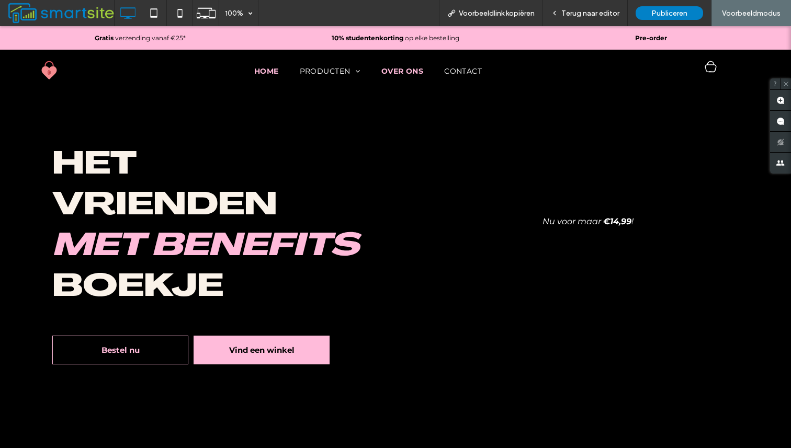
click at [393, 71] on span "OVER ONS" at bounding box center [402, 70] width 42 height 9
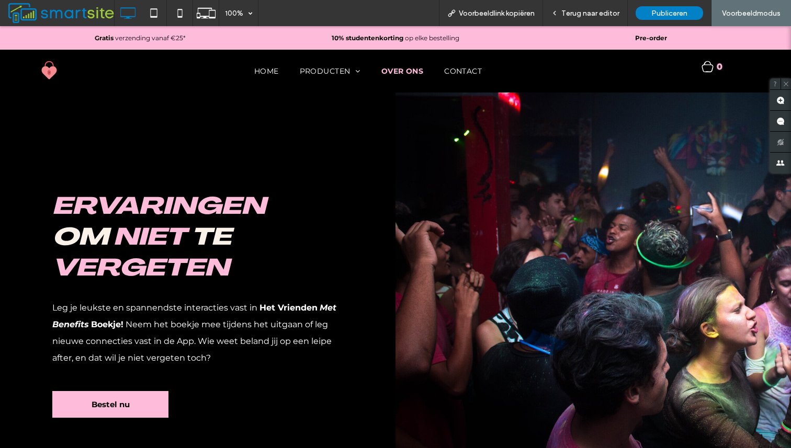
click at [51, 71] on img at bounding box center [49, 70] width 21 height 21
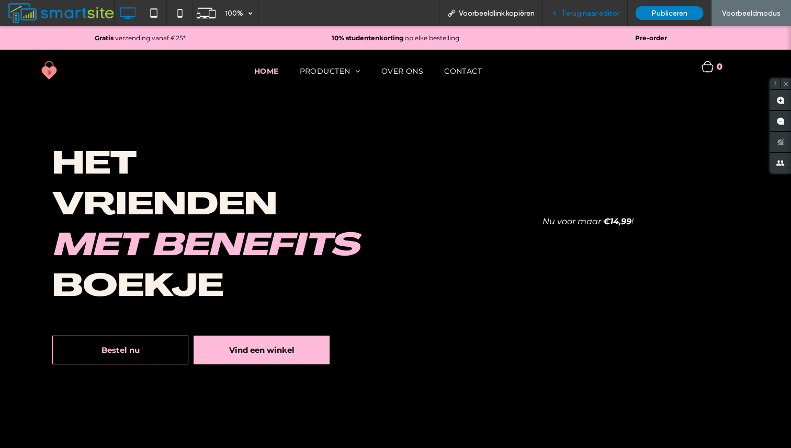
click at [607, 12] on span "Terug naar editor" at bounding box center [590, 13] width 58 height 9
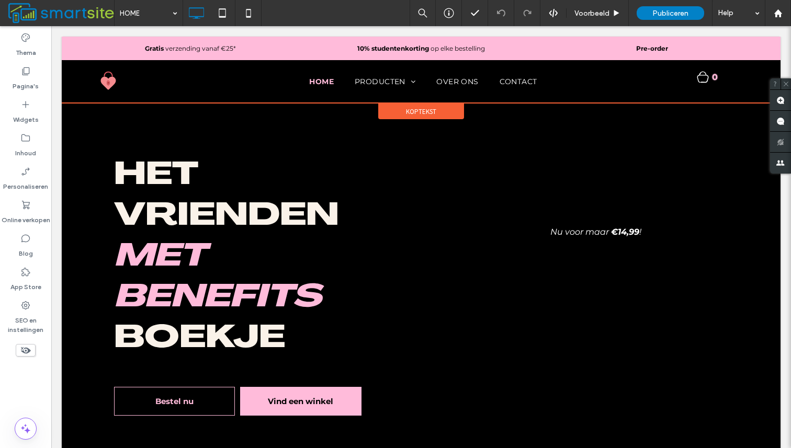
click at [399, 105] on div "Koptekst" at bounding box center [421, 112] width 86 height 16
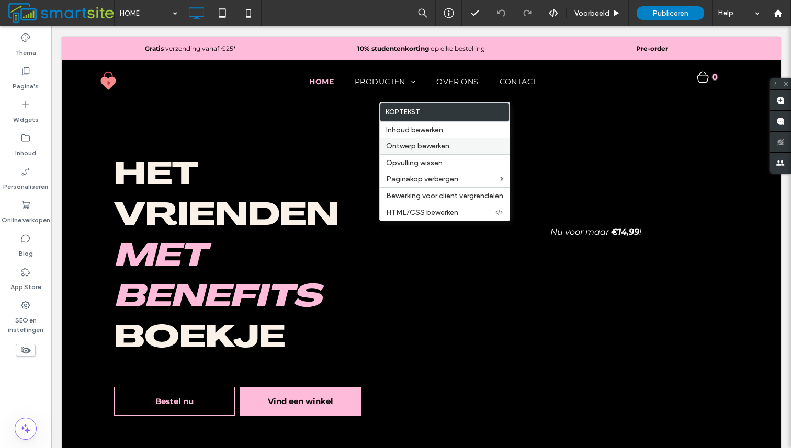
click at [431, 141] on div "Ontwerp bewerken" at bounding box center [445, 146] width 130 height 16
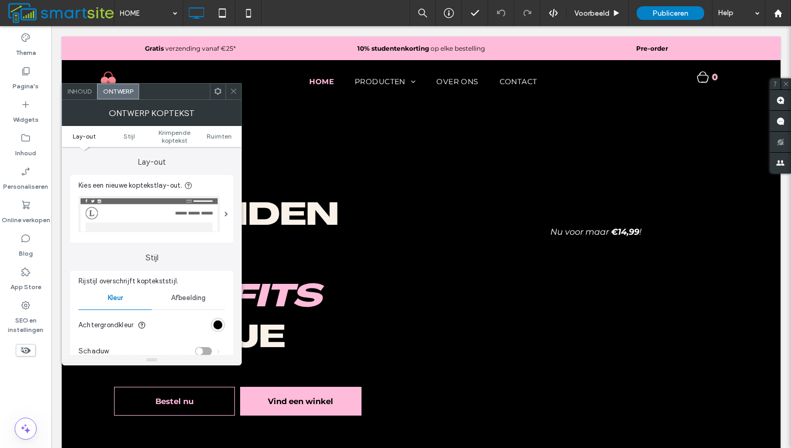
scroll to position [367, 0]
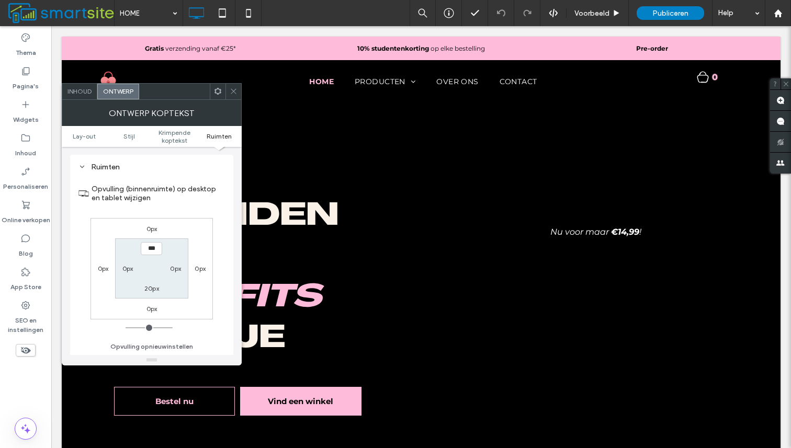
click at [152, 289] on label "20px" at bounding box center [151, 289] width 15 height 8
type input "*"
type input "***"
type input "*"
type input "***"
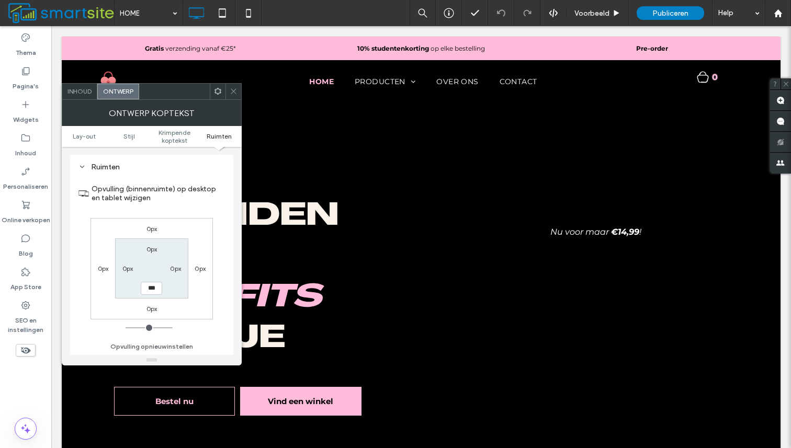
drag, startPoint x: 130, startPoint y: 326, endPoint x: 101, endPoint y: 326, distance: 28.3
type input "*"
click at [126, 327] on input "range" at bounding box center [149, 327] width 47 height 1
click at [232, 92] on icon at bounding box center [234, 91] width 8 height 8
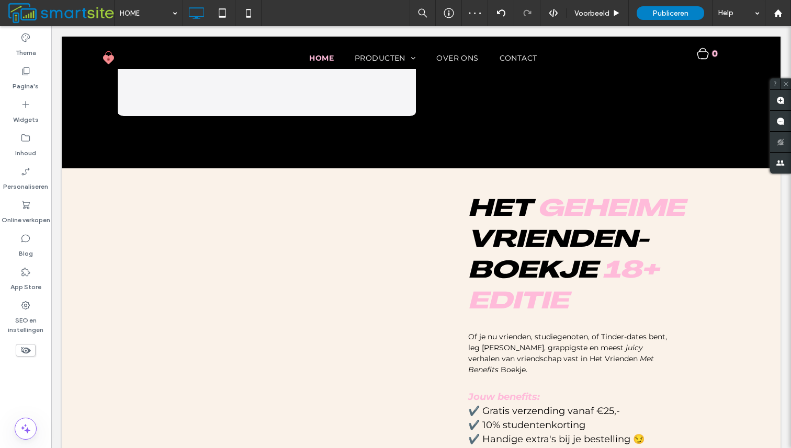
scroll to position [626, 0]
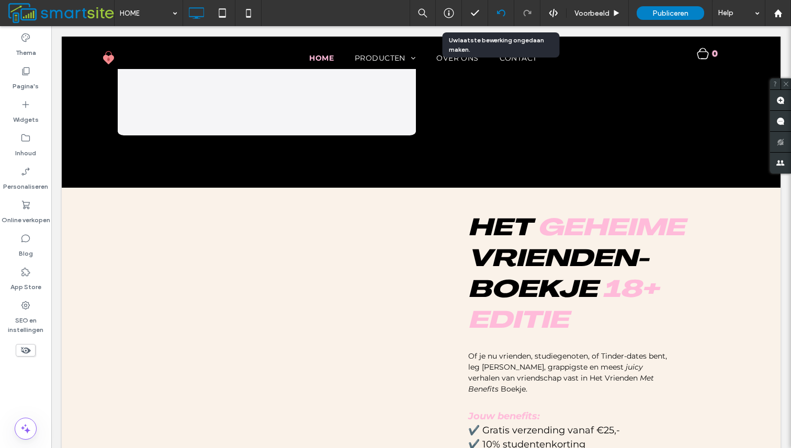
click at [498, 15] on icon at bounding box center [501, 13] width 8 height 8
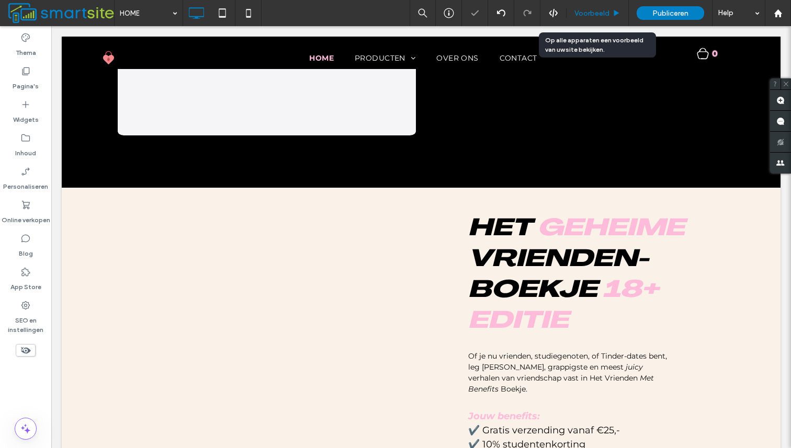
click at [603, 7] on div "Voorbeeld" at bounding box center [598, 13] width 62 height 26
click at [603, 15] on span "Voorbeeld" at bounding box center [591, 13] width 35 height 9
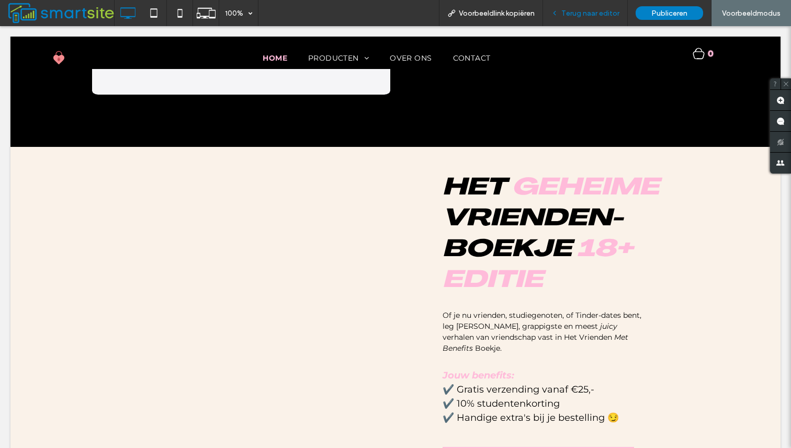
click at [605, 14] on span "Terug naar editor" at bounding box center [590, 13] width 58 height 9
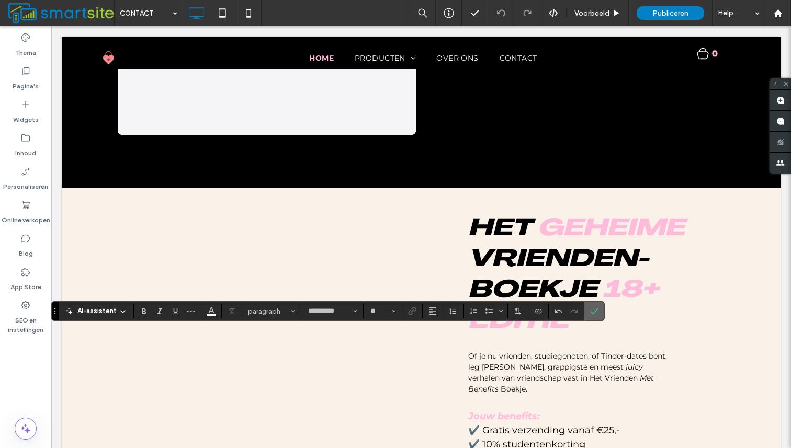
click at [590, 317] on span "Bevestigen" at bounding box center [592, 311] width 5 height 19
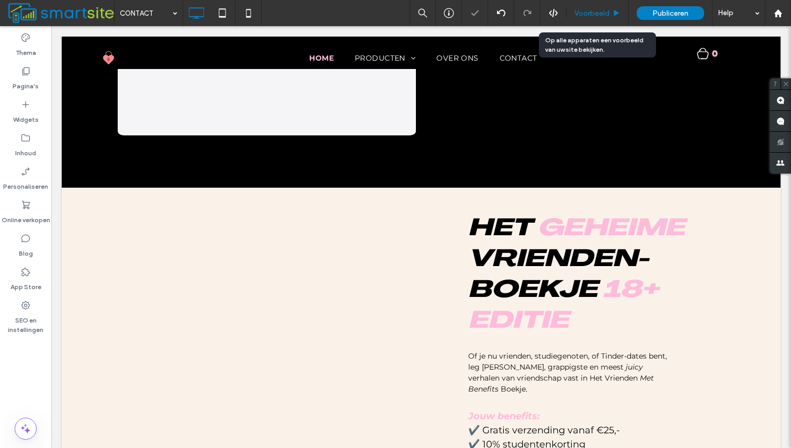
click at [597, 5] on div "Voorbeeld" at bounding box center [598, 13] width 62 height 26
click at [610, 9] on div "Voorbeeld" at bounding box center [598, 13] width 62 height 9
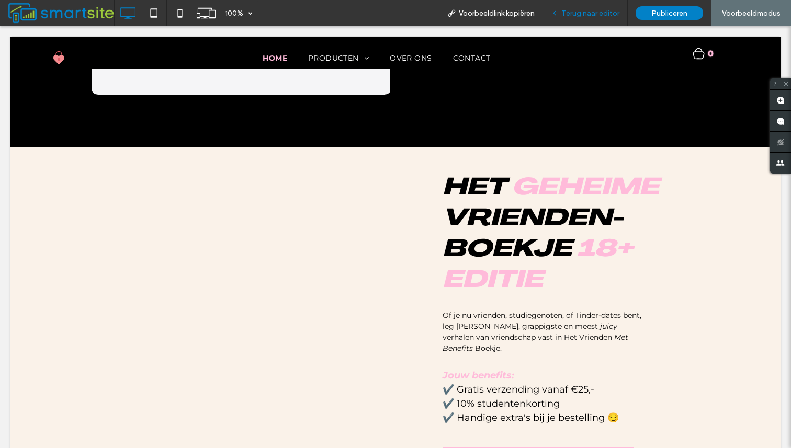
click at [602, 13] on span "Terug naar editor" at bounding box center [590, 13] width 58 height 9
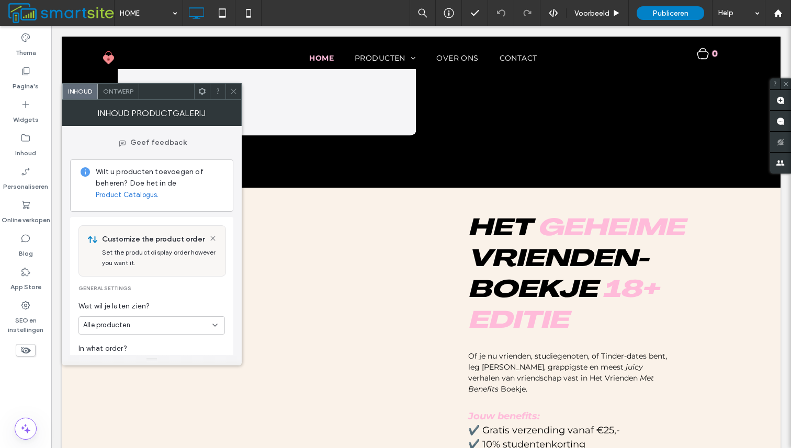
click at [141, 196] on link "Product Catalogus." at bounding box center [127, 195] width 63 height 10
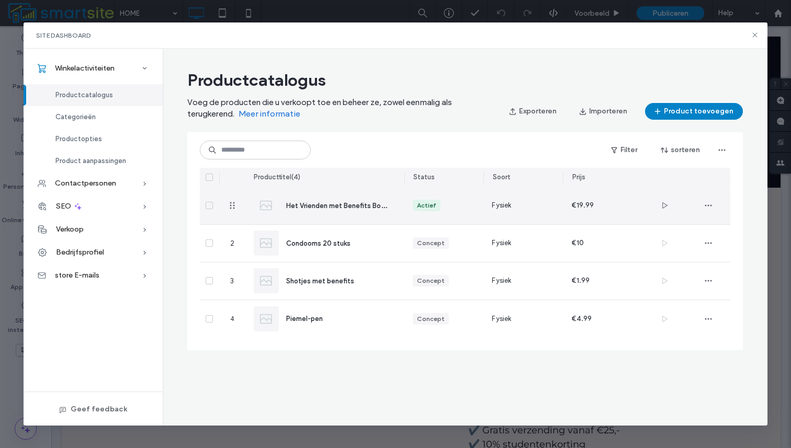
click at [435, 216] on div "Actief" at bounding box center [444, 205] width 80 height 37
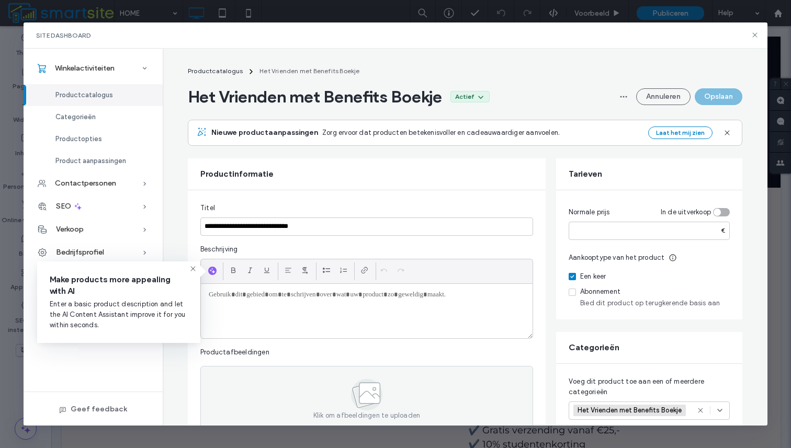
click at [319, 236] on fieldset "**********" at bounding box center [366, 318] width 333 height 230
click at [311, 231] on input "**********" at bounding box center [366, 227] width 333 height 18
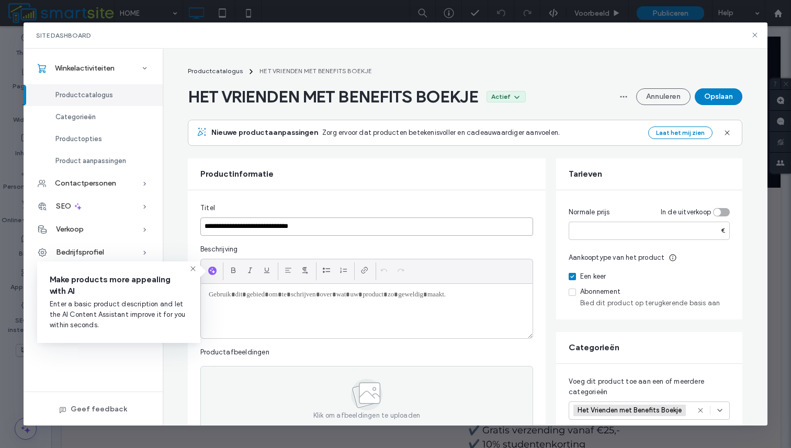
type input "**********"
click at [196, 266] on icon at bounding box center [193, 269] width 8 height 8
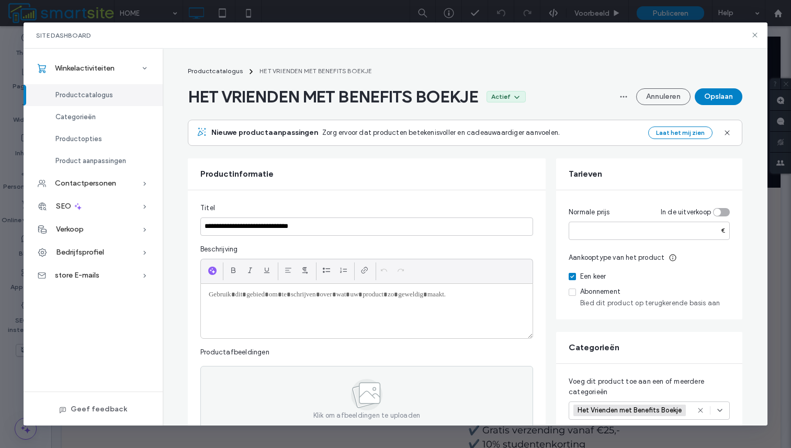
click at [285, 313] on div at bounding box center [367, 311] width 332 height 54
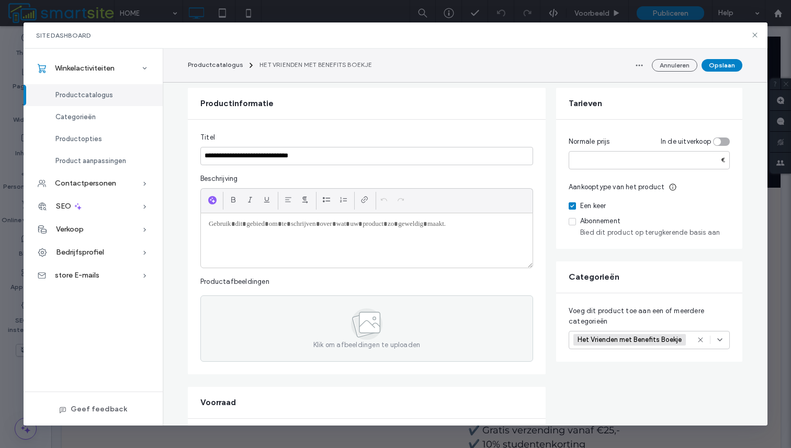
scroll to position [76, 0]
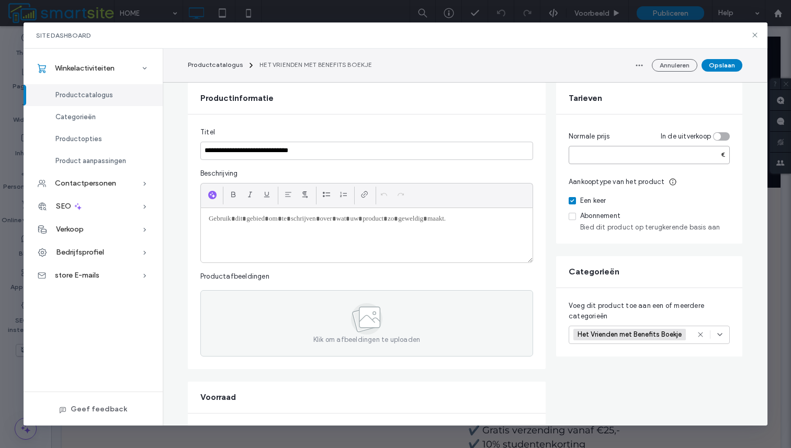
click at [608, 156] on input "*****" at bounding box center [649, 155] width 161 height 18
click at [577, 155] on input "*****" at bounding box center [649, 155] width 161 height 18
click at [579, 156] on input "*****" at bounding box center [649, 155] width 161 height 18
click at [615, 158] on input "*****" at bounding box center [649, 155] width 161 height 18
type input "*****"
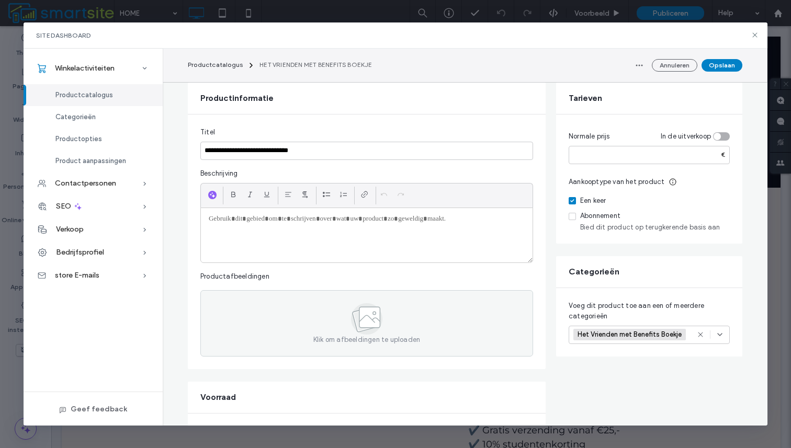
click at [321, 240] on div at bounding box center [367, 235] width 332 height 54
click at [721, 135] on div "toggle" at bounding box center [721, 136] width 17 height 8
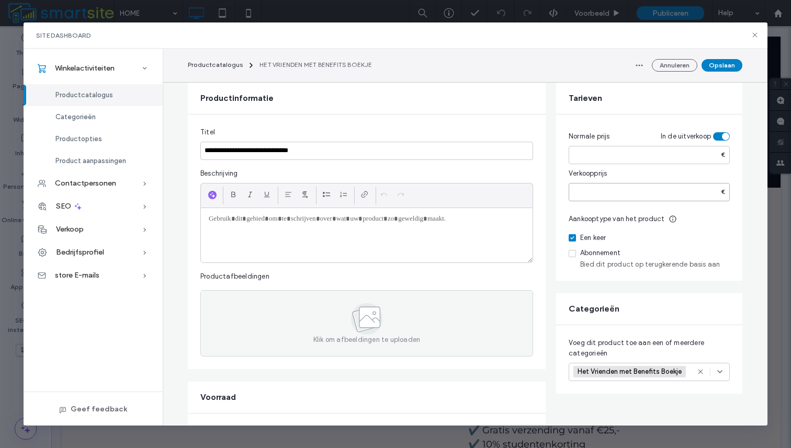
click at [600, 193] on input "number" at bounding box center [649, 192] width 161 height 18
type input "*****"
click at [354, 230] on div at bounding box center [367, 235] width 332 height 54
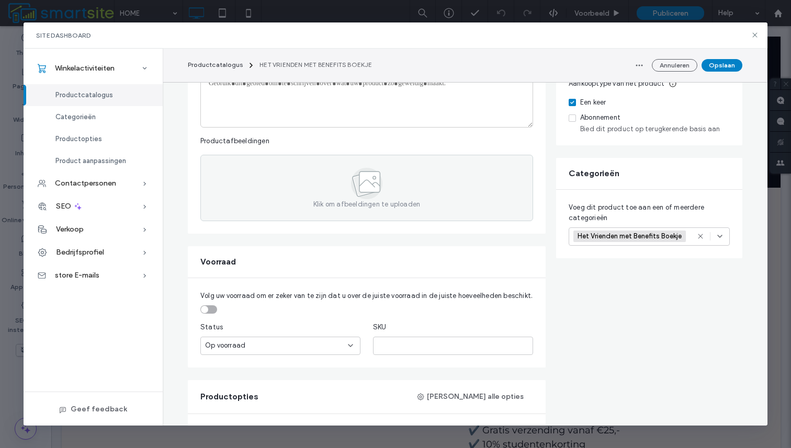
scroll to position [214, 0]
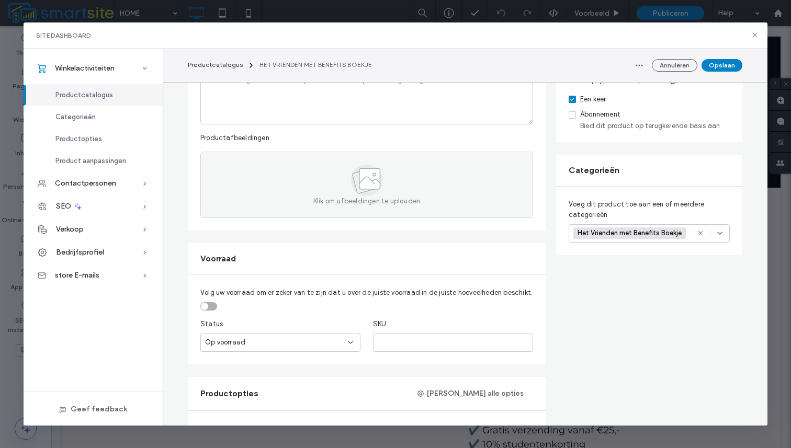
click at [342, 346] on div "Op voorraad" at bounding box center [276, 342] width 143 height 10
click at [342, 307] on fieldset "Volg uw voorraad om er zeker van te zijn dat u over de juiste voorraad in de ju…" at bounding box center [366, 299] width 333 height 23
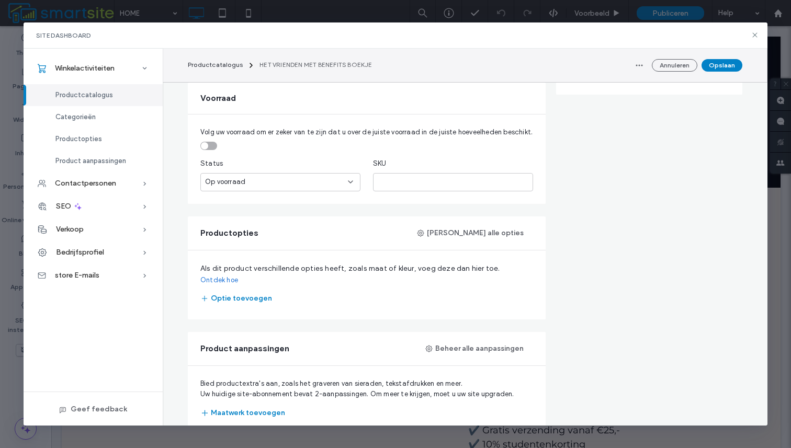
scroll to position [379, 0]
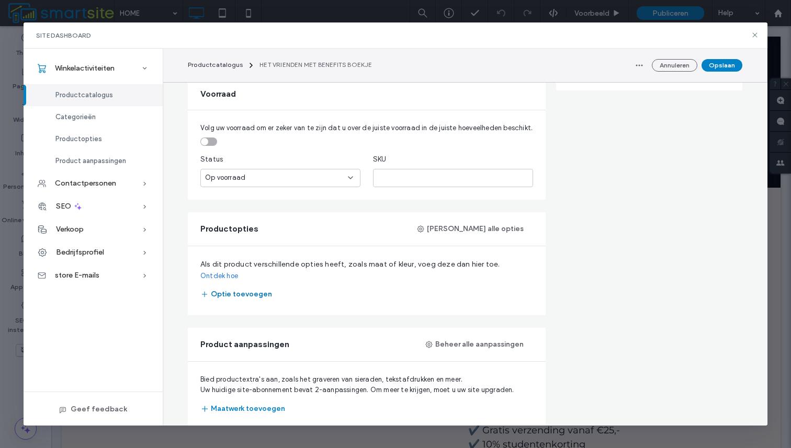
click at [247, 286] on button "Optie toevoegen" at bounding box center [236, 294] width 72 height 17
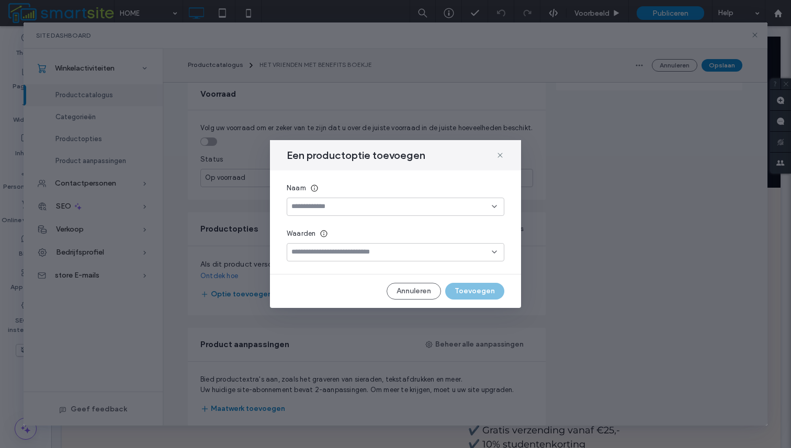
click at [330, 210] on input at bounding box center [391, 206] width 200 height 8
click at [328, 223] on div "Size" at bounding box center [395, 225] width 217 height 18
click at [329, 251] on input at bounding box center [391, 252] width 200 height 8
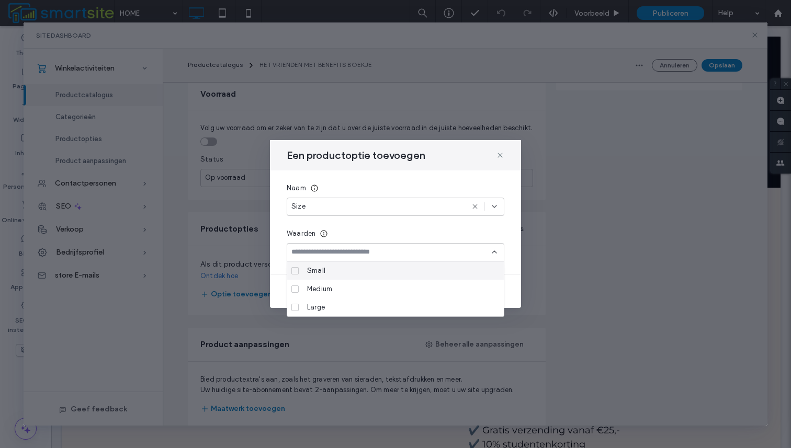
click at [333, 274] on div "Small" at bounding box center [399, 271] width 193 height 18
click at [363, 221] on div "Naam Size Waarden Small" at bounding box center [395, 223] width 251 height 104
click at [401, 234] on div "Waarden" at bounding box center [396, 234] width 218 height 10
click at [504, 153] on icon at bounding box center [500, 155] width 8 height 8
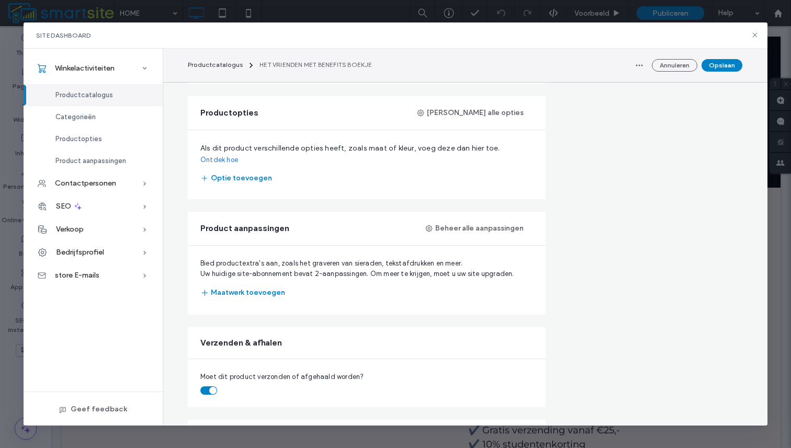
scroll to position [498, 0]
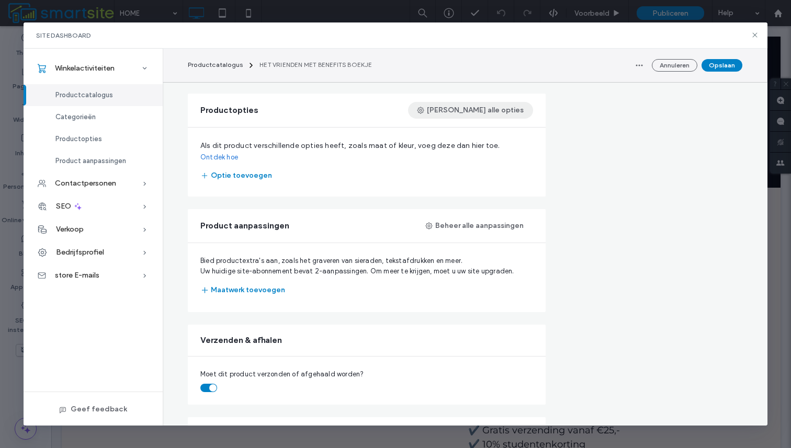
click at [500, 110] on button "Beheer alle opties" at bounding box center [470, 110] width 125 height 17
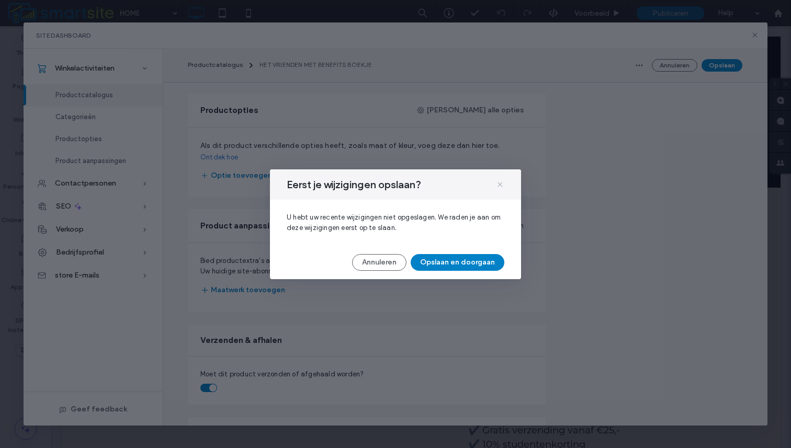
click at [499, 183] on use at bounding box center [500, 184] width 5 height 5
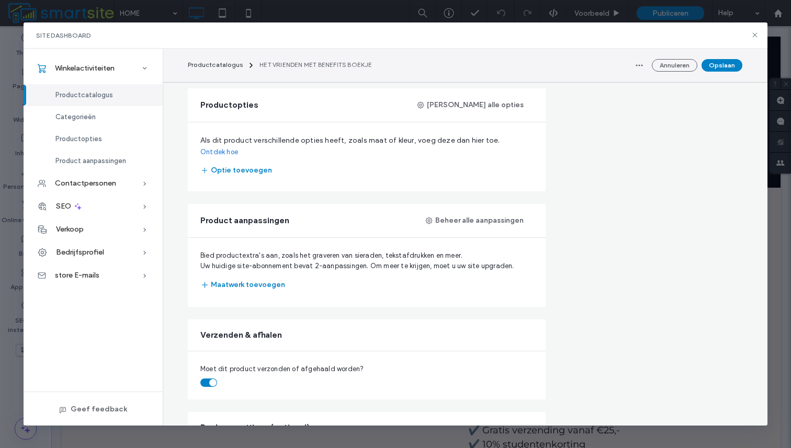
scroll to position [0, 0]
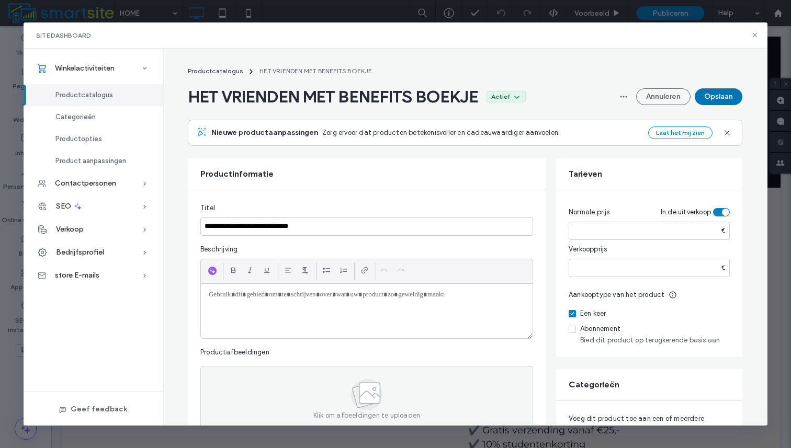
click at [715, 95] on button "Opslaan" at bounding box center [719, 96] width 48 height 17
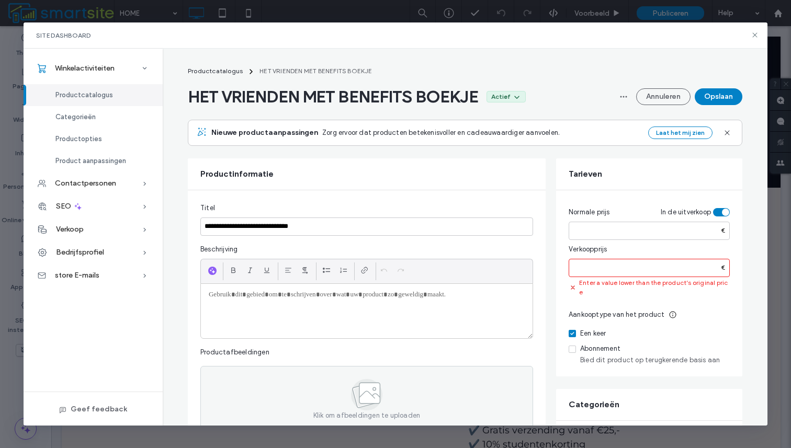
click at [625, 265] on input "*****" at bounding box center [649, 268] width 161 height 18
click at [616, 234] on input "*****" at bounding box center [649, 231] width 161 height 18
type input "*****"
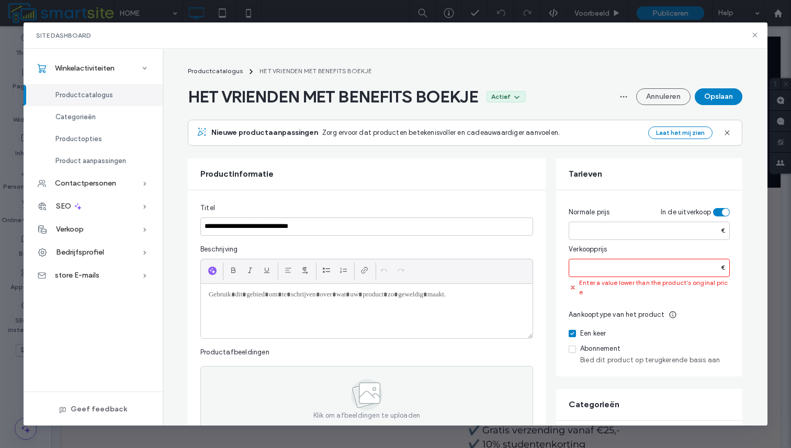
click at [612, 264] on input "*****" at bounding box center [649, 268] width 161 height 18
type input "*****"
click at [722, 96] on button "Opslaan" at bounding box center [719, 96] width 48 height 17
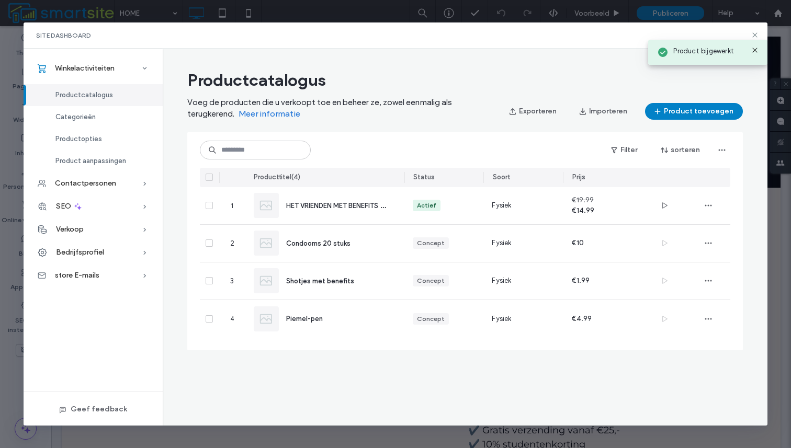
click at [598, 70] on div "Productcatalogus Voeg de producten die u verkoopt toe en beheer ze, zowel eenma…" at bounding box center [465, 95] width 556 height 50
click at [757, 38] on icon at bounding box center [755, 35] width 8 height 8
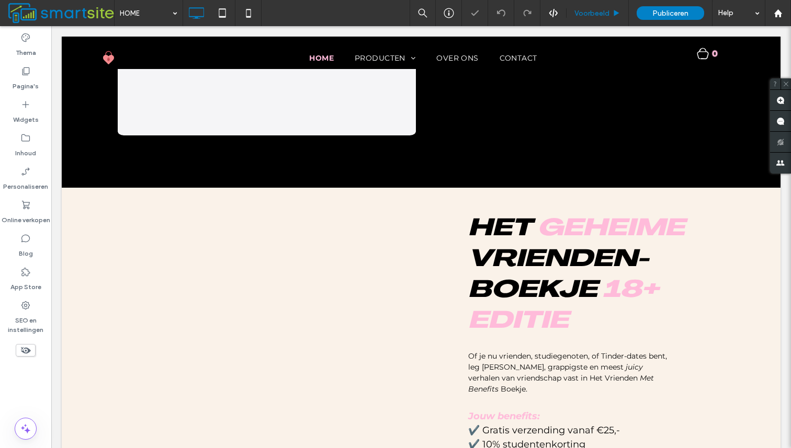
click at [607, 11] on span "Voorbeeld" at bounding box center [591, 13] width 35 height 9
